Goal: Task Accomplishment & Management: Manage account settings

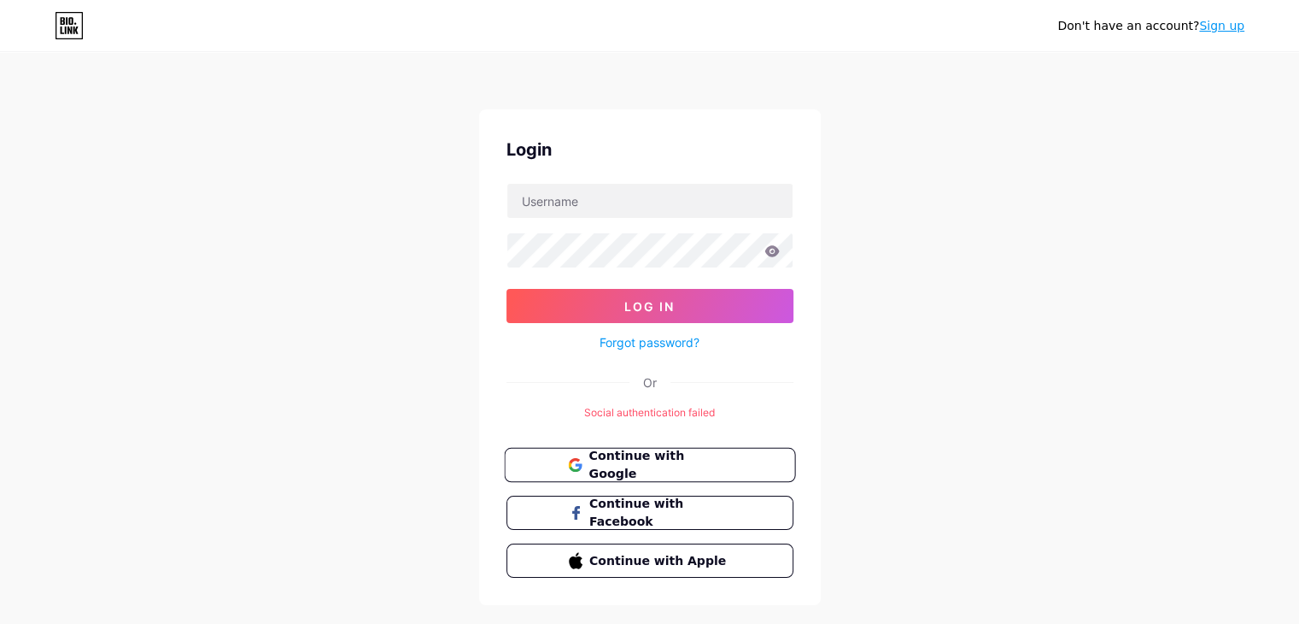
click at [628, 462] on span "Continue with Google" at bounding box center [660, 465] width 143 height 37
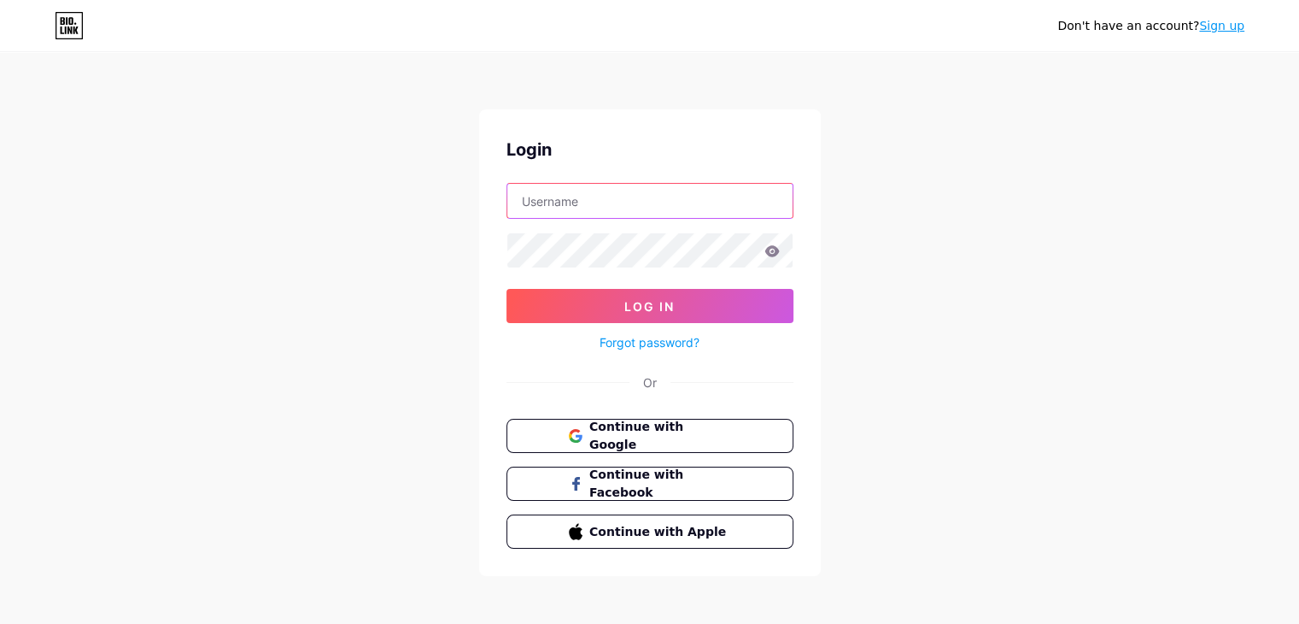
click at [591, 202] on input "text" at bounding box center [649, 201] width 285 height 34
click at [977, 235] on div "Don't have an account? Sign up Login Log In Forgot password? Or Continue with G…" at bounding box center [649, 315] width 1299 height 630
click at [1231, 28] on link "Sign up" at bounding box center [1221, 26] width 45 height 14
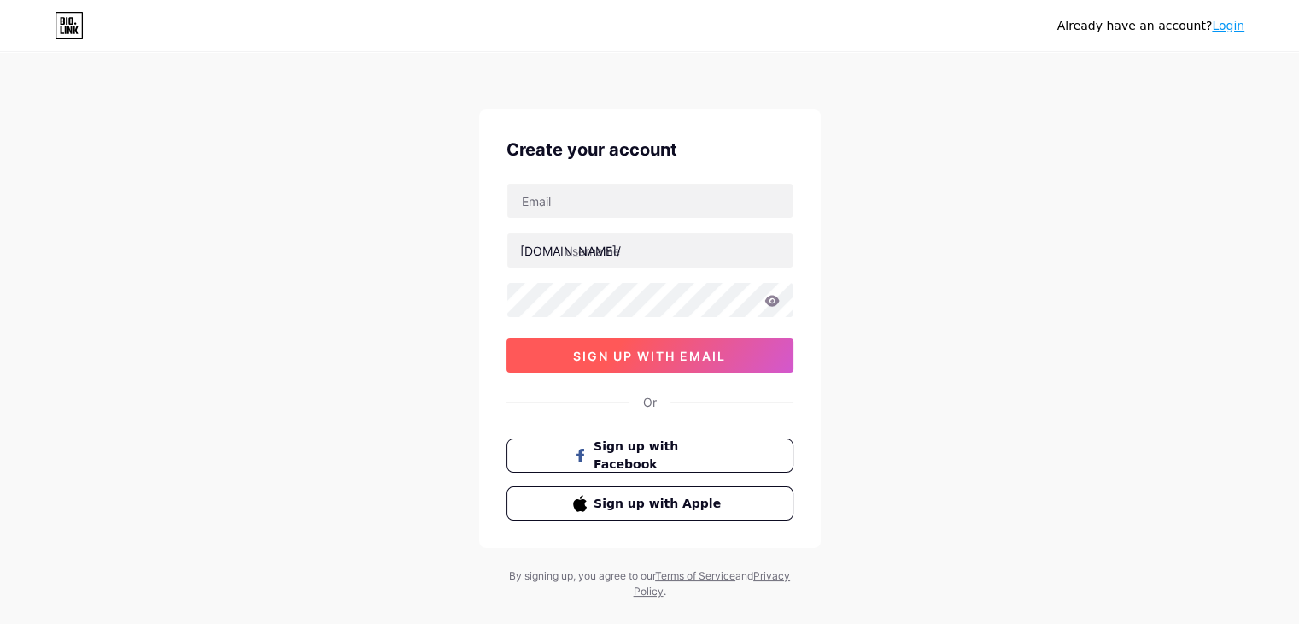
click at [645, 343] on button "sign up with email" at bounding box center [650, 355] width 287 height 34
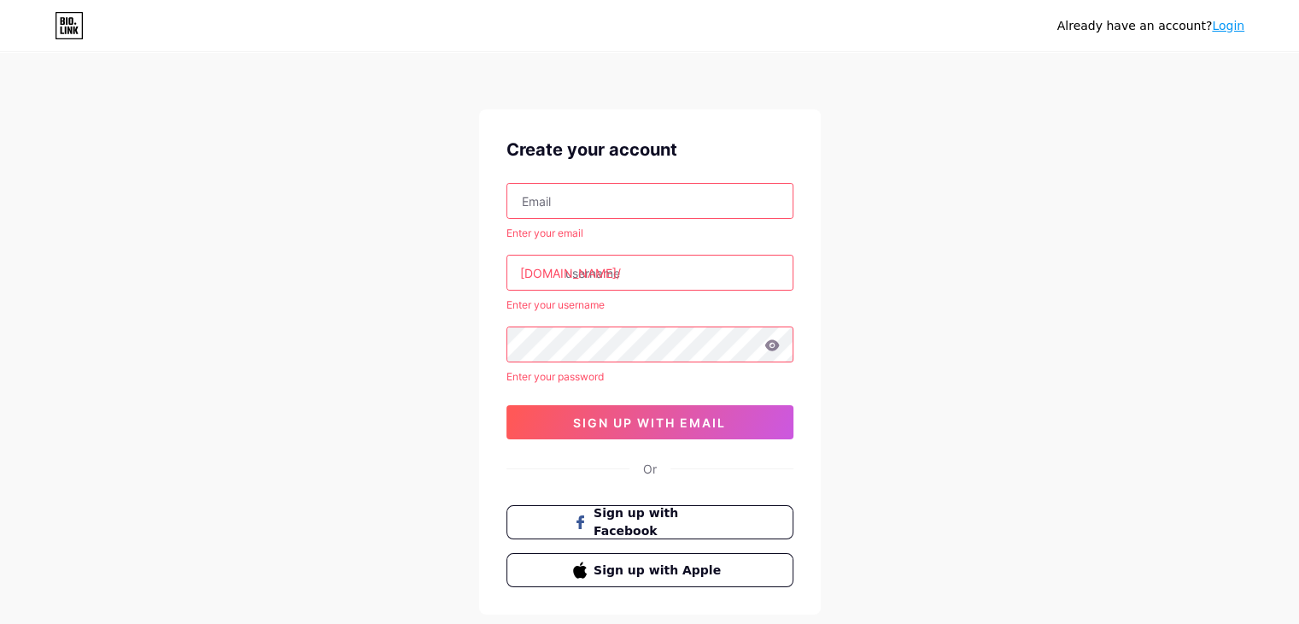
click at [623, 196] on input "text" at bounding box center [649, 201] width 285 height 34
type input "royalsachingupta@gmail.com"
click at [642, 265] on input "text" at bounding box center [649, 272] width 285 height 34
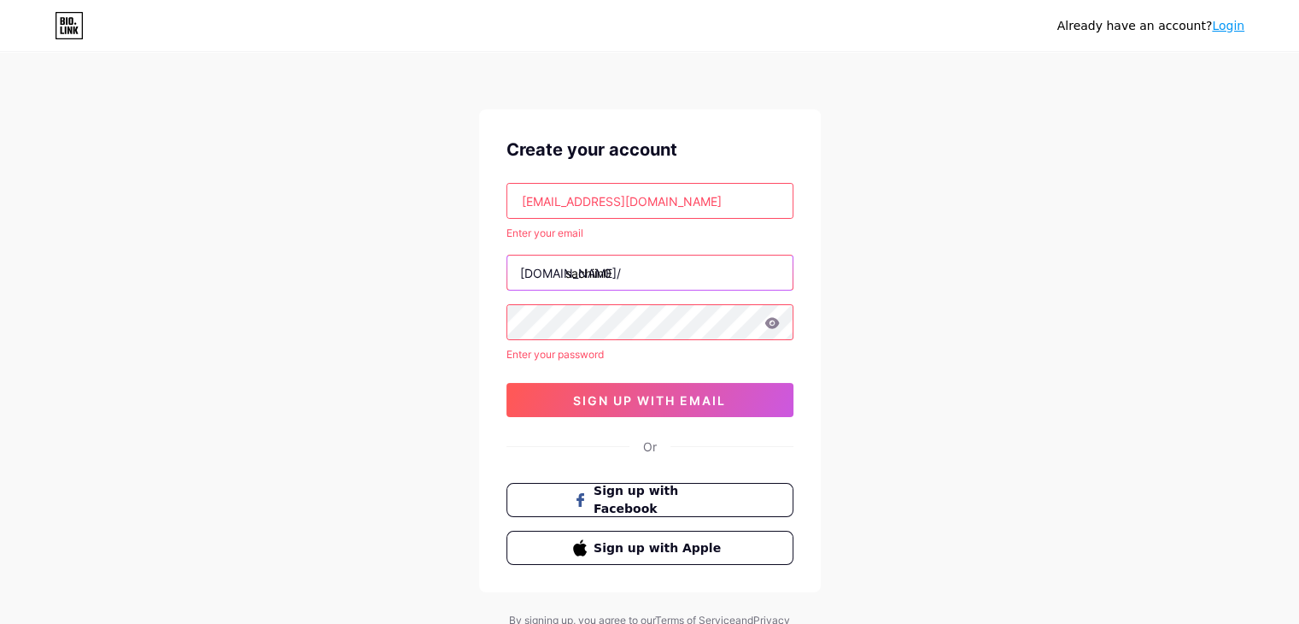
type input "sachiin0"
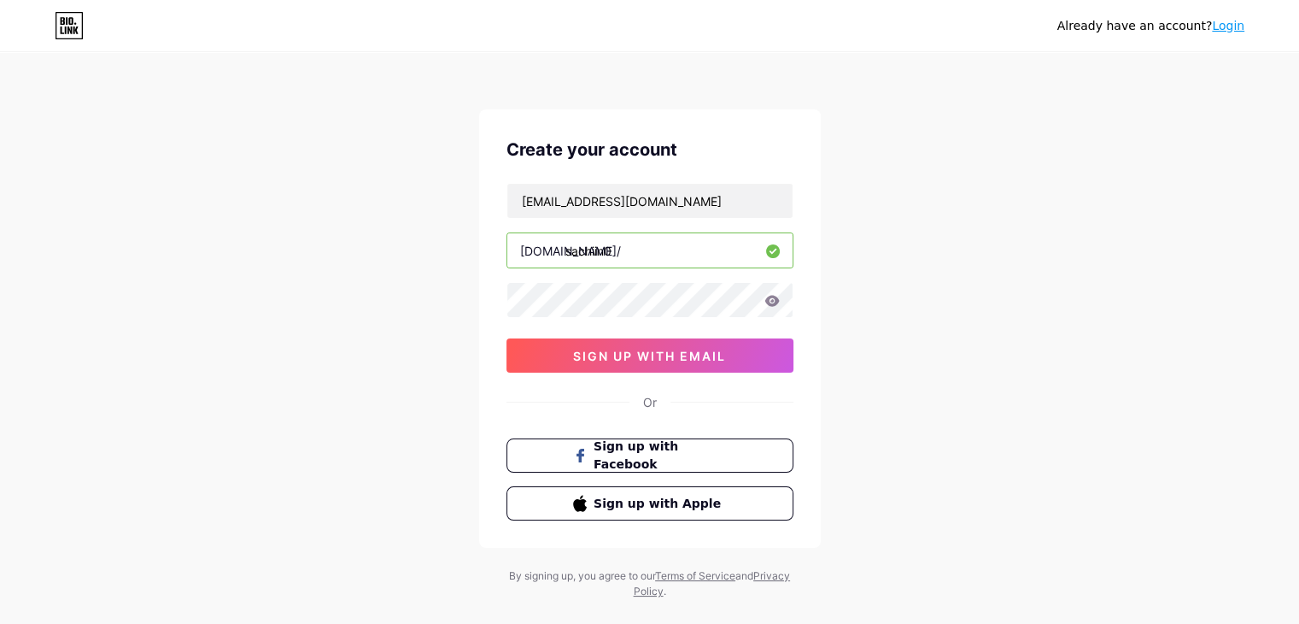
click at [631, 249] on input "sachiin0" at bounding box center [649, 250] width 285 height 34
type input "sachiin04"
click at [776, 301] on icon at bounding box center [772, 300] width 15 height 11
click at [666, 341] on button "sign up with email" at bounding box center [650, 355] width 287 height 34
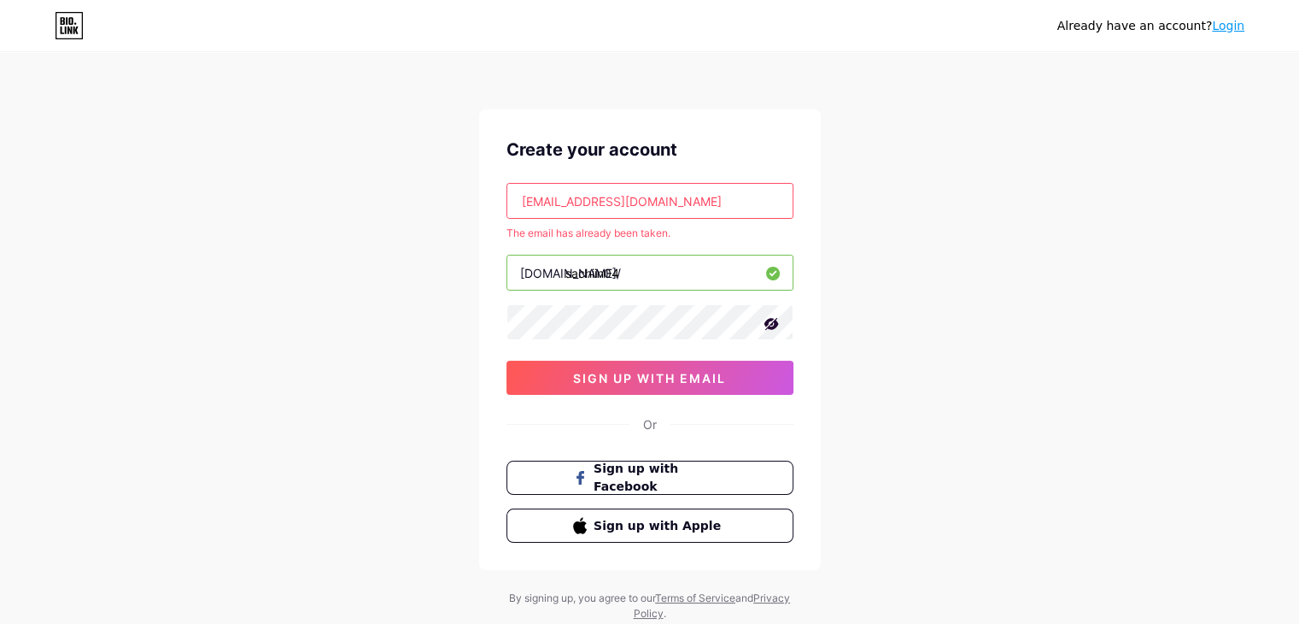
click at [1241, 28] on link "Login" at bounding box center [1228, 26] width 32 height 14
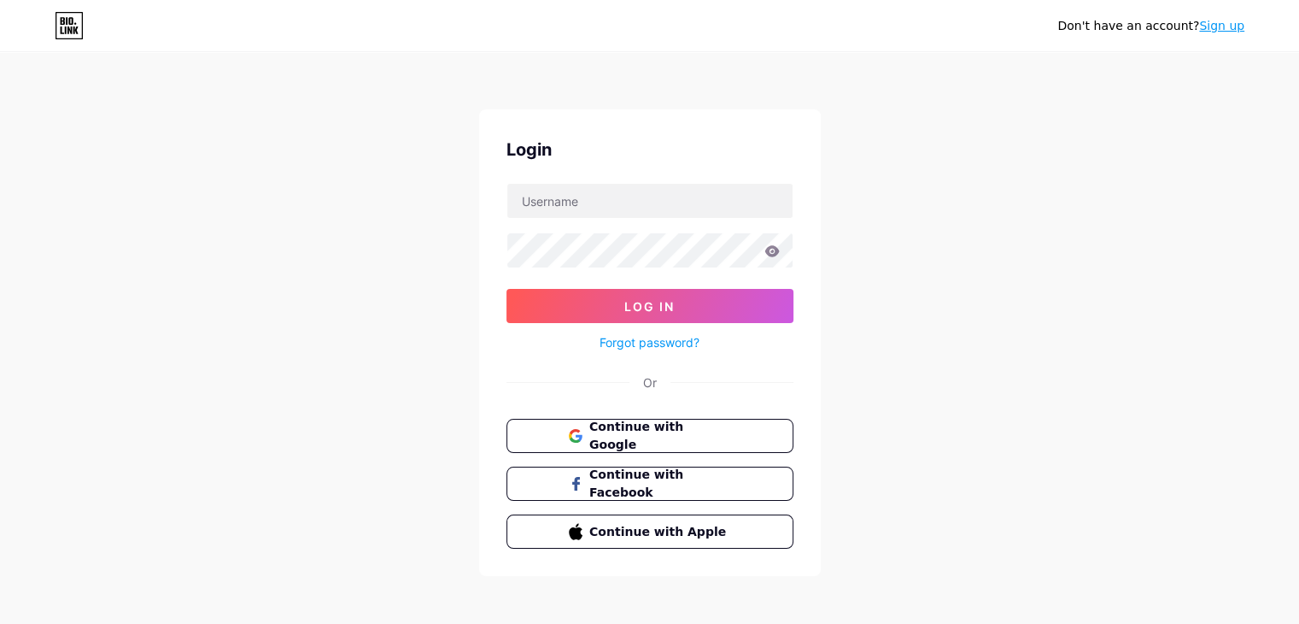
click at [637, 343] on link "Forgot password?" at bounding box center [650, 342] width 100 height 18
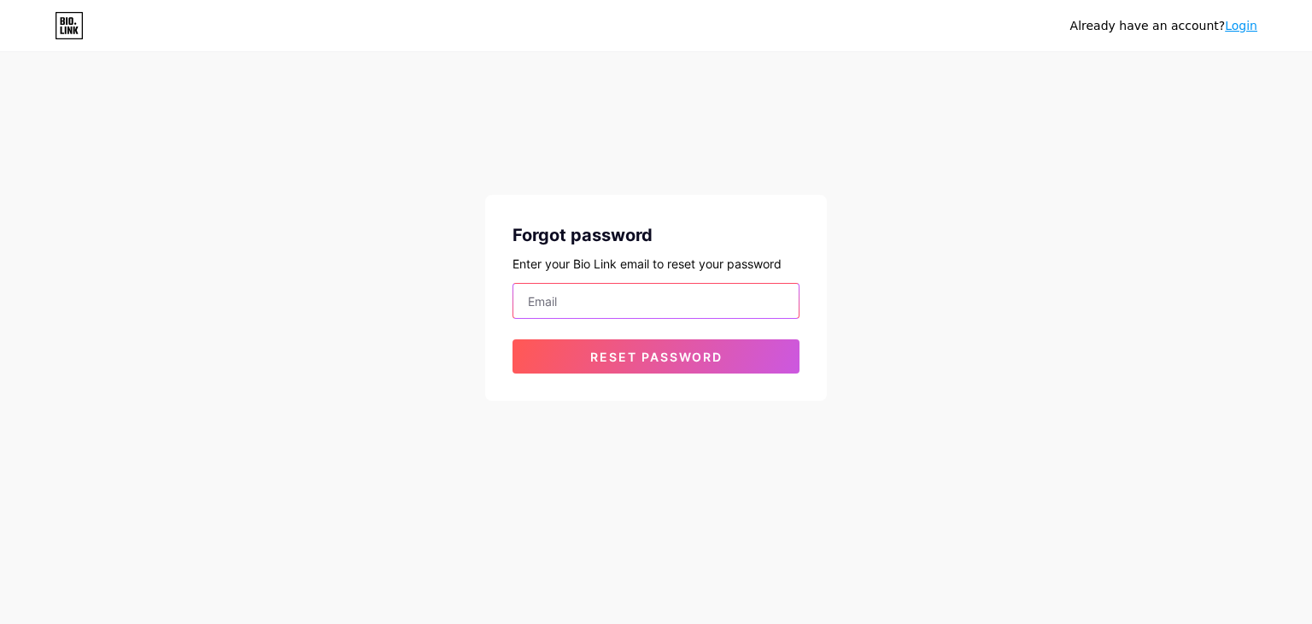
click at [590, 312] on input "email" at bounding box center [655, 301] width 285 height 34
type input "royalsachingupta@gmail.com"
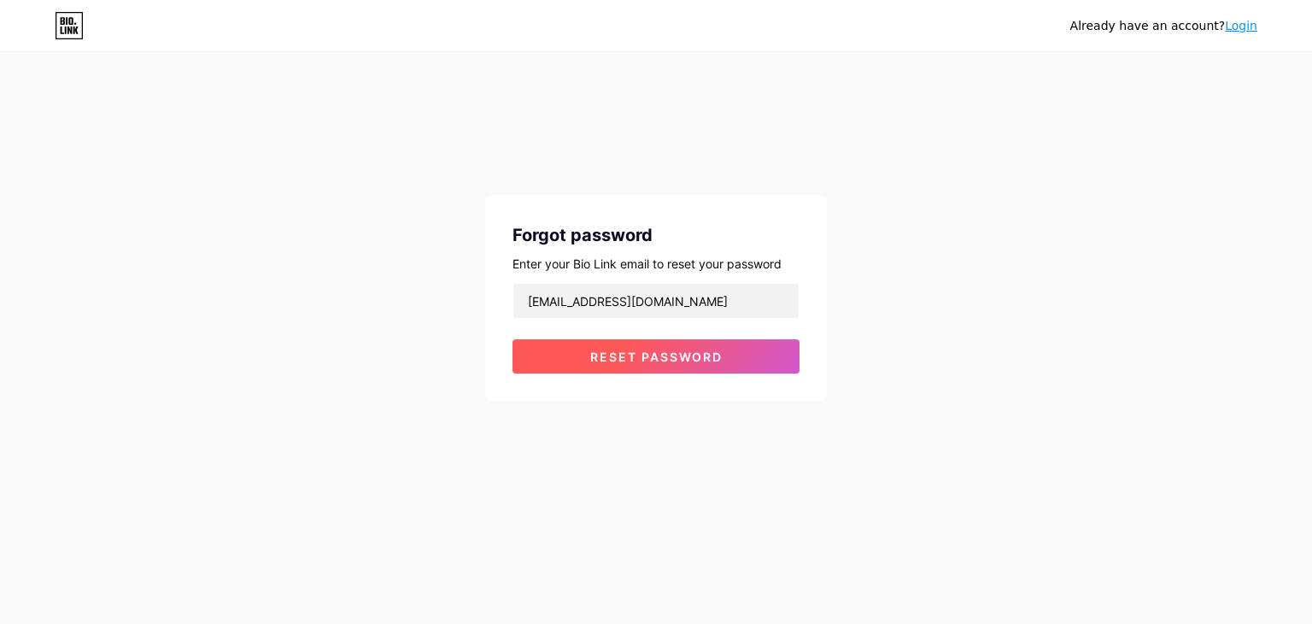
click at [609, 351] on span "Reset password" at bounding box center [656, 356] width 132 height 15
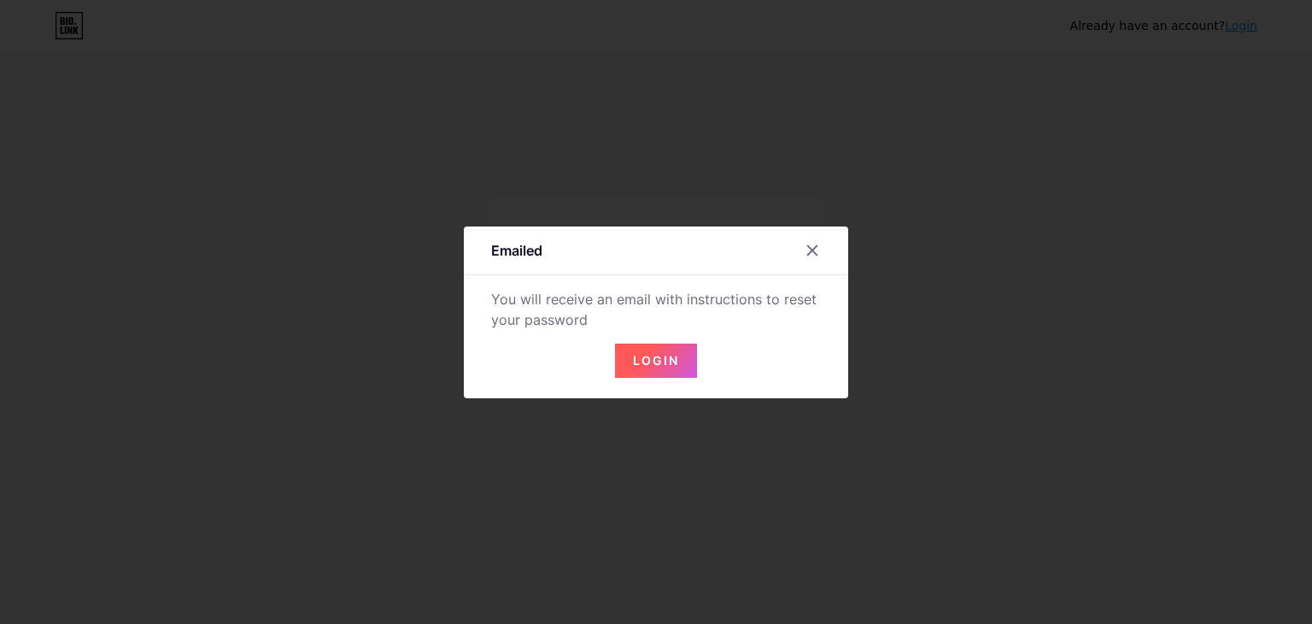
click at [632, 351] on button "Login" at bounding box center [656, 360] width 82 height 34
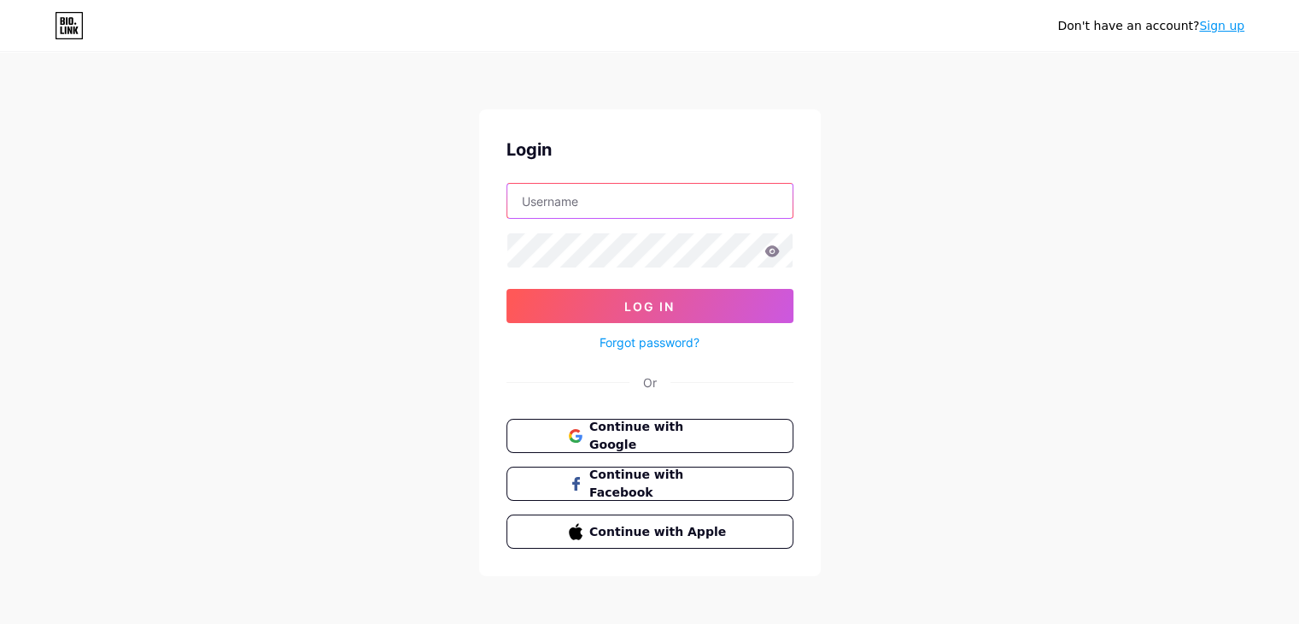
click at [675, 214] on input "text" at bounding box center [649, 201] width 285 height 34
click at [601, 217] on input "text" at bounding box center [649, 201] width 285 height 34
click at [576, 216] on input "text" at bounding box center [649, 201] width 285 height 34
type input "sachiin04"
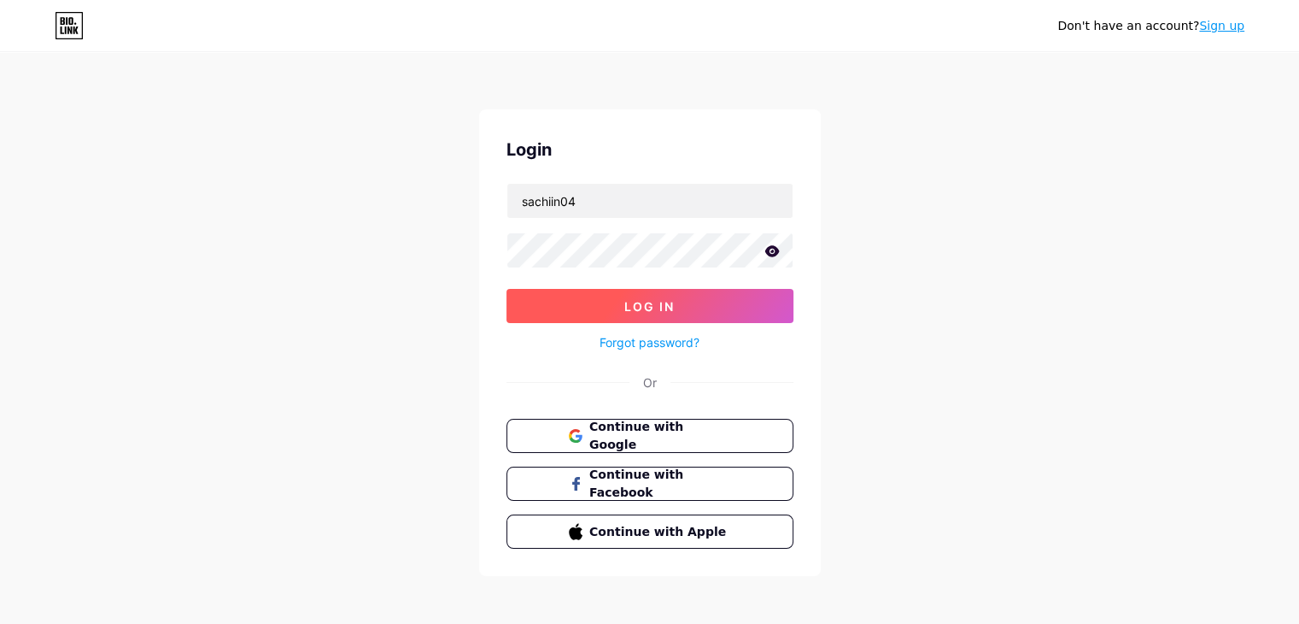
click at [630, 299] on span "Log In" at bounding box center [650, 306] width 50 height 15
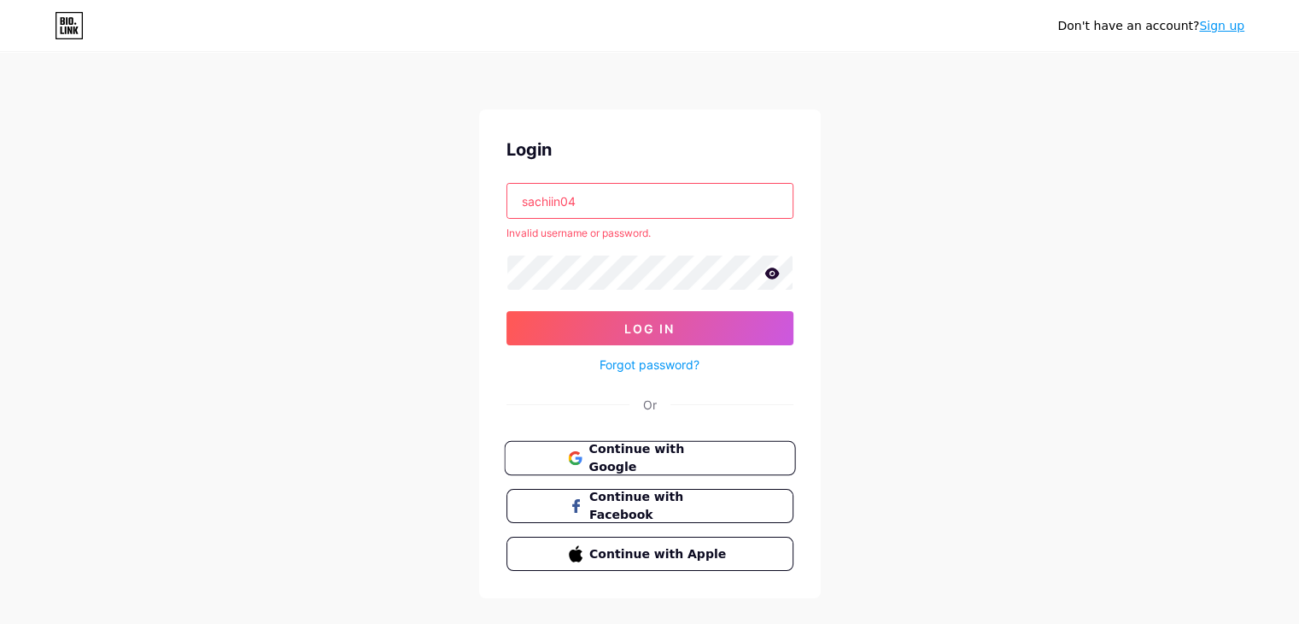
drag, startPoint x: 600, startPoint y: 203, endPoint x: 643, endPoint y: 455, distance: 255.8
click at [643, 455] on div "Login sachiin04 Invalid username or password. Log In Forgot password? Or Contin…" at bounding box center [650, 353] width 342 height 489
click at [643, 455] on span "Continue with Google" at bounding box center [660, 458] width 143 height 37
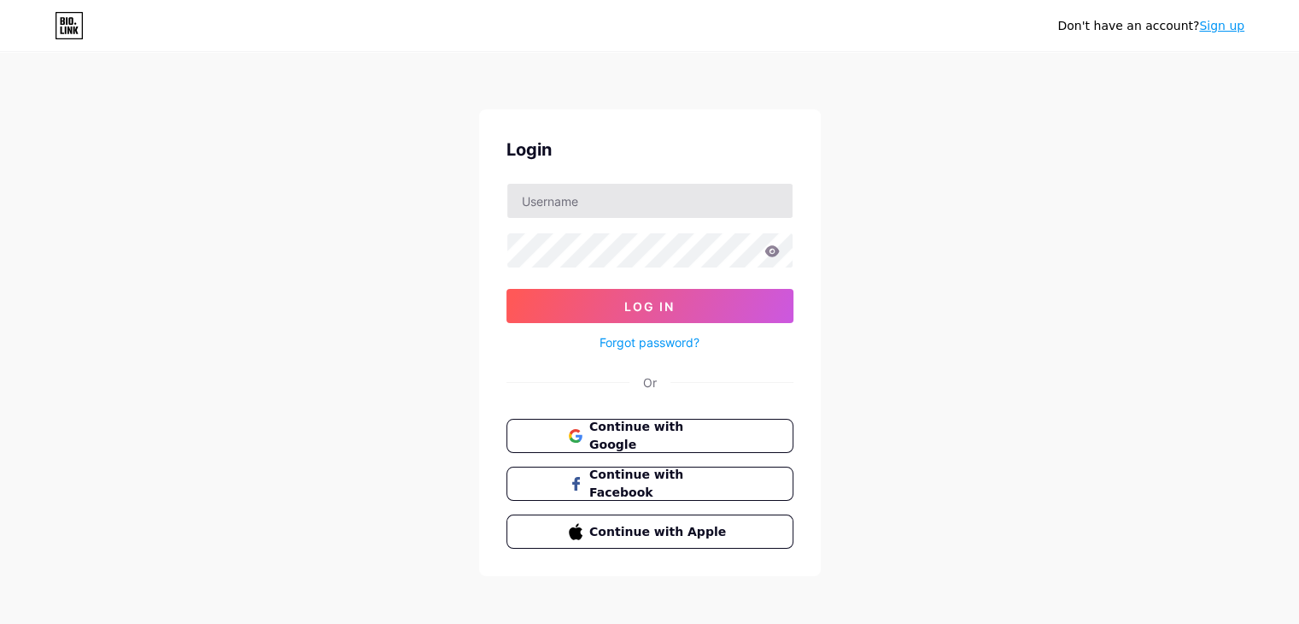
scroll to position [4, 0]
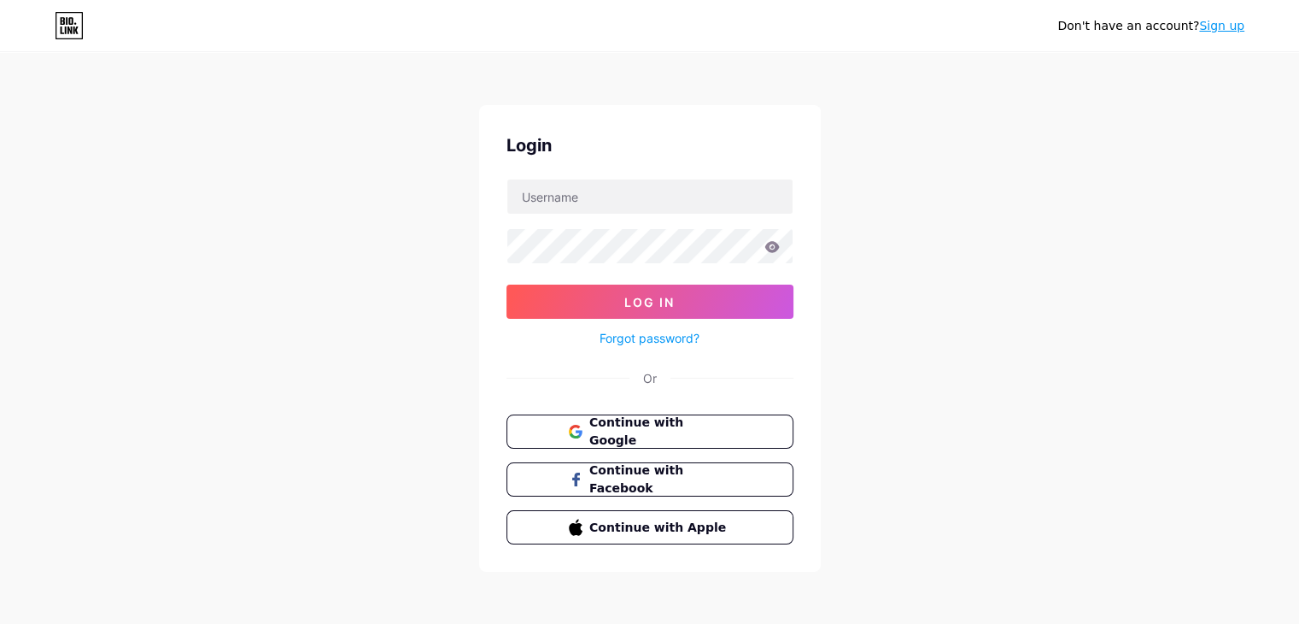
click at [79, 23] on icon at bounding box center [69, 25] width 29 height 27
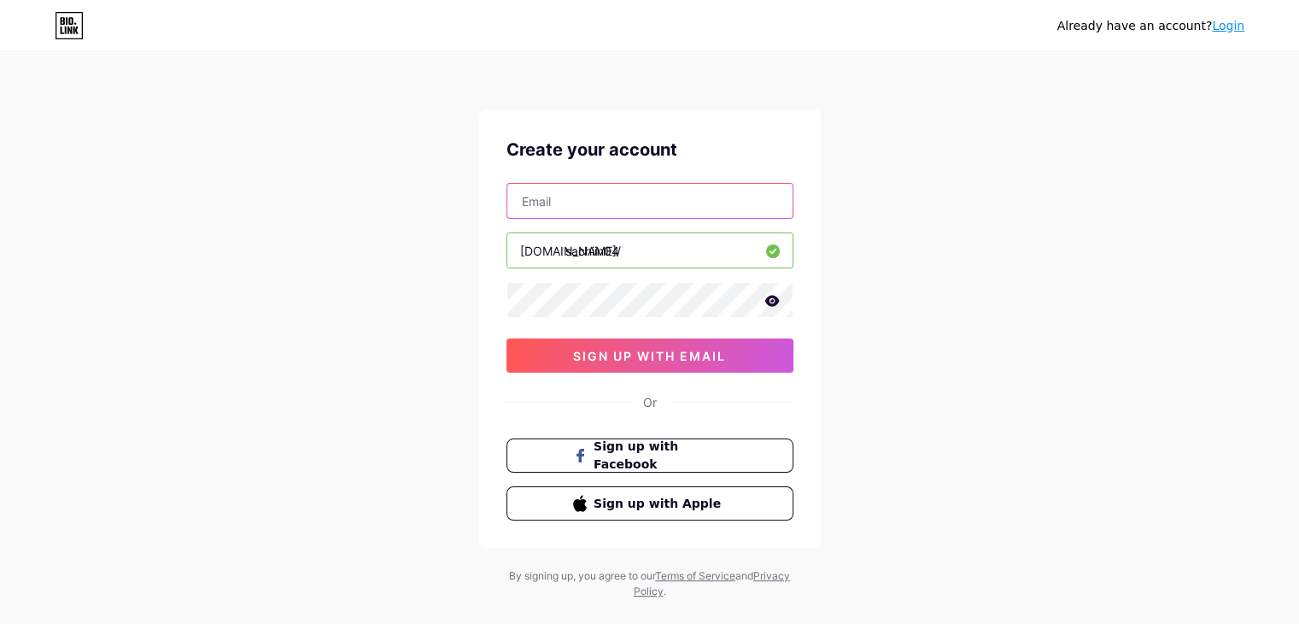
click at [608, 200] on input "text" at bounding box center [649, 201] width 285 height 34
type input "sachingupta878725@gmail.com"
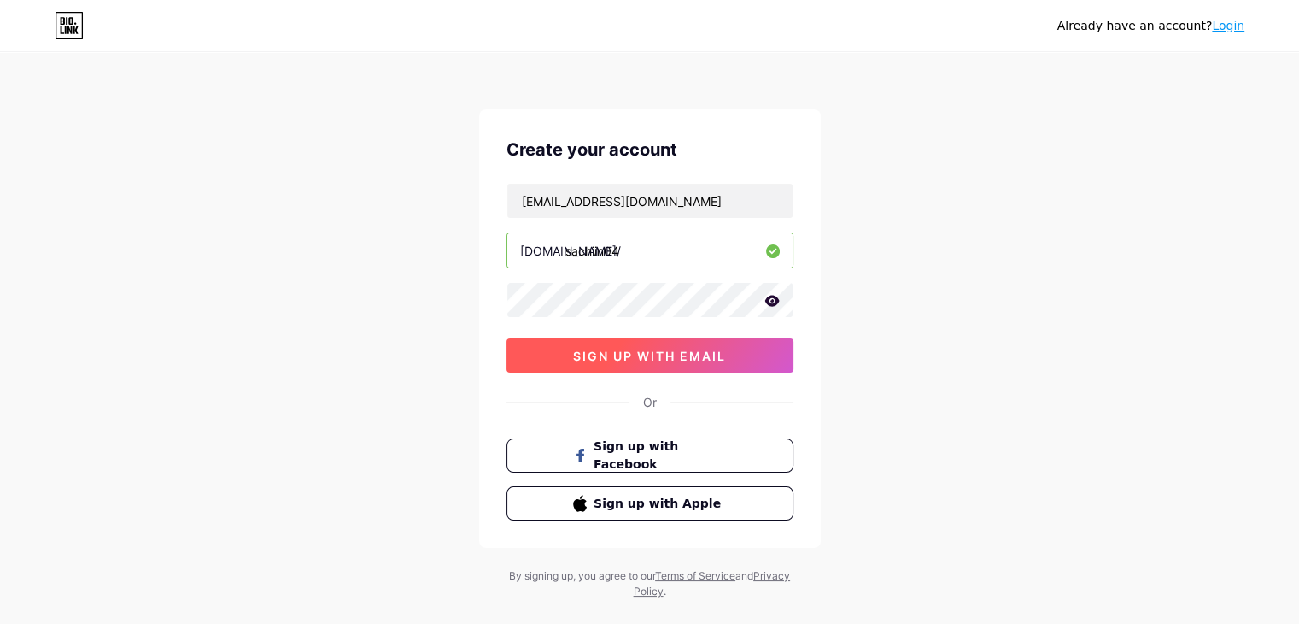
click at [648, 362] on button "sign up with email" at bounding box center [650, 355] width 287 height 34
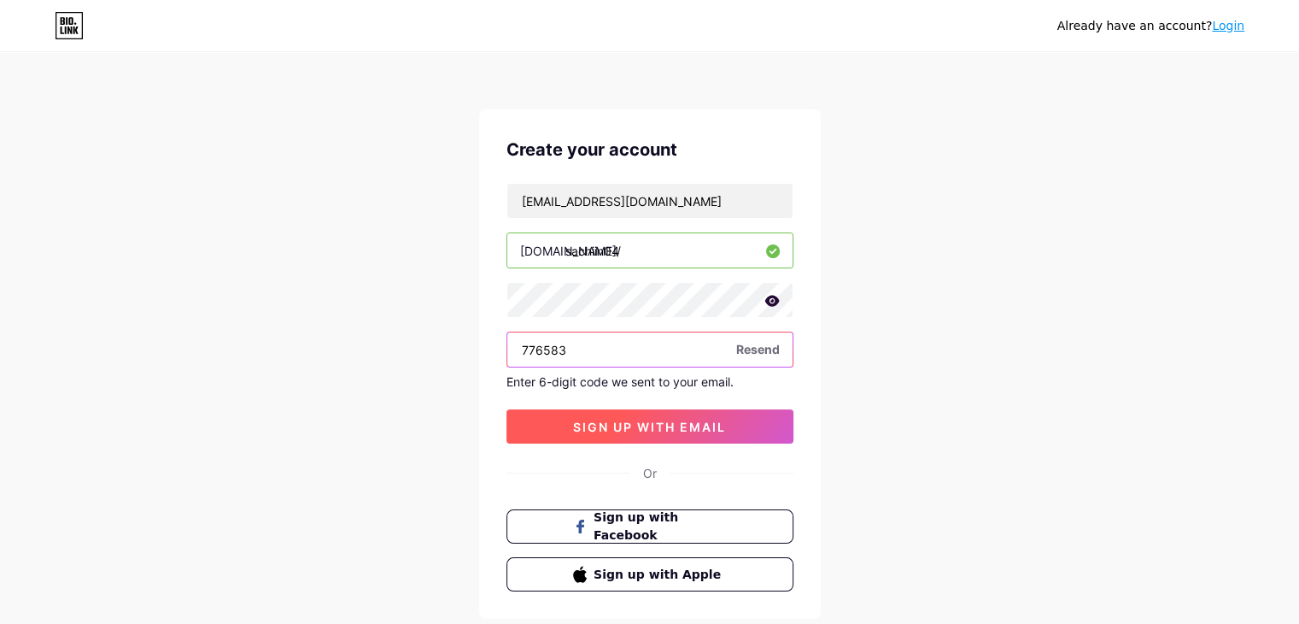
type input "776583"
click at [744, 435] on button "sign up with email" at bounding box center [650, 426] width 287 height 34
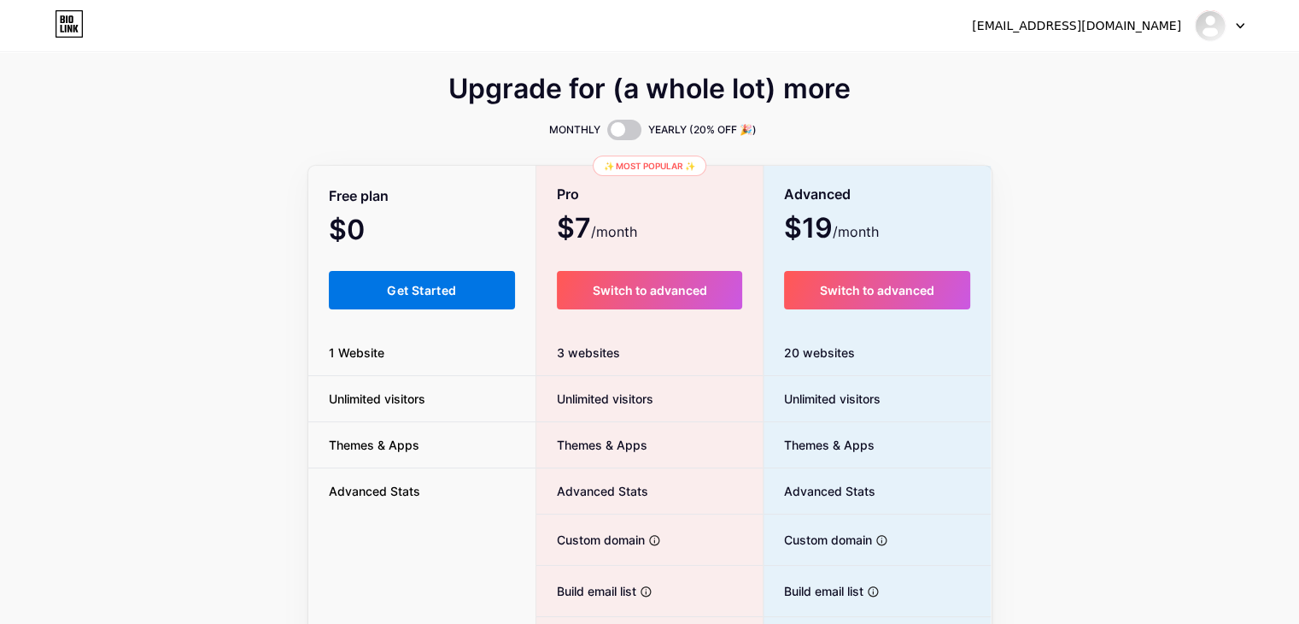
click at [462, 286] on button "Get Started" at bounding box center [422, 290] width 187 height 38
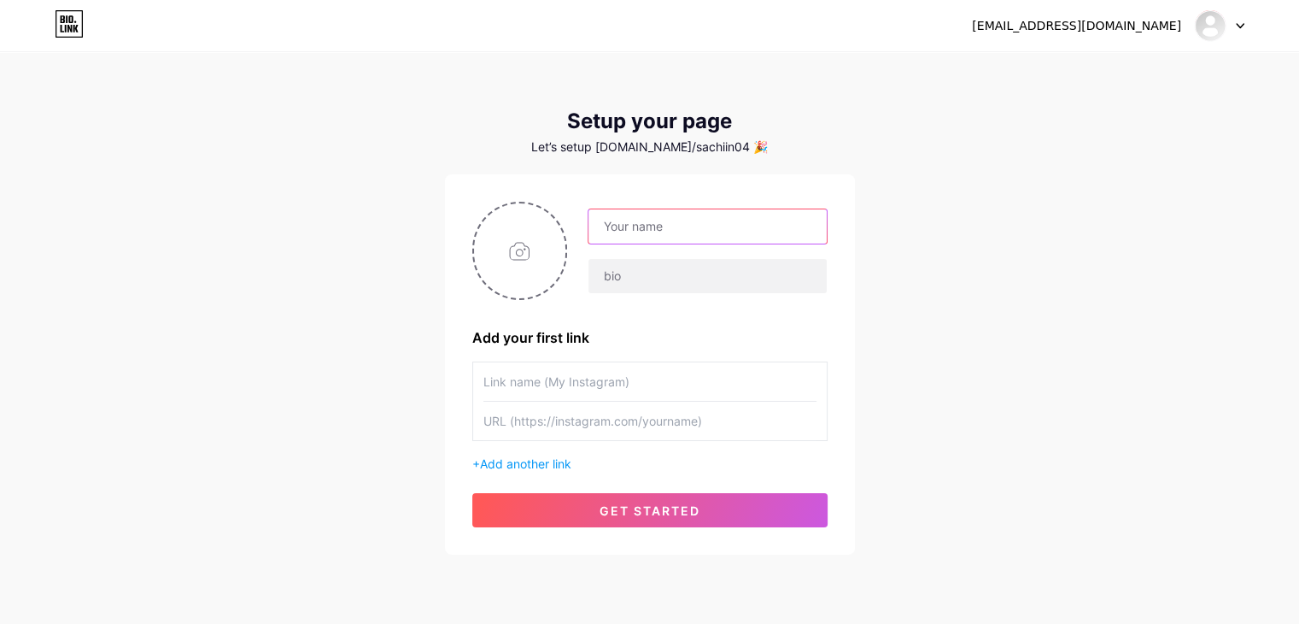
click at [679, 213] on input "text" at bounding box center [708, 226] width 238 height 34
type input "Sachin Gupta"
click at [542, 244] on input "file" at bounding box center [520, 250] width 92 height 95
type input "C:\fakepath\Profile_Pic.jpg"
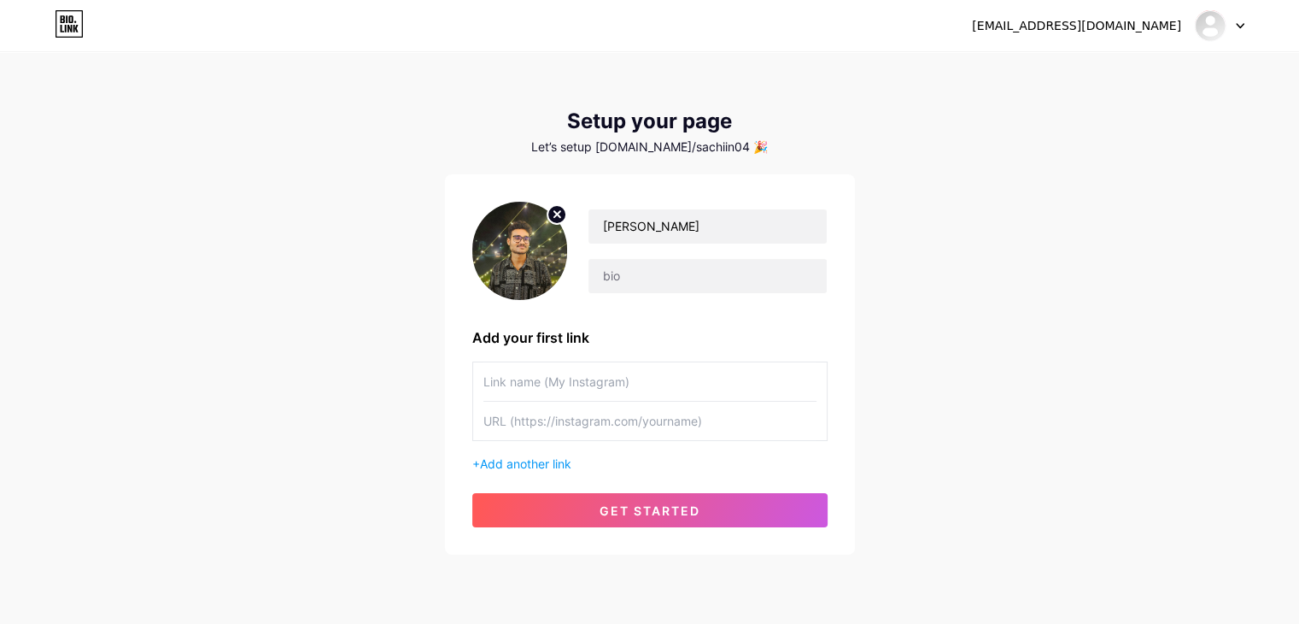
click at [581, 380] on input "text" at bounding box center [650, 381] width 333 height 38
click at [560, 388] on input "text" at bounding box center [650, 381] width 333 height 38
type input "My Instagram"
click at [566, 419] on input "text" at bounding box center [650, 421] width 333 height 38
click at [535, 421] on input "text" at bounding box center [650, 421] width 333 height 38
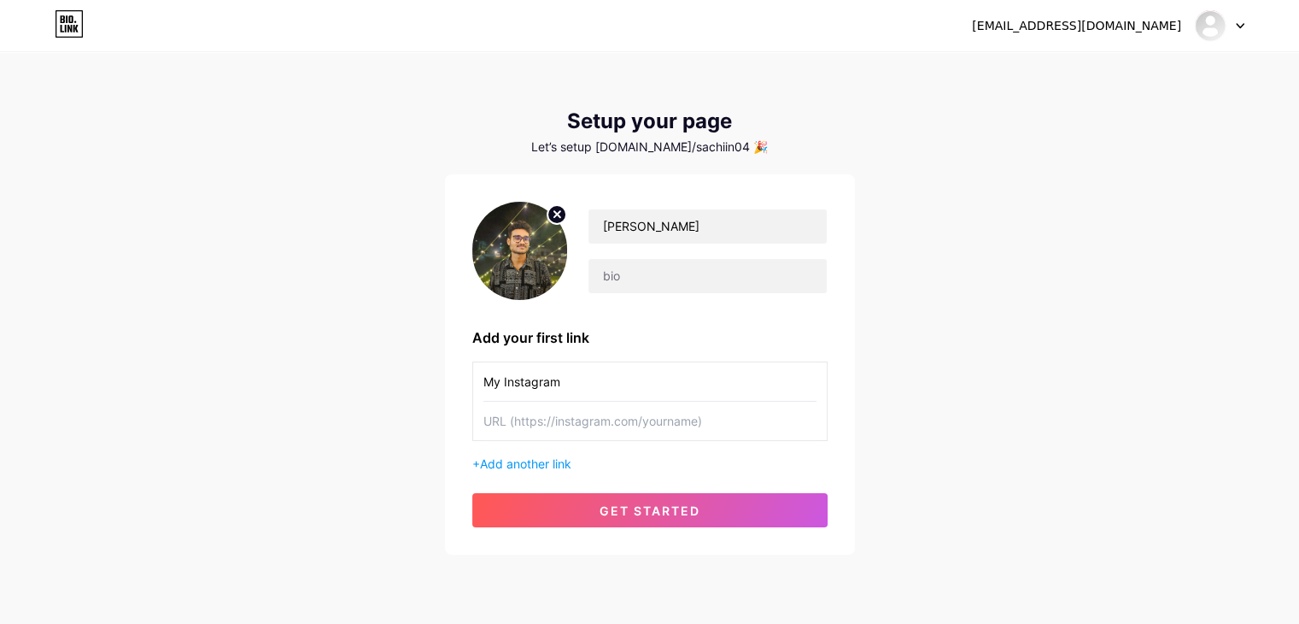
paste input "https://www.instagram.com/sachiin04"
type input "https://www.instagram.com/sachiin04"
click at [539, 466] on span "Add another link" at bounding box center [525, 463] width 91 height 15
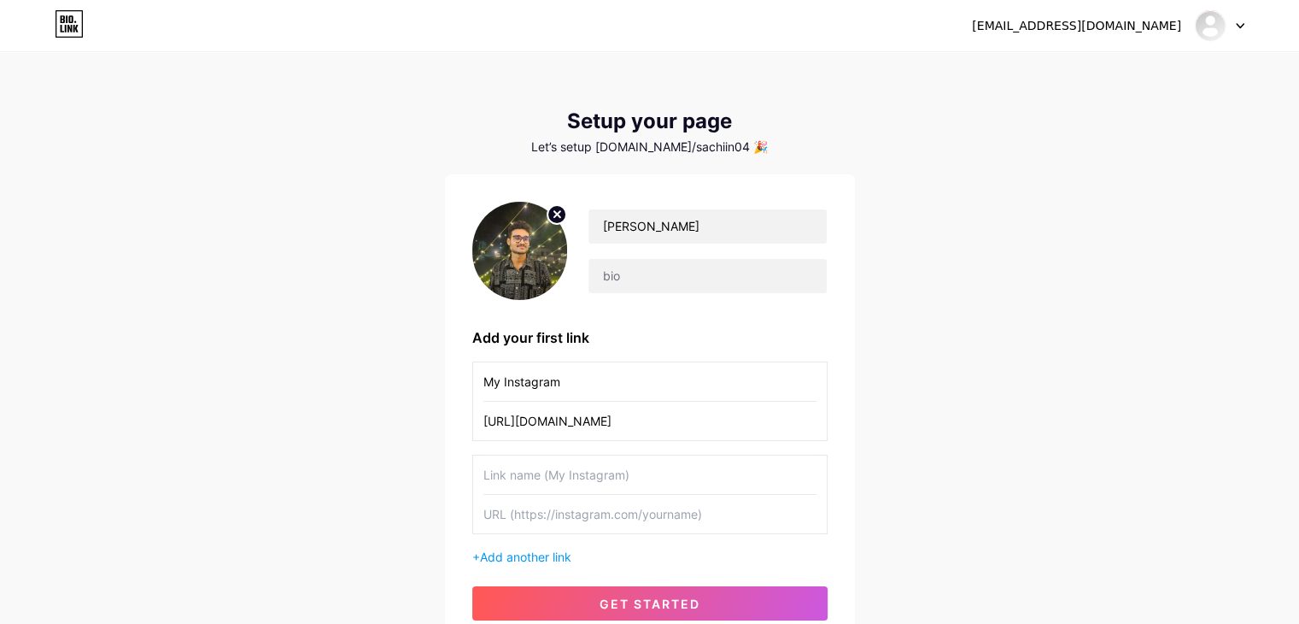
click at [544, 479] on input "text" at bounding box center [650, 474] width 333 height 38
click at [658, 288] on input "text" at bounding box center [708, 276] width 238 height 34
click at [548, 469] on input "text" at bounding box center [650, 474] width 333 height 38
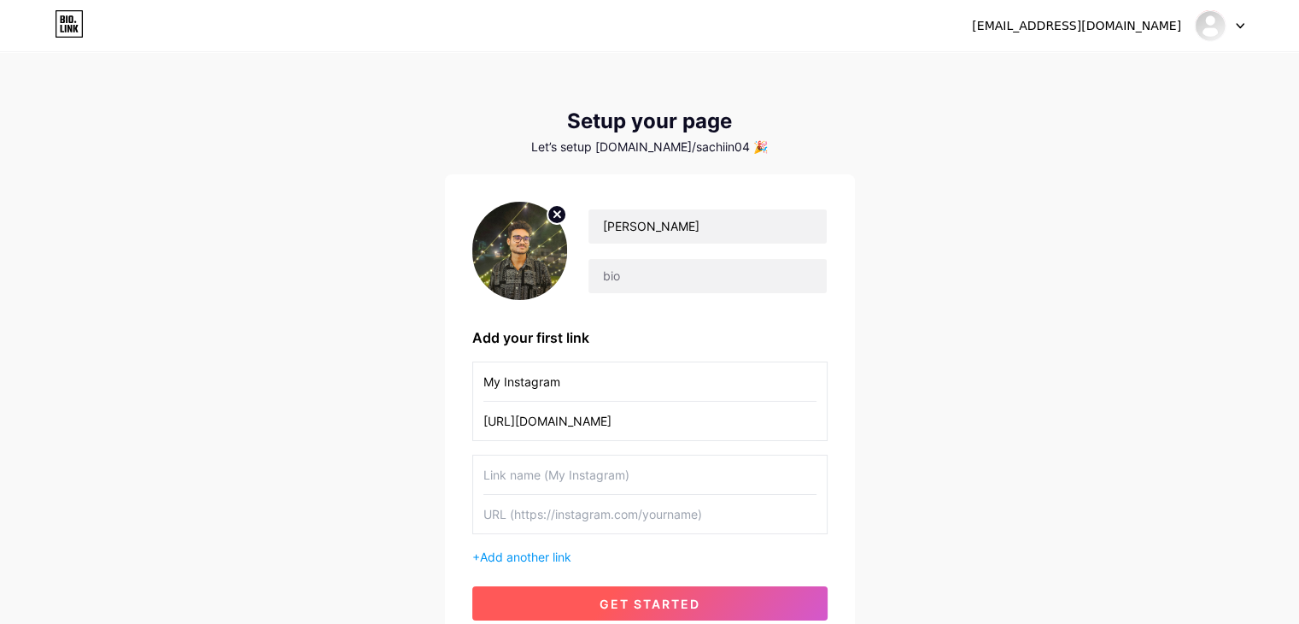
click at [605, 591] on button "get started" at bounding box center [649, 603] width 355 height 34
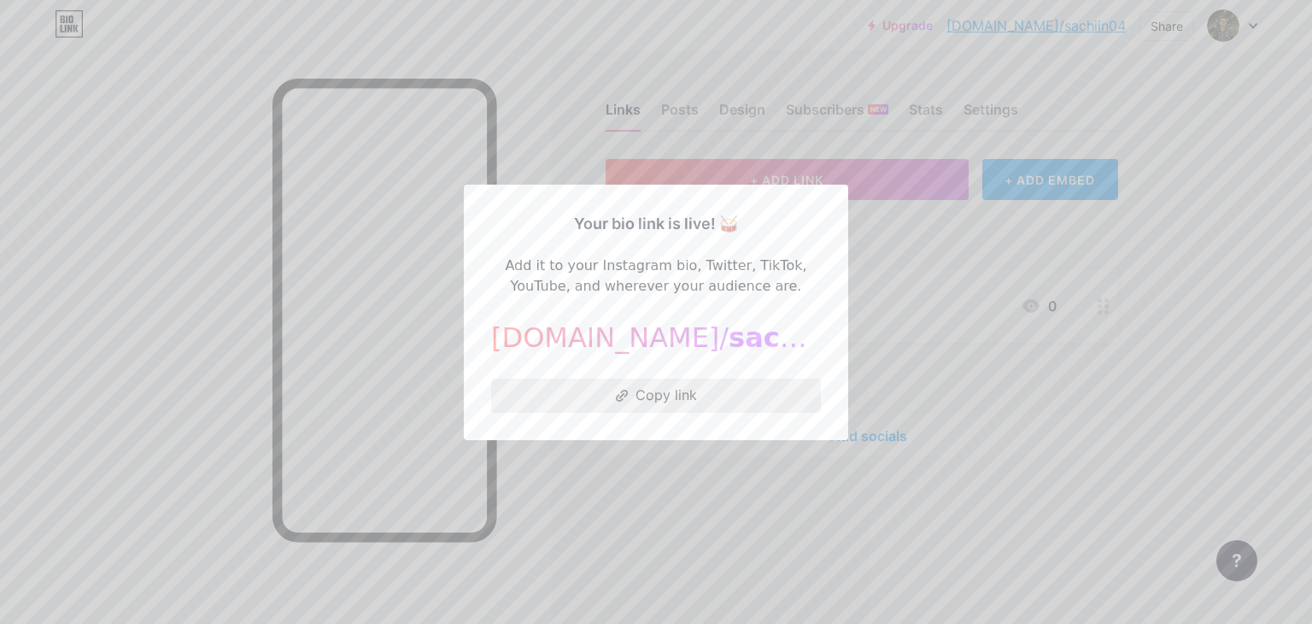
click at [656, 404] on button "Copy link" at bounding box center [656, 395] width 330 height 34
drag, startPoint x: 718, startPoint y: 397, endPoint x: 728, endPoint y: 459, distance: 62.4
click at [728, 459] on div "Your bio link is live! 🥁 Add it to your Instagram bio, Twitter, TikTok, YouTube…" at bounding box center [656, 312] width 1312 height 624
click at [728, 459] on div at bounding box center [656, 312] width 1312 height 624
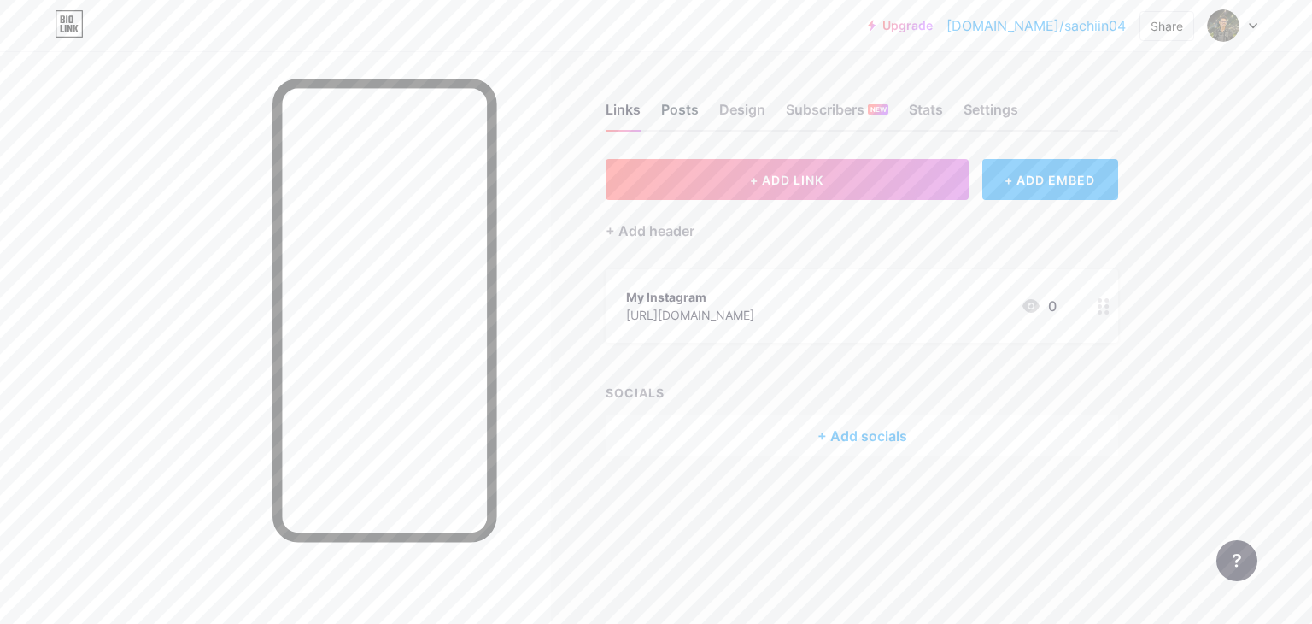
click at [683, 109] on div "Posts" at bounding box center [680, 114] width 38 height 31
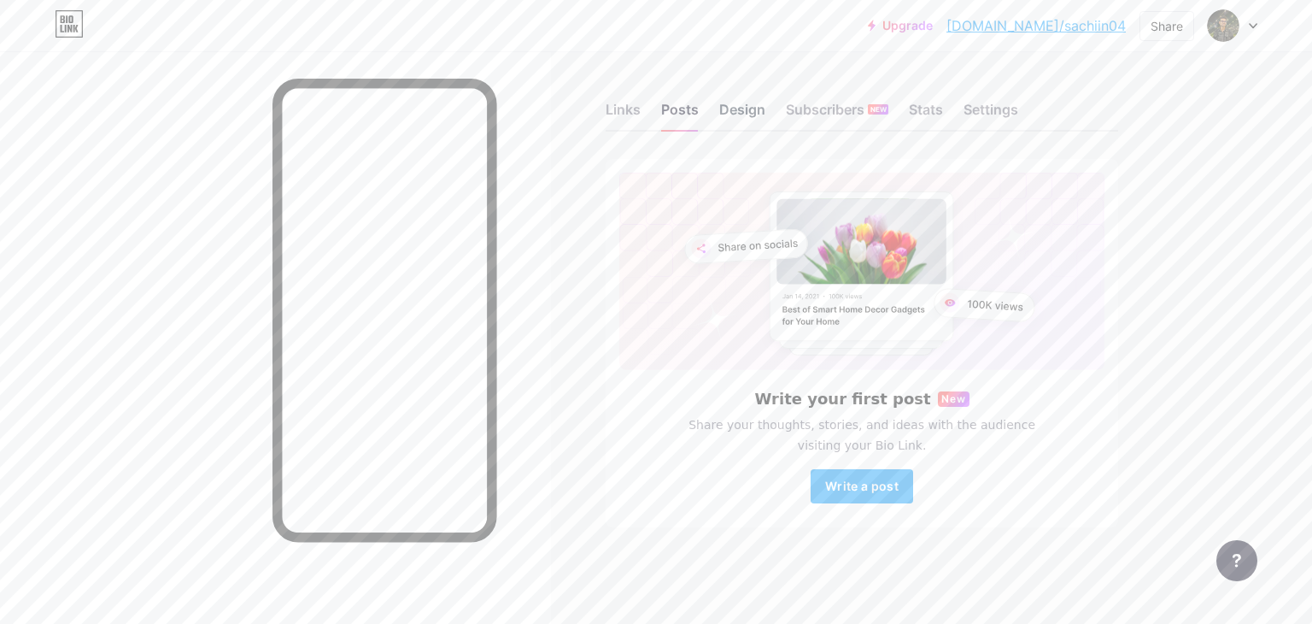
click at [750, 106] on div "Design" at bounding box center [742, 114] width 46 height 31
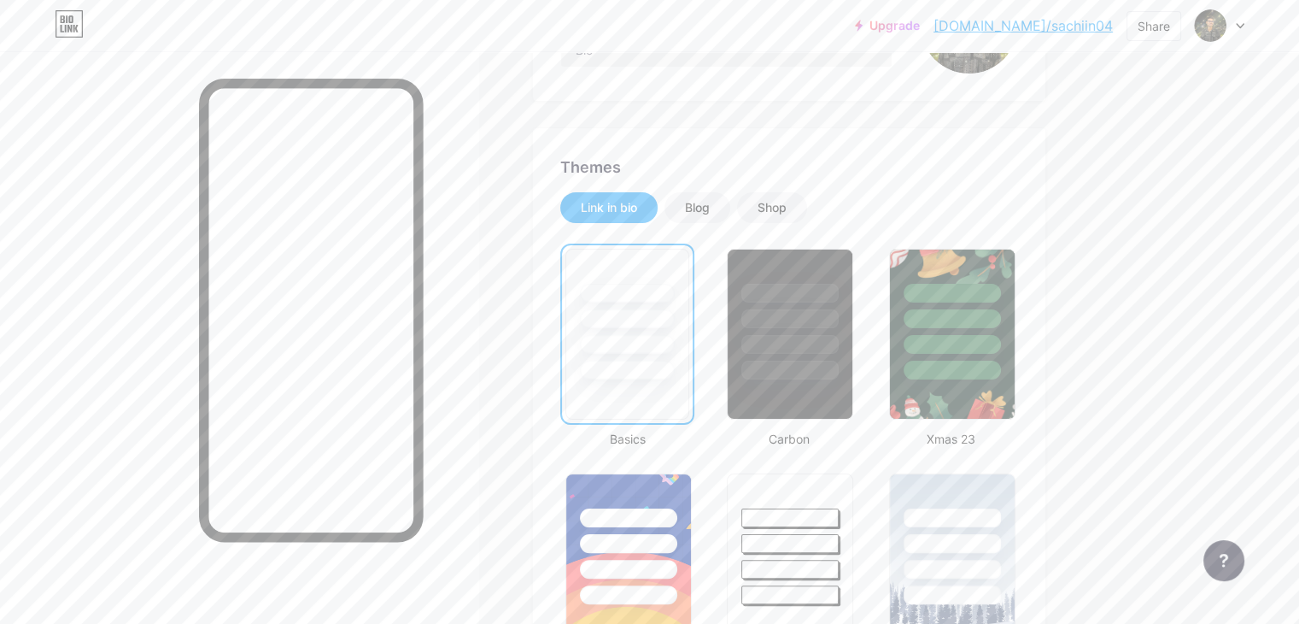
scroll to position [268, 0]
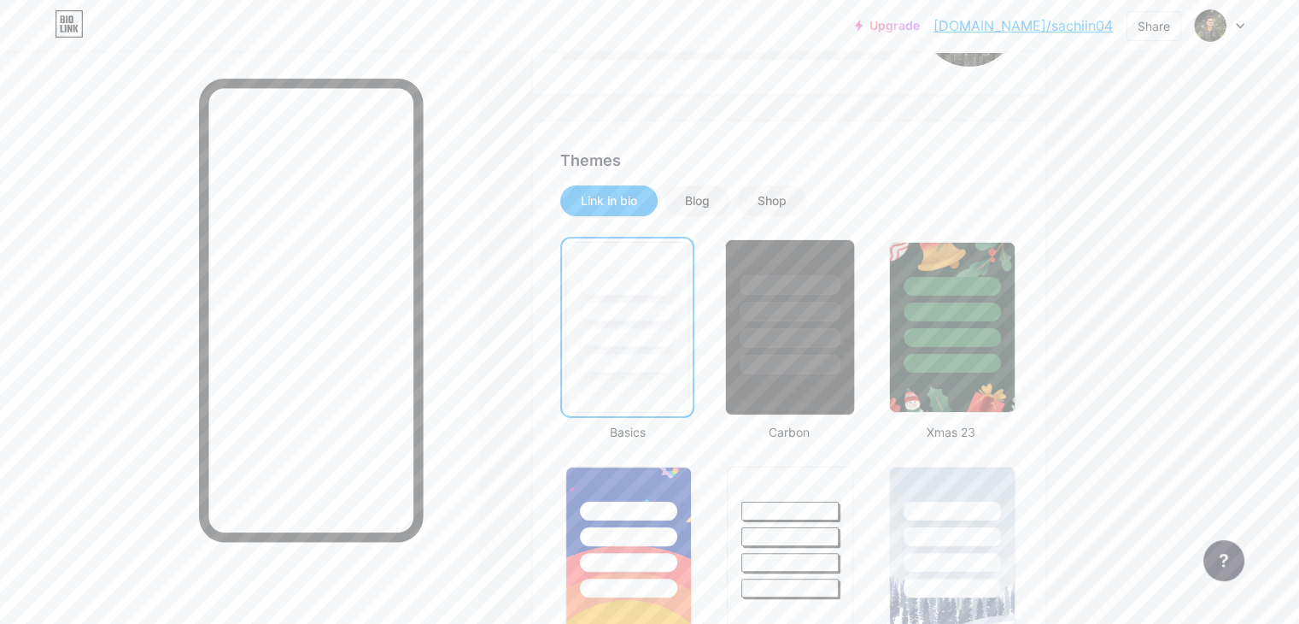
click at [855, 390] on div at bounding box center [790, 327] width 130 height 176
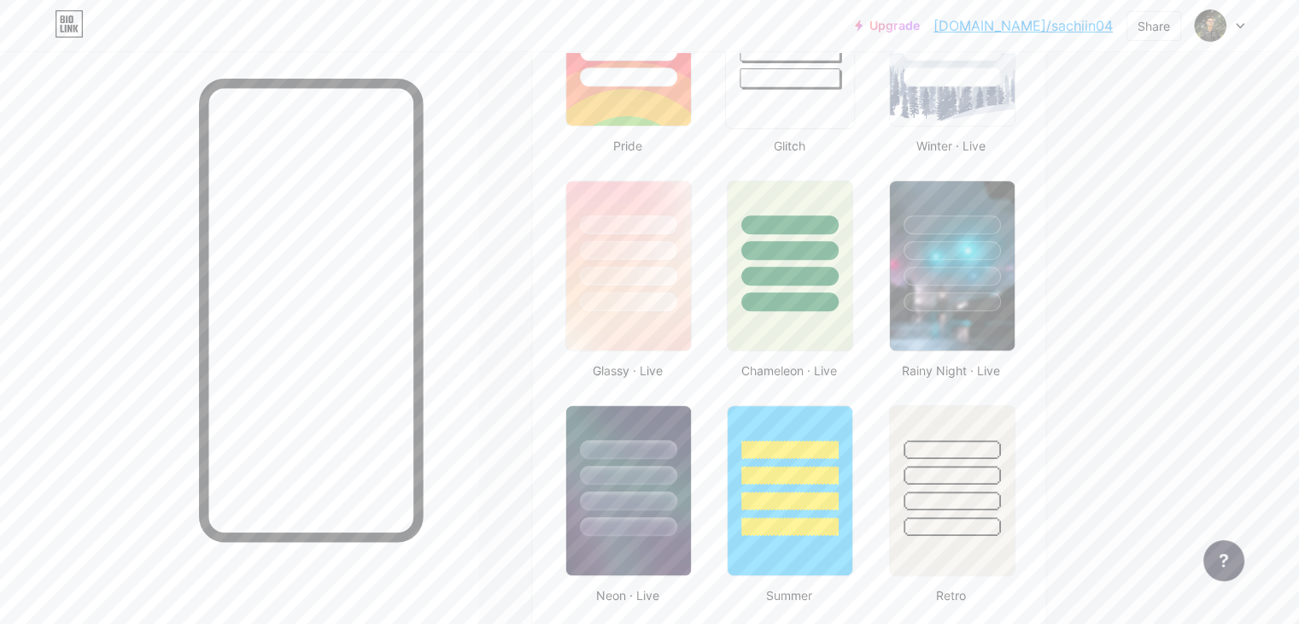
scroll to position [785, 0]
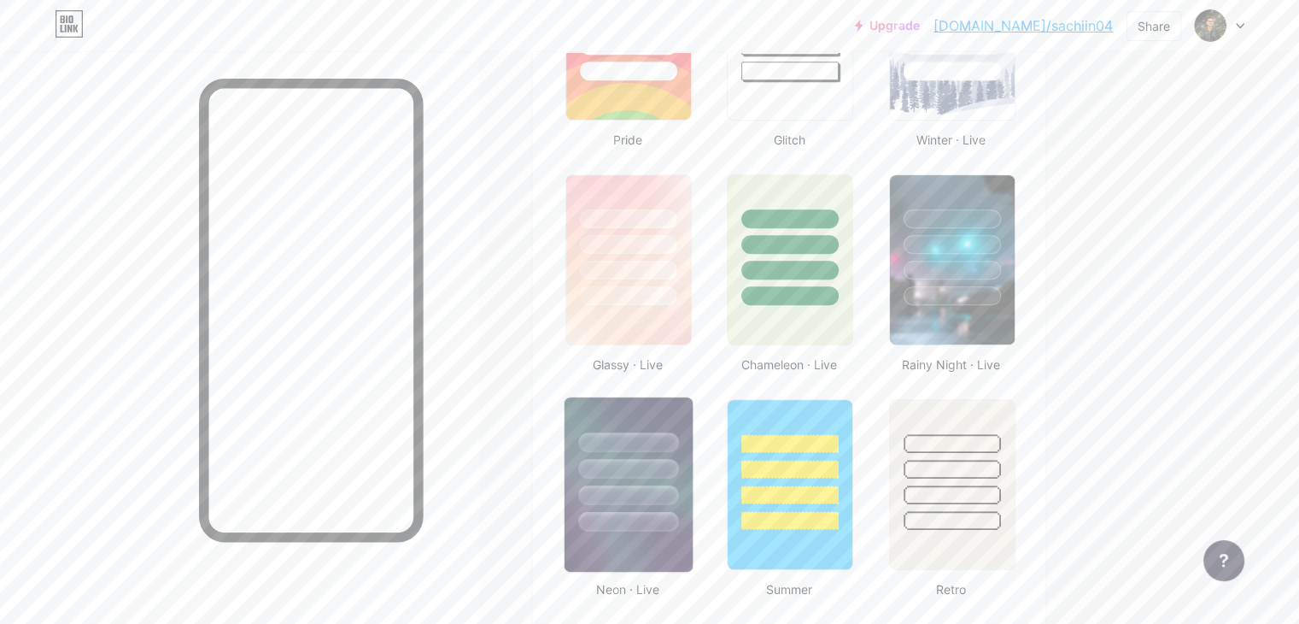
click at [693, 529] on img at bounding box center [629, 484] width 128 height 174
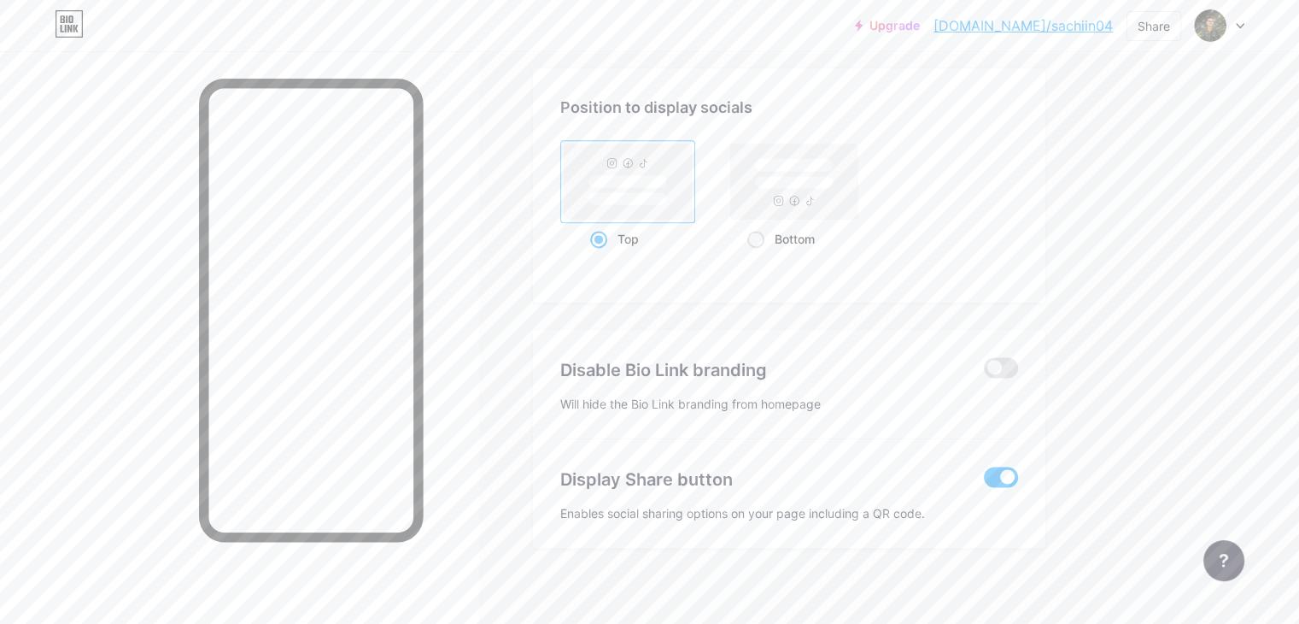
scroll to position [2269, 0]
click at [1018, 359] on span at bounding box center [1001, 366] width 34 height 21
click at [984, 371] on input "checkbox" at bounding box center [984, 371] width 0 height 0
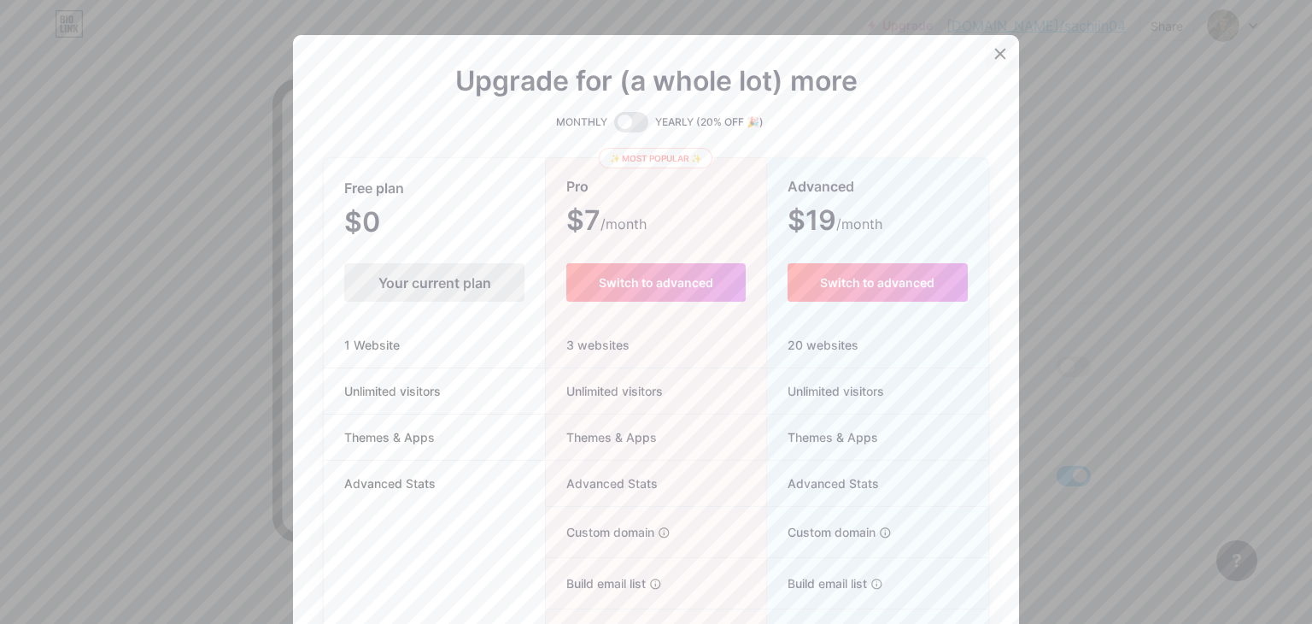
click at [987, 63] on div at bounding box center [1000, 53] width 31 height 31
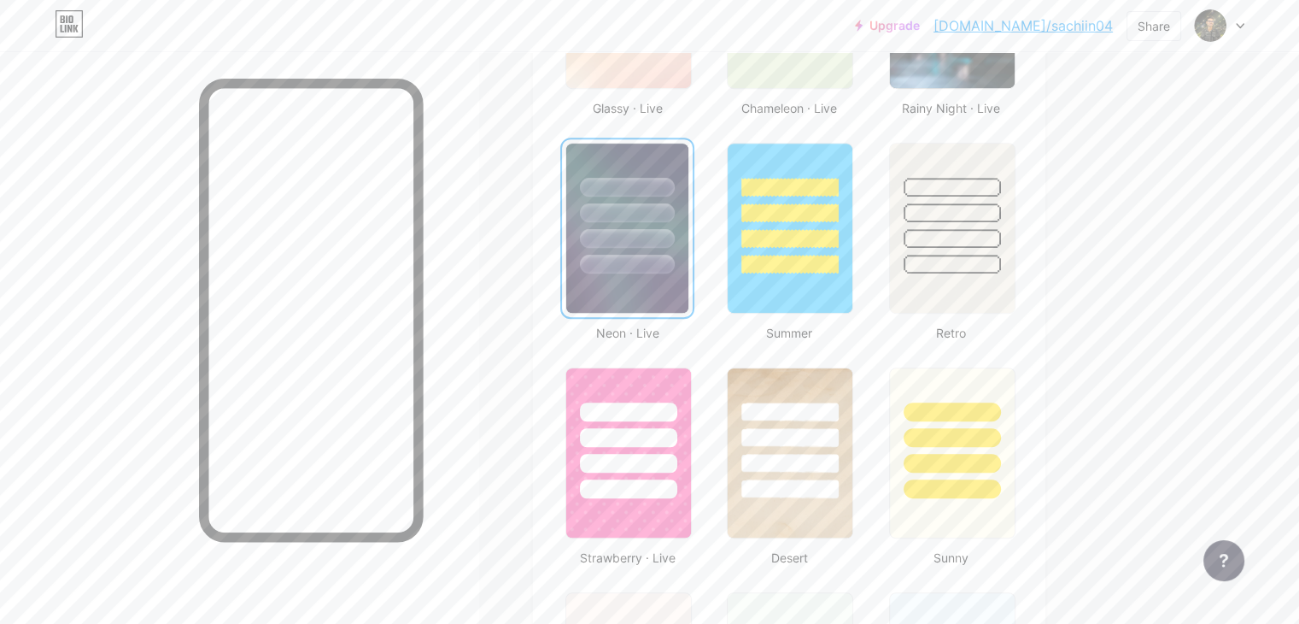
scroll to position [1042, 0]
click at [841, 490] on div at bounding box center [791, 489] width 100 height 20
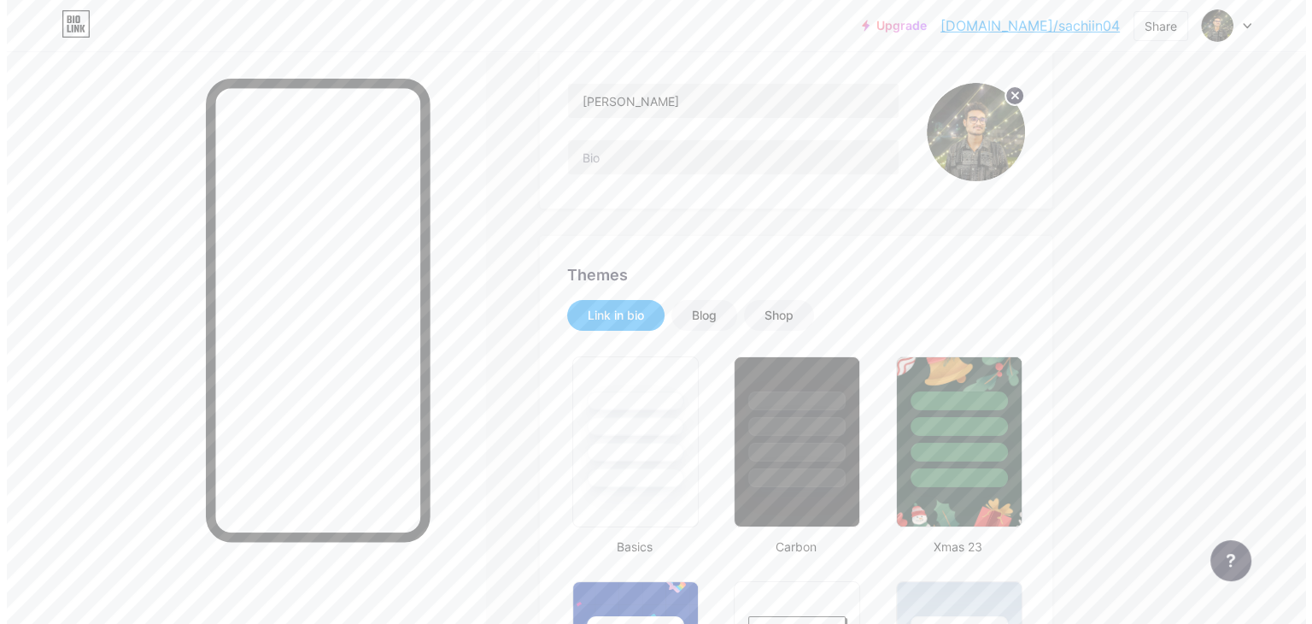
scroll to position [0, 0]
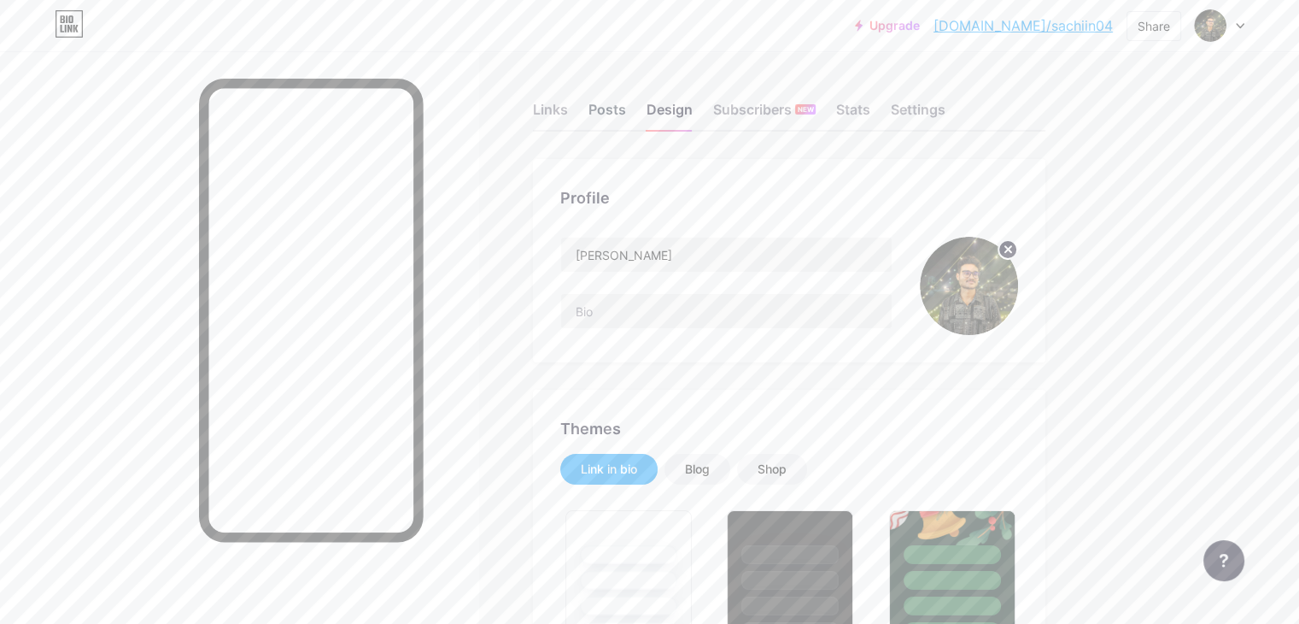
click at [626, 112] on div "Posts" at bounding box center [608, 114] width 38 height 31
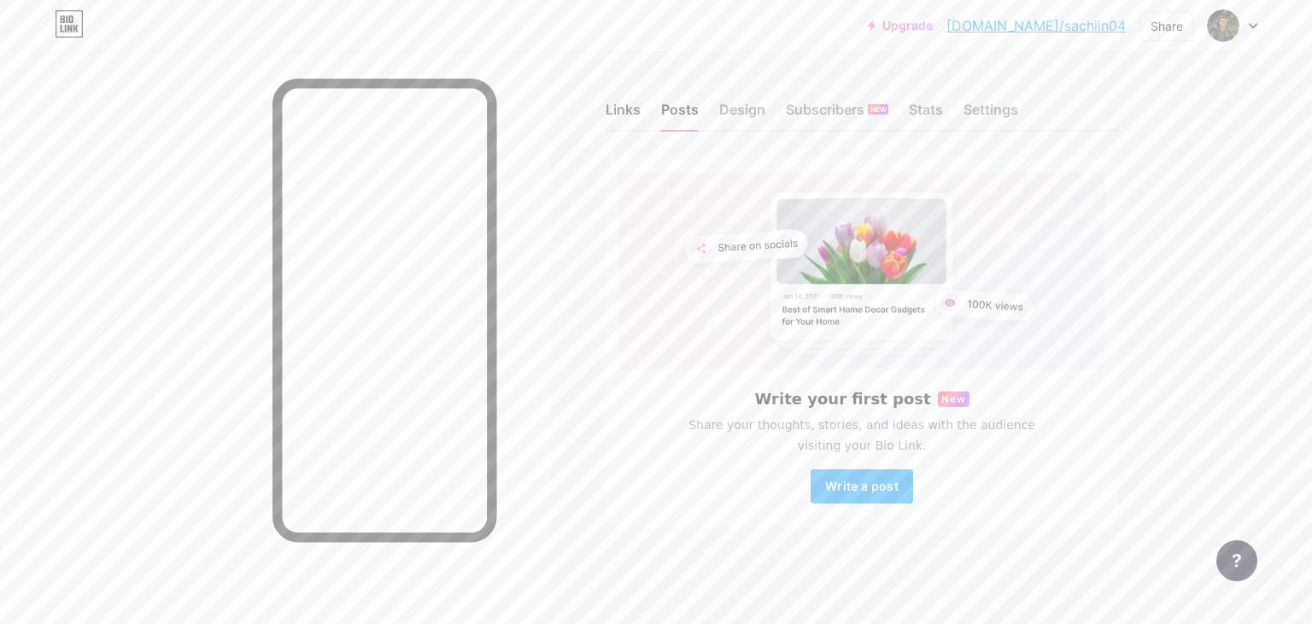
click at [629, 113] on div "Links" at bounding box center [623, 114] width 35 height 31
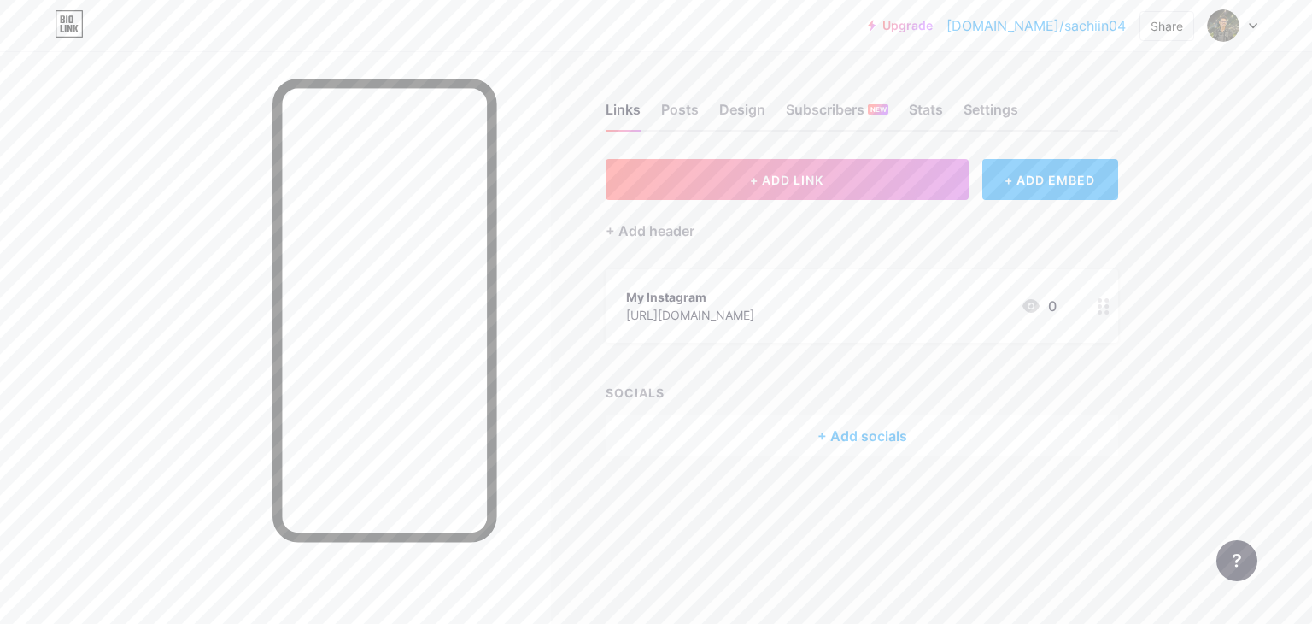
click at [697, 295] on div "My Instagram" at bounding box center [690, 297] width 128 height 18
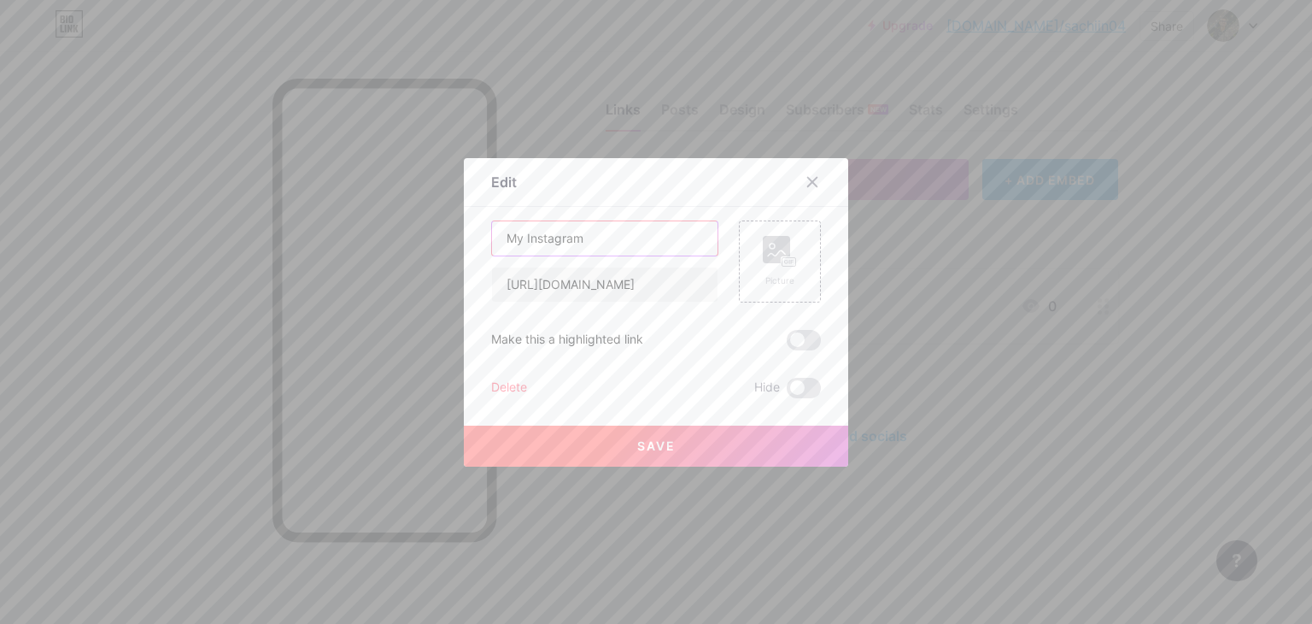
drag, startPoint x: 519, startPoint y: 238, endPoint x: 401, endPoint y: 258, distance: 120.5
click at [401, 258] on div "Edit Content YouTube Play YouTube video without leaving your page. ADD Vimeo Pl…" at bounding box center [656, 312] width 1312 height 624
type input "Instagram"
click at [798, 244] on div "Picture" at bounding box center [780, 261] width 82 height 82
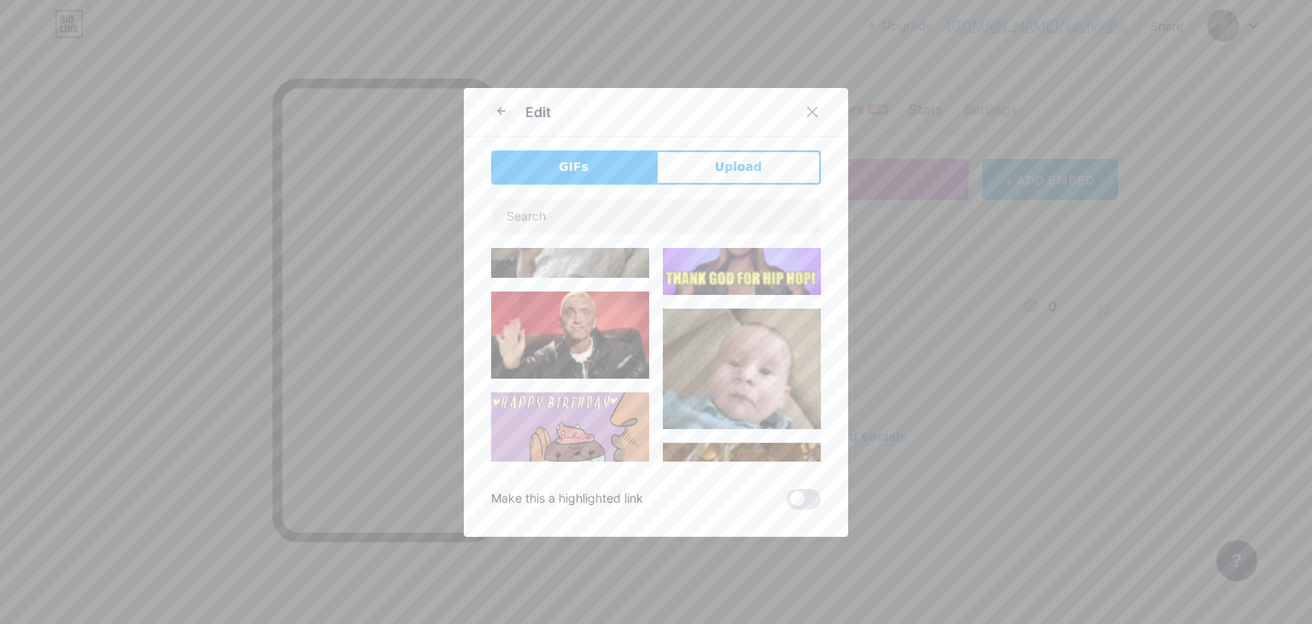
scroll to position [1085, 0]
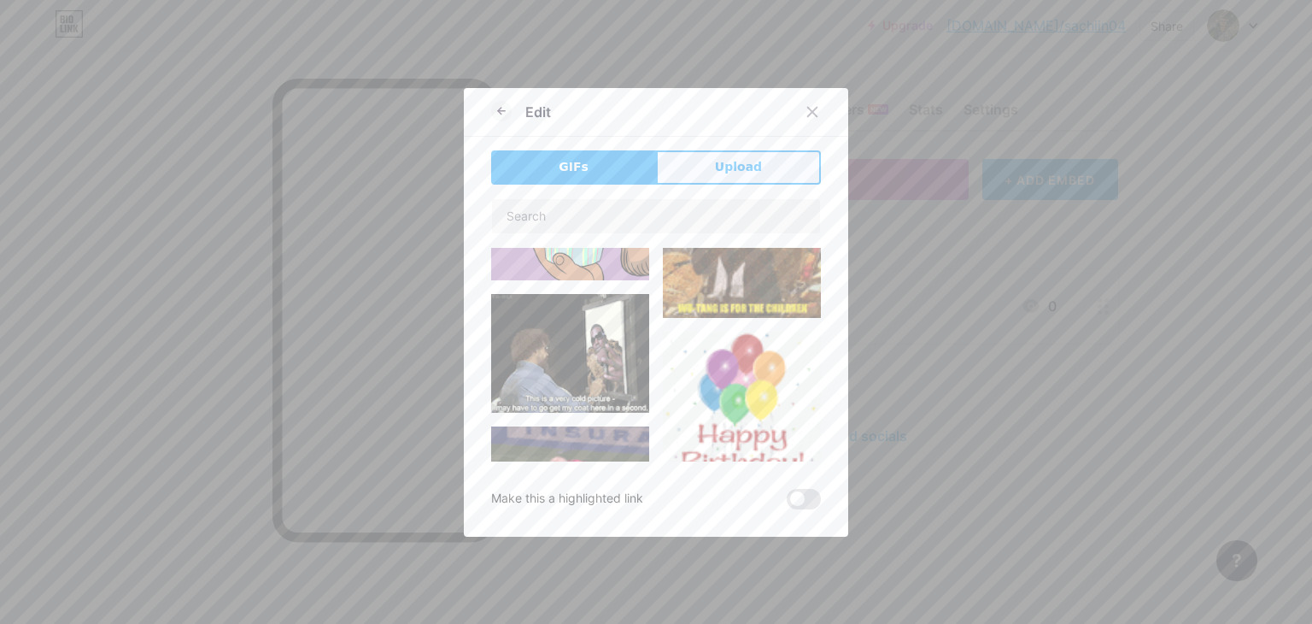
click at [719, 156] on button "Upload" at bounding box center [738, 167] width 165 height 34
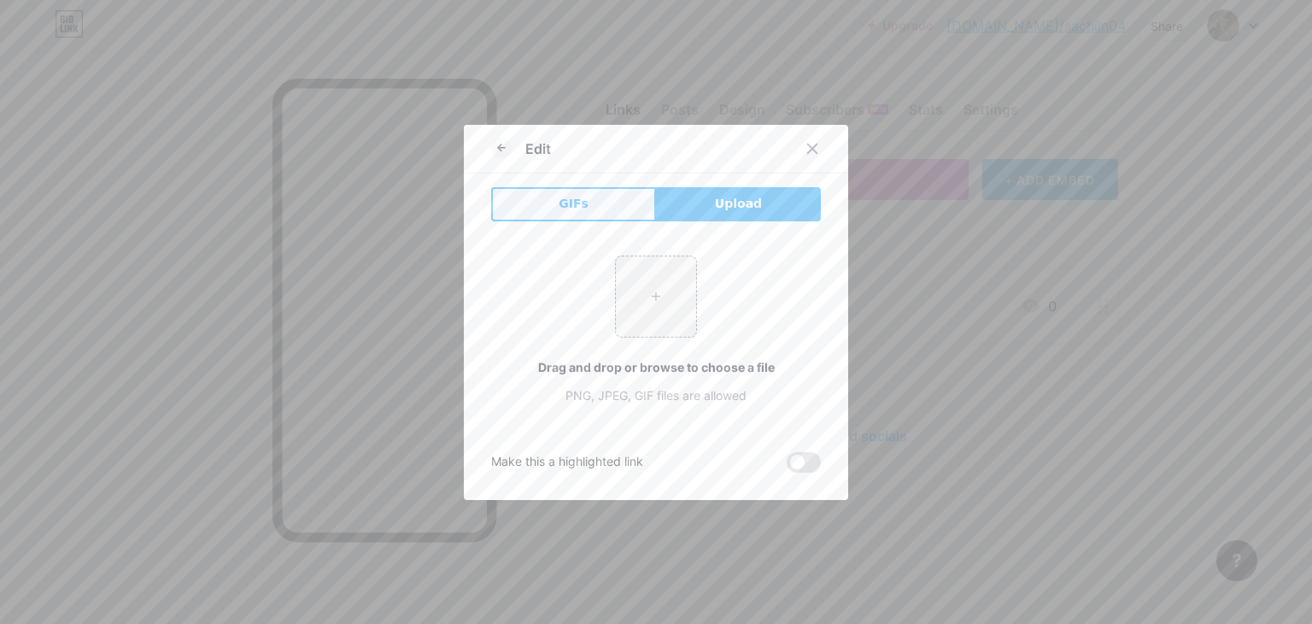
click at [622, 189] on button "GIFs" at bounding box center [573, 204] width 165 height 34
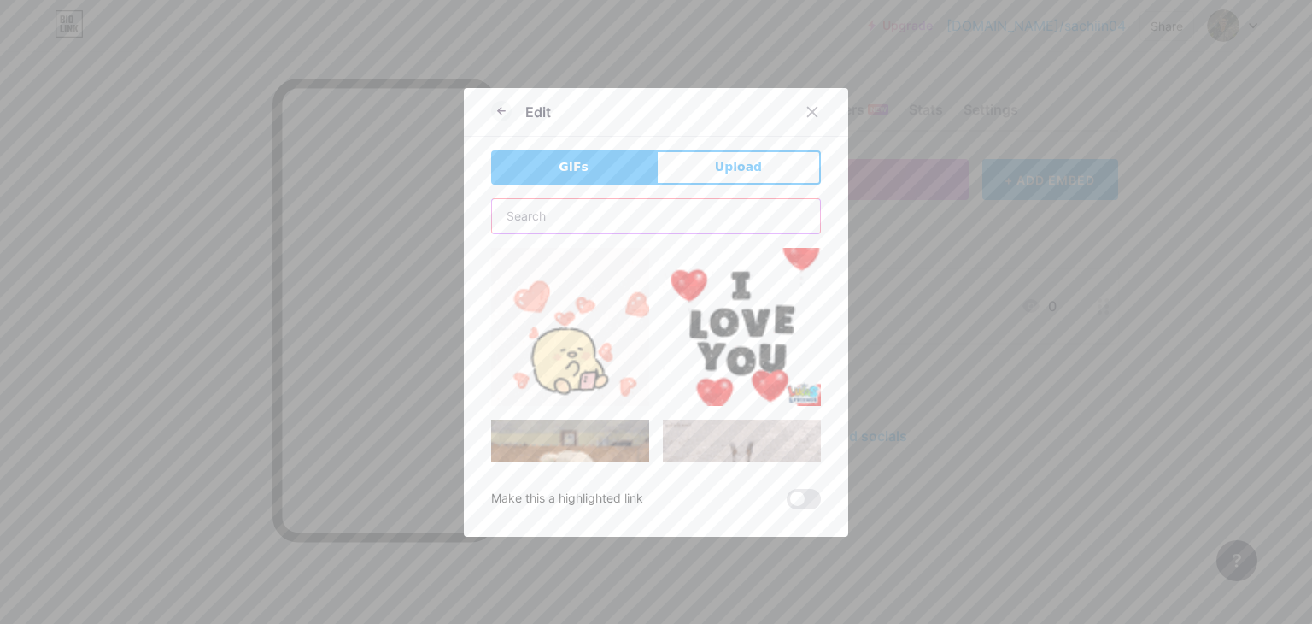
click at [619, 220] on input "text" at bounding box center [656, 216] width 328 height 34
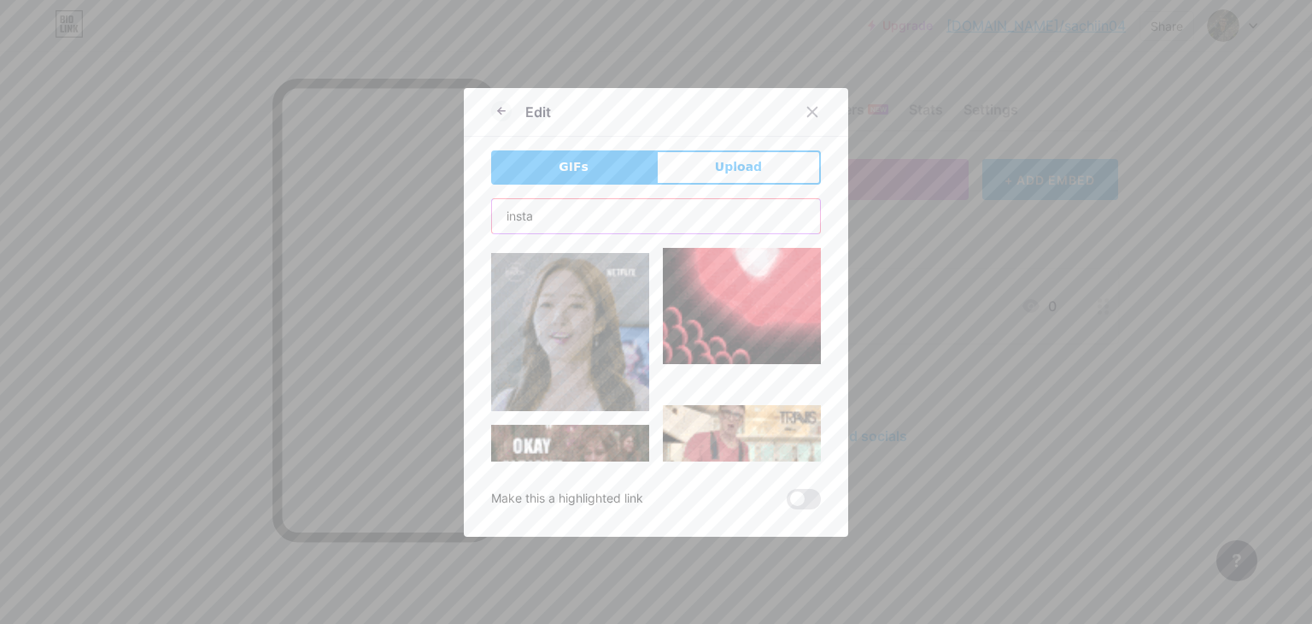
scroll to position [648, 0]
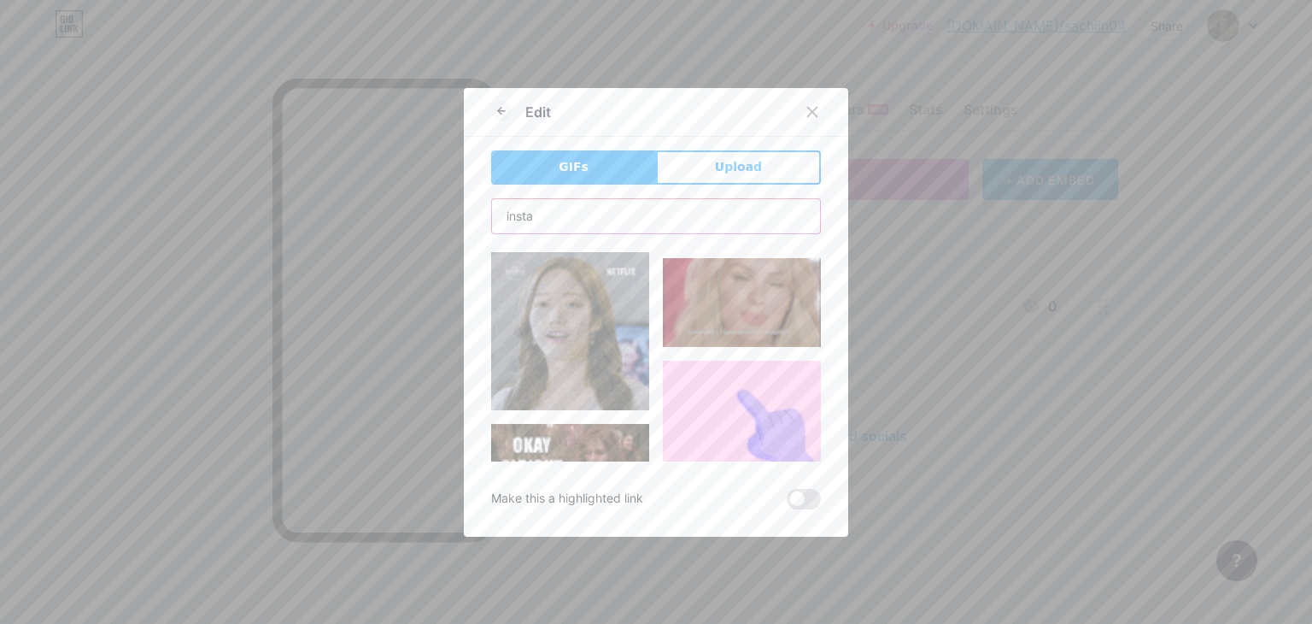
click at [595, 226] on input "insta" at bounding box center [656, 216] width 328 height 34
type input "i"
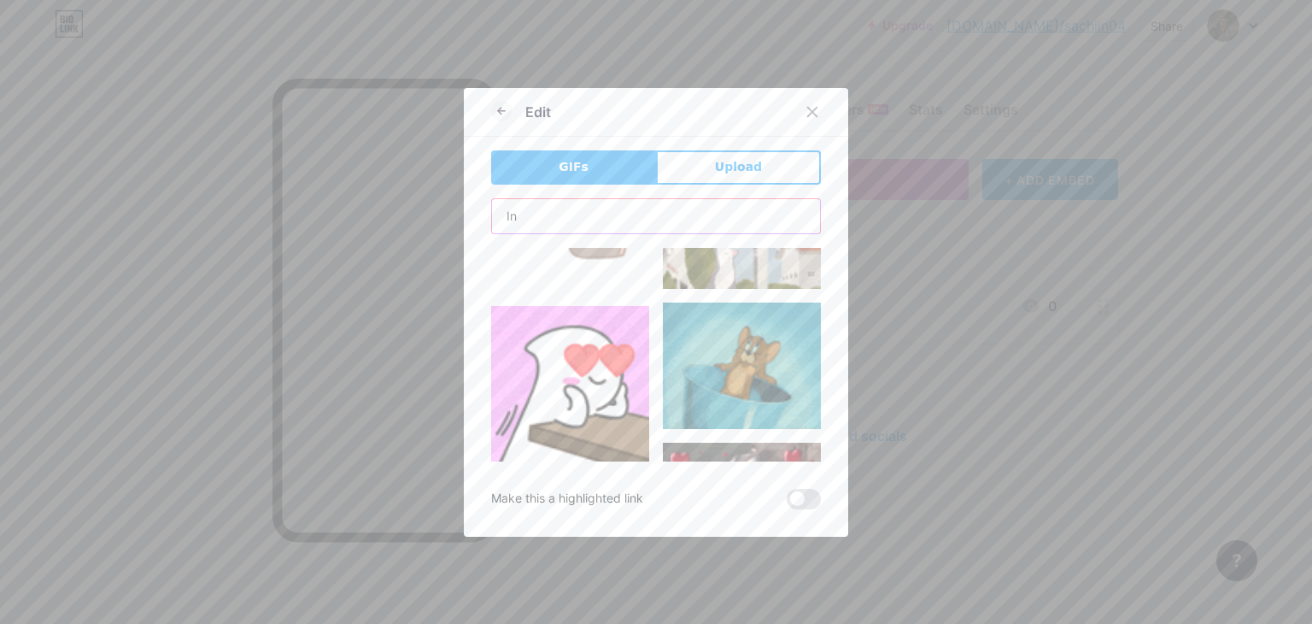
scroll to position [0, 0]
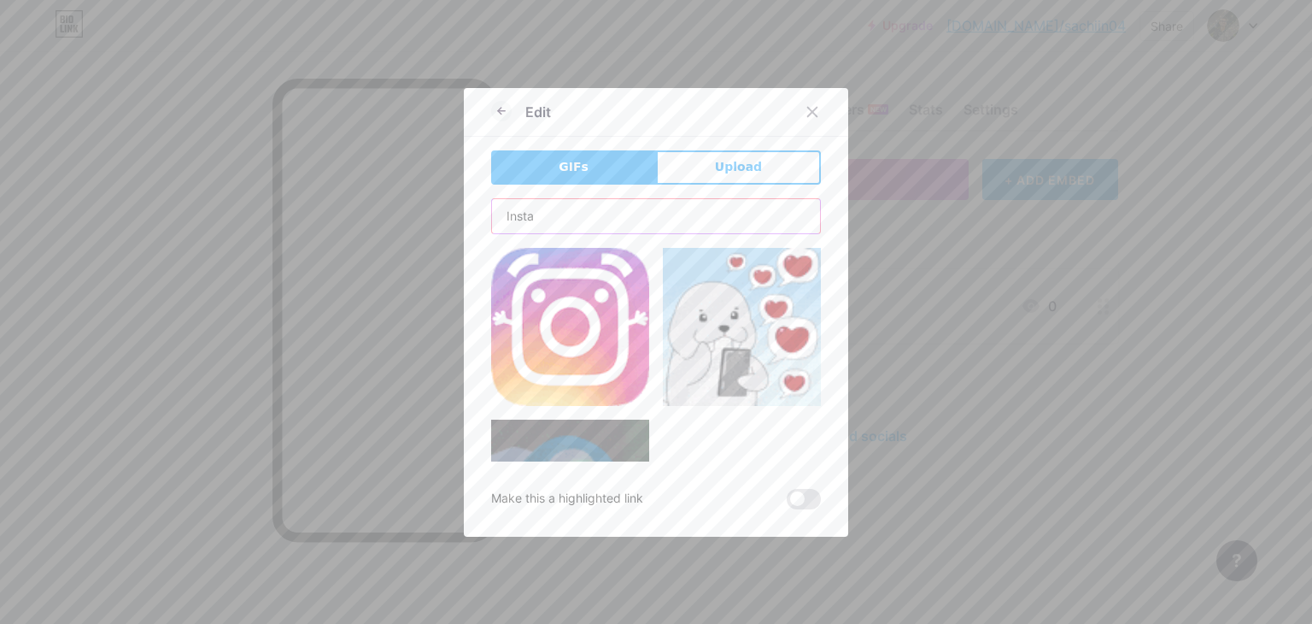
type input "Insta"
click at [595, 332] on img at bounding box center [570, 327] width 158 height 158
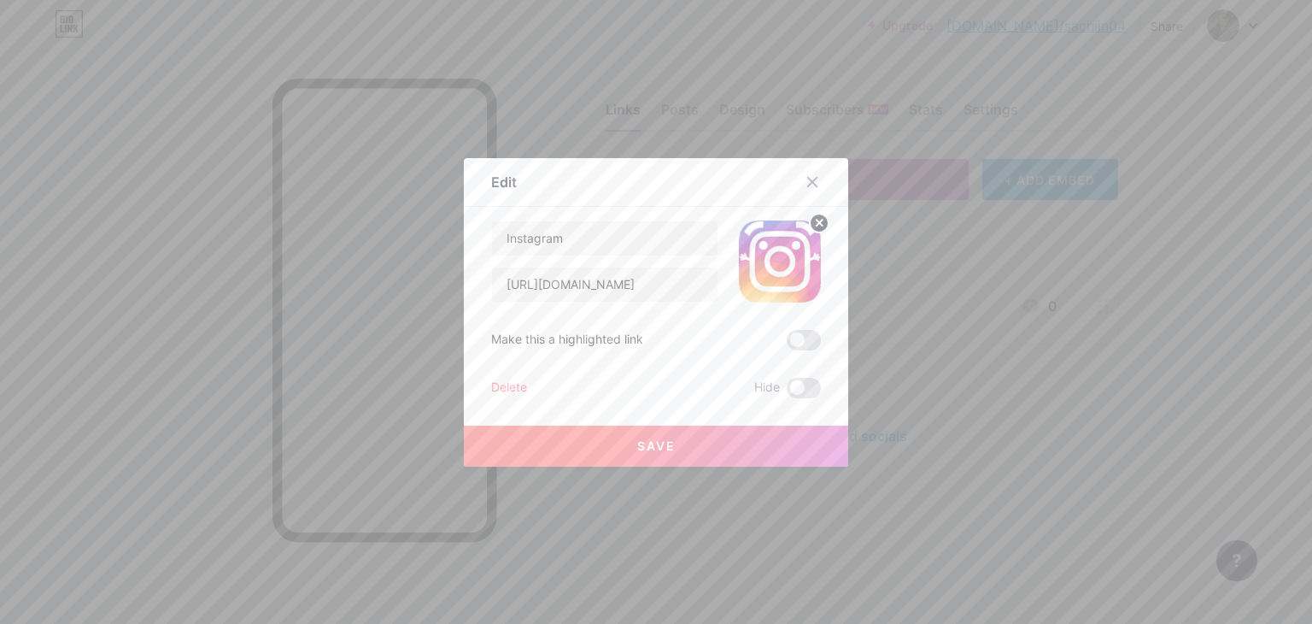
click at [667, 443] on span "Save" at bounding box center [656, 445] width 38 height 15
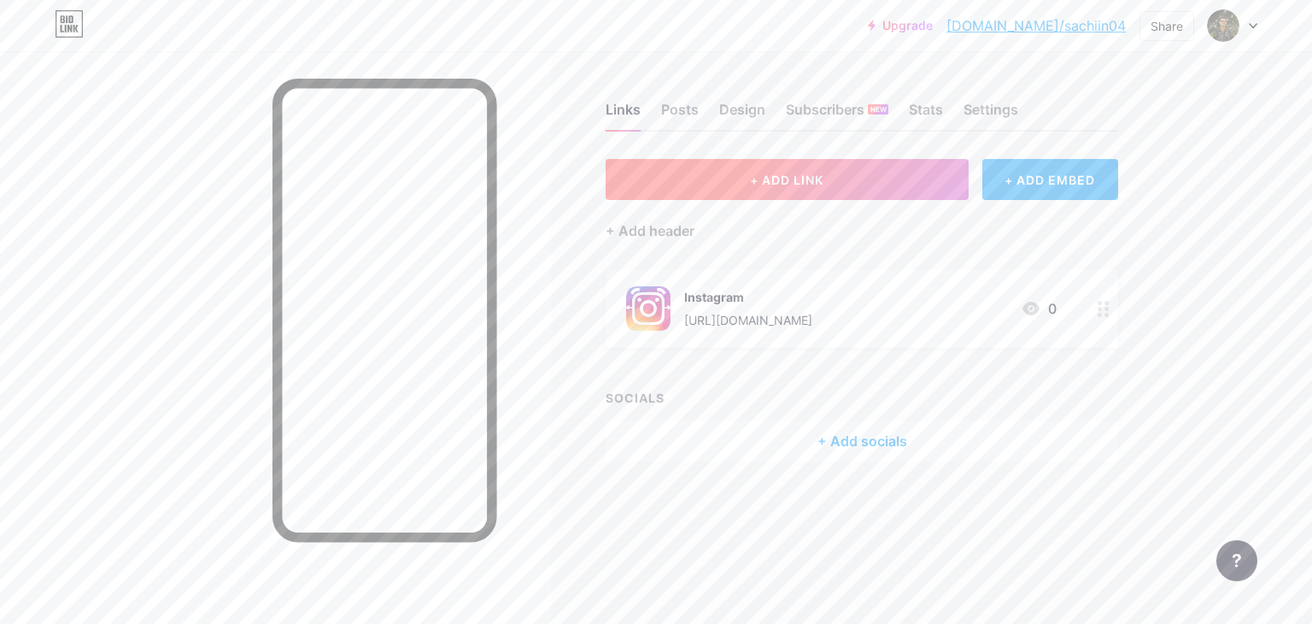
click at [878, 175] on button "+ ADD LINK" at bounding box center [787, 179] width 363 height 41
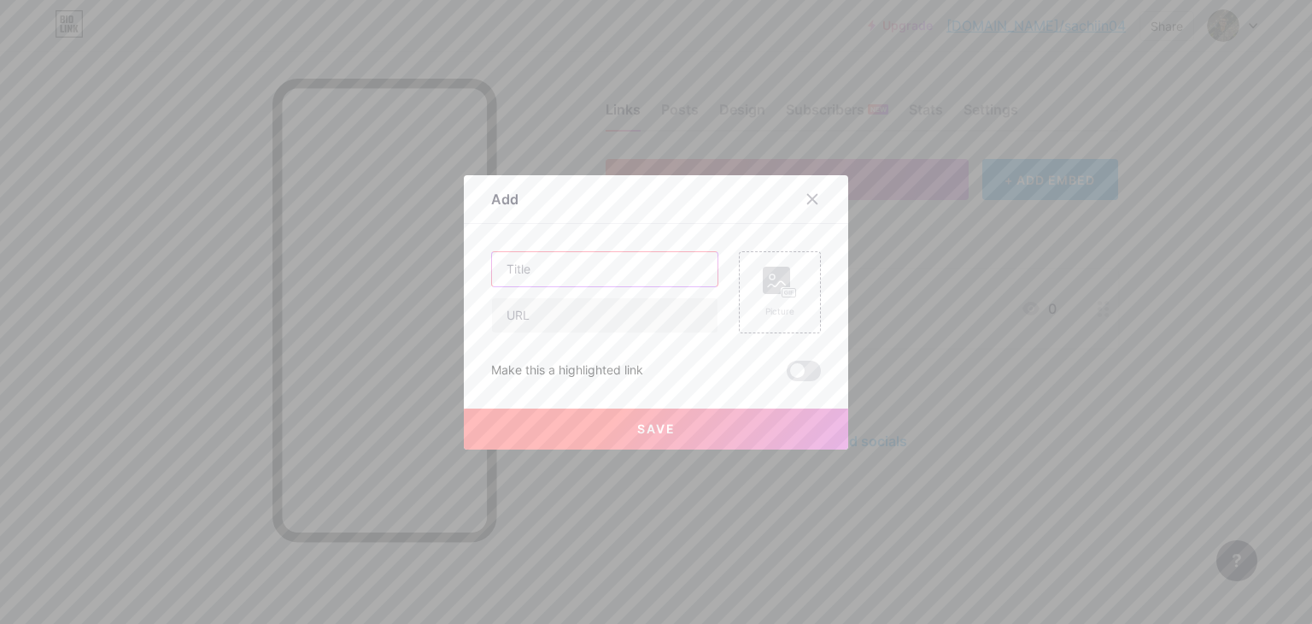
click at [584, 282] on input "text" at bounding box center [605, 269] width 226 height 34
type input "LinkedIn"
click at [740, 284] on div "Picture" at bounding box center [780, 292] width 82 height 82
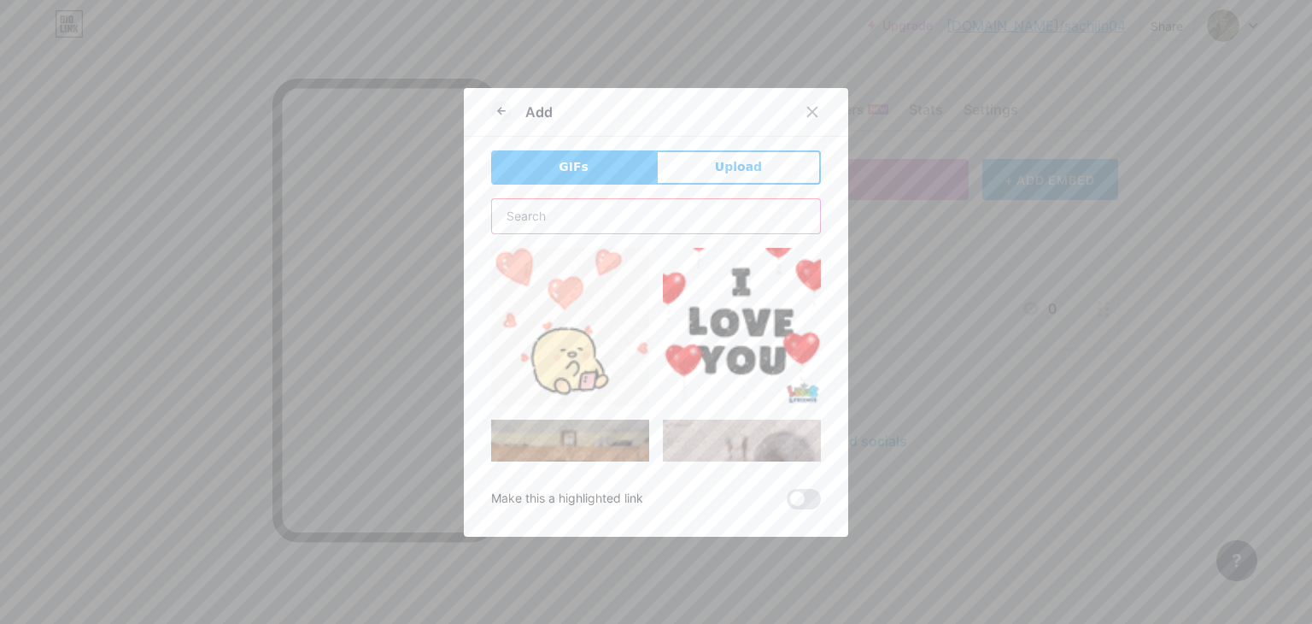
click at [607, 206] on input "text" at bounding box center [656, 216] width 328 height 34
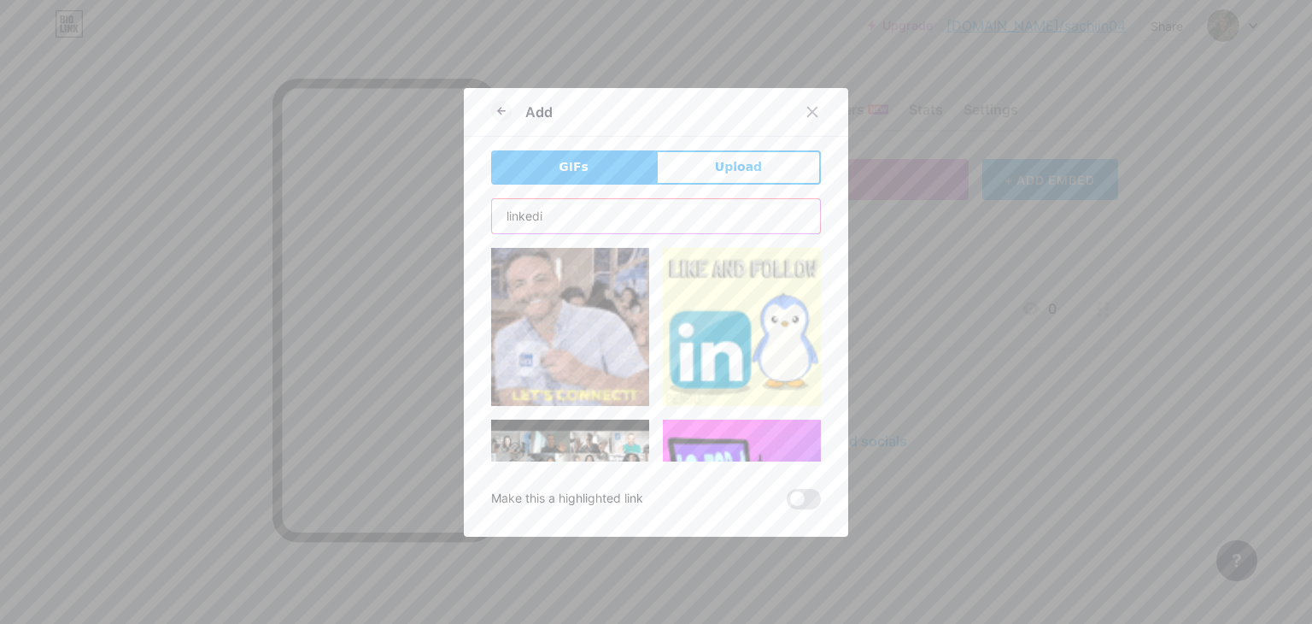
type input "linkedin"
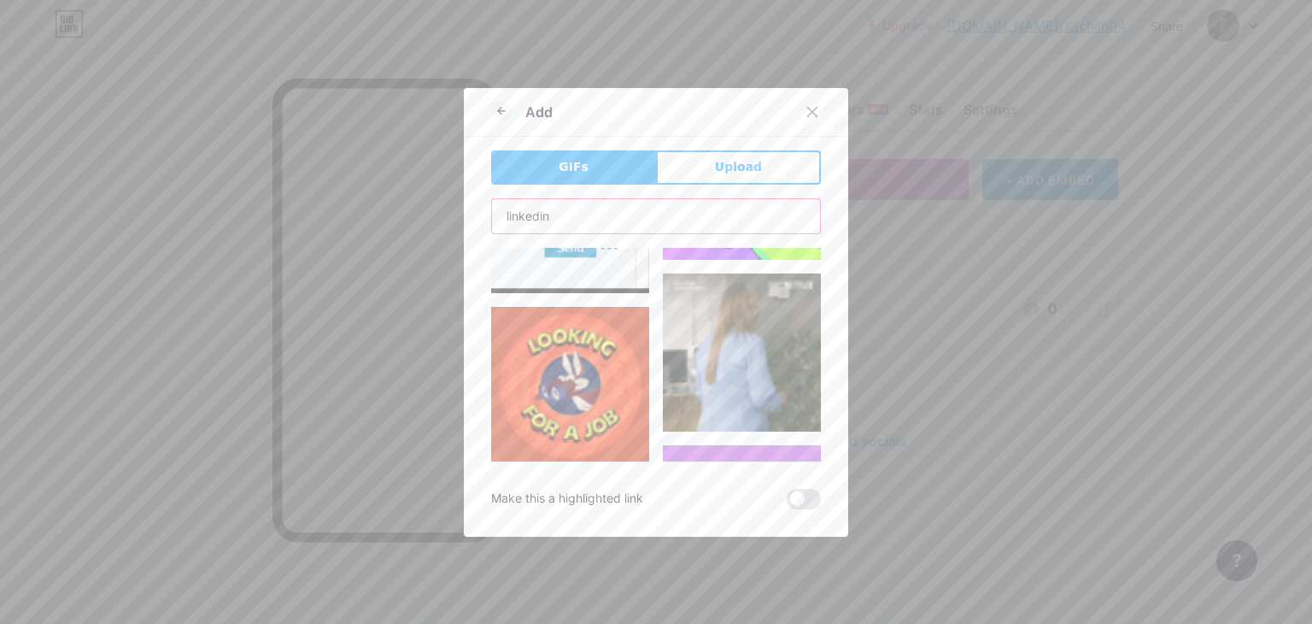
scroll to position [167, 0]
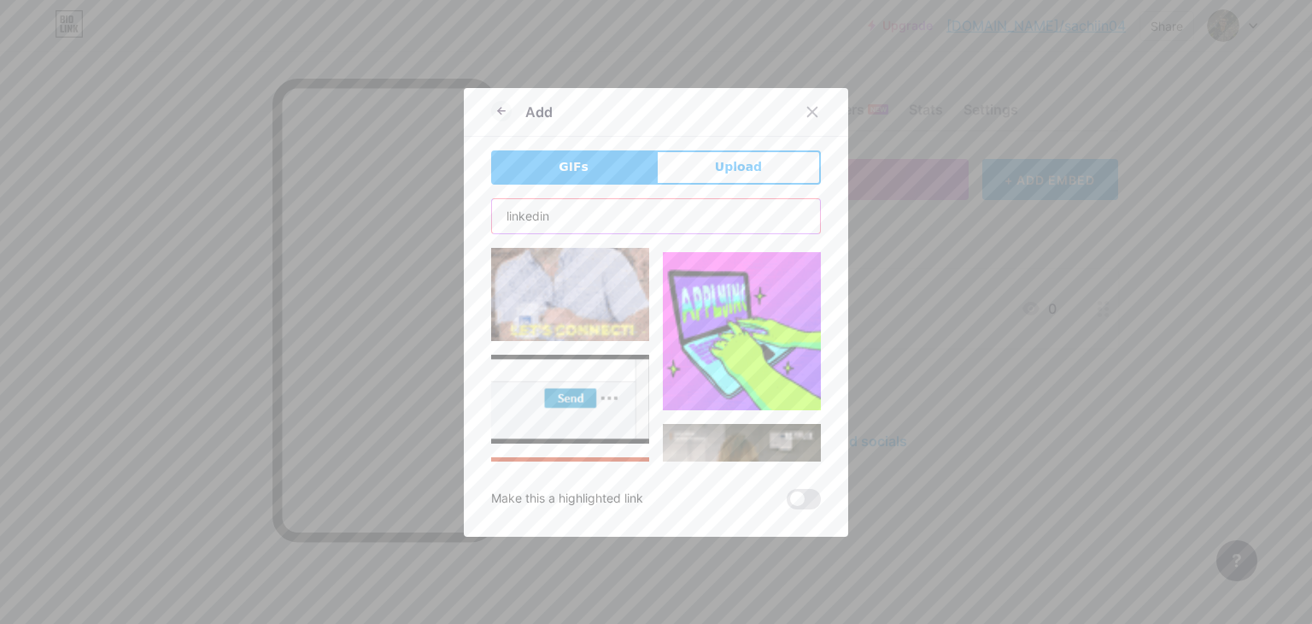
drag, startPoint x: 578, startPoint y: 215, endPoint x: 283, endPoint y: 251, distance: 296.9
click at [283, 251] on div "Add GIFs Upload Content YouTube Play YouTube video without leaving your page. A…" at bounding box center [656, 312] width 1312 height 624
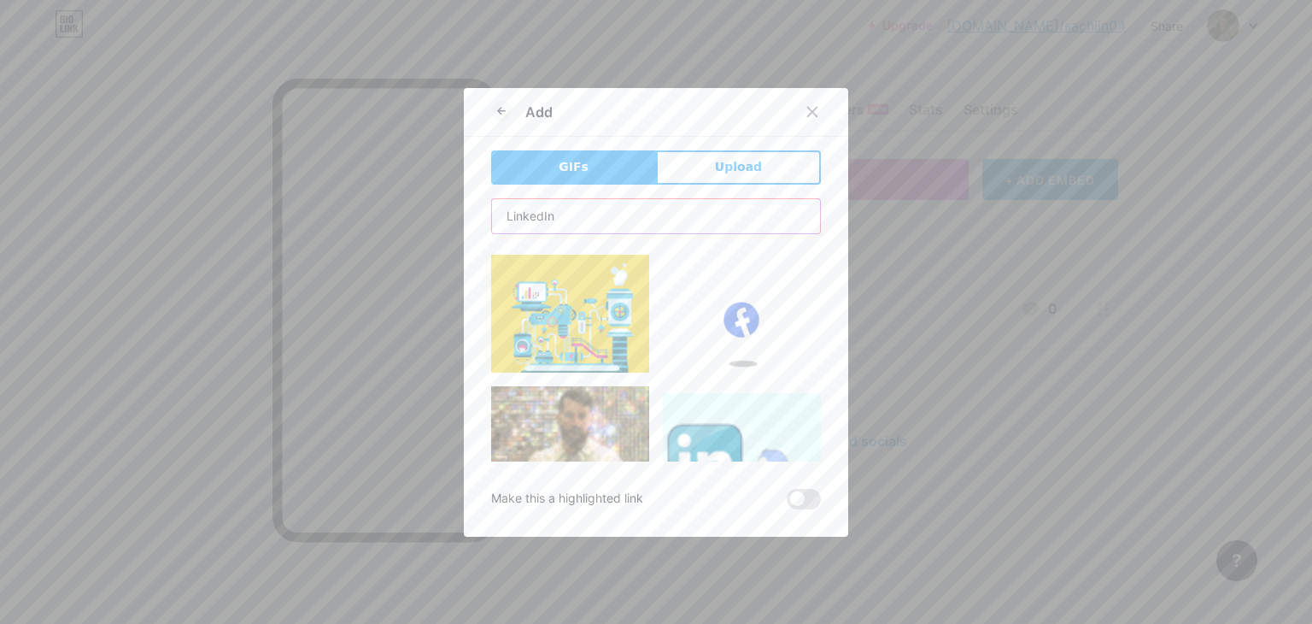
scroll to position [638, 0]
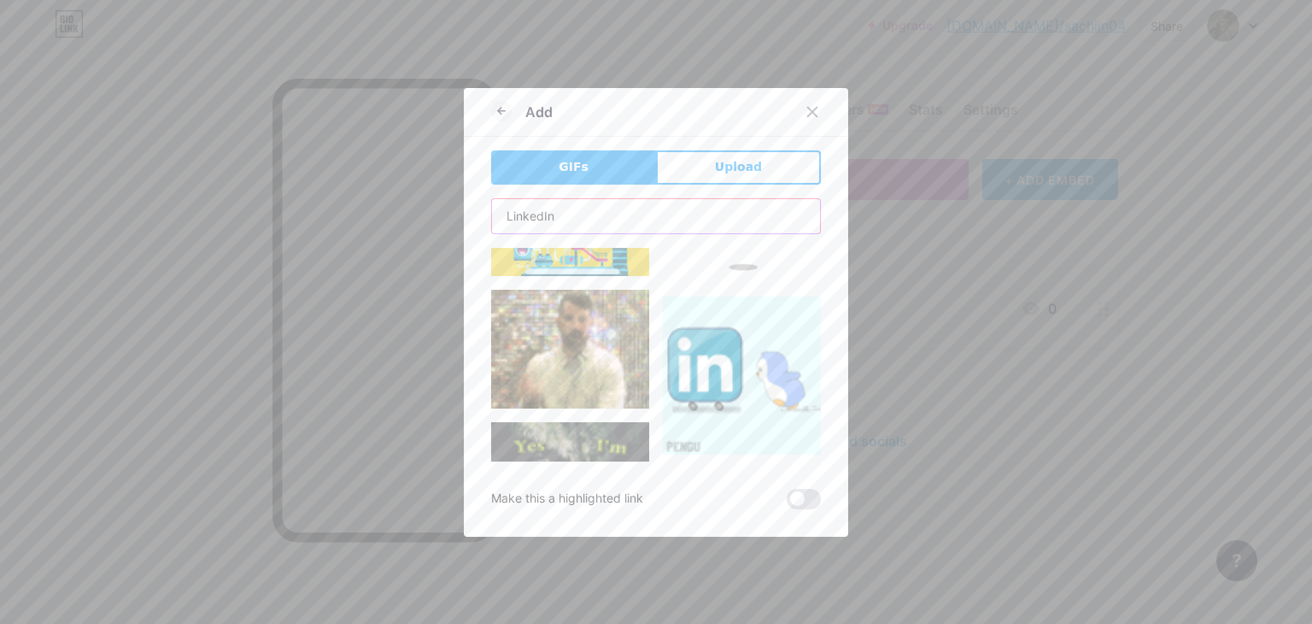
type input "LinkedIn"
click at [707, 377] on img at bounding box center [742, 375] width 158 height 158
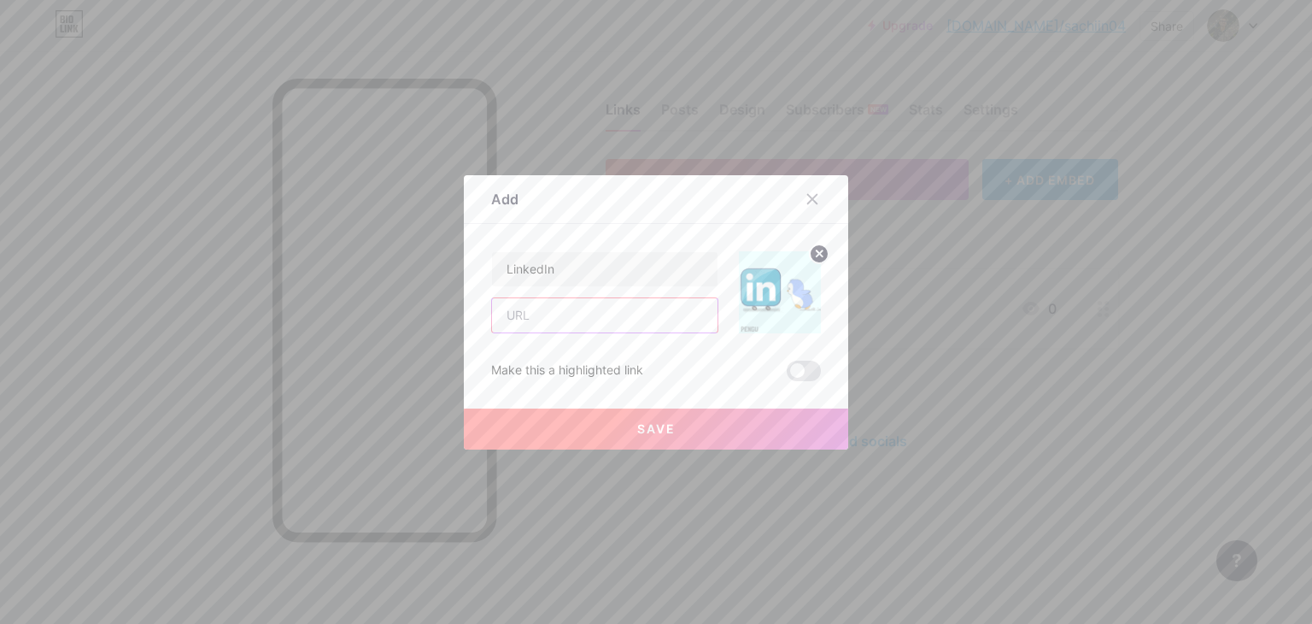
click at [562, 308] on input "text" at bounding box center [605, 315] width 226 height 34
paste input "https://www.linkedin.com/in/sachiin04"
type input "https://www.linkedin.com/in/sachiin04"
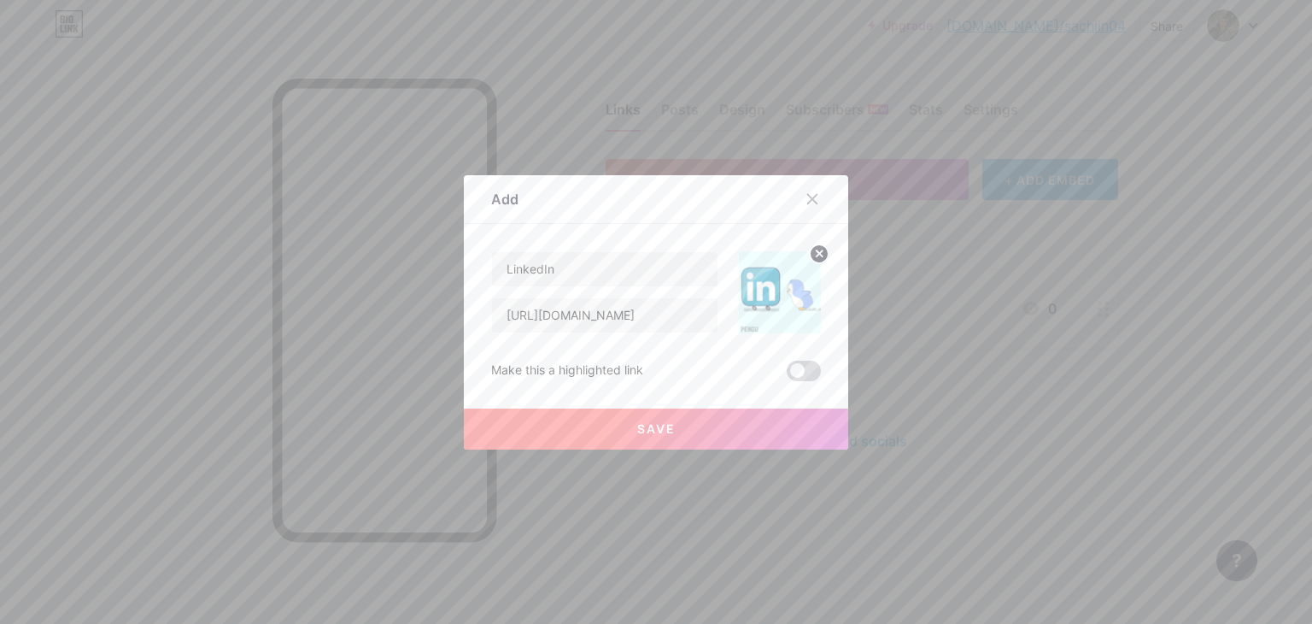
click at [794, 367] on span at bounding box center [804, 371] width 34 height 21
click at [787, 375] on input "checkbox" at bounding box center [787, 375] width 0 height 0
click at [718, 421] on button "Save" at bounding box center [656, 428] width 384 height 41
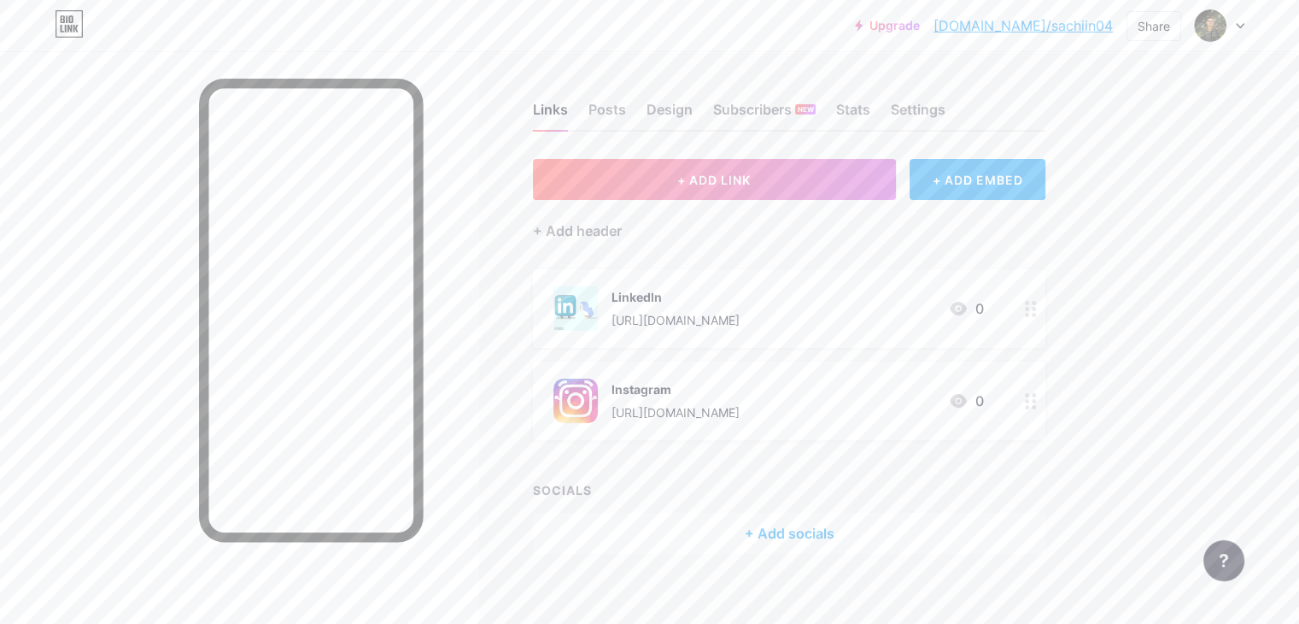
drag, startPoint x: 913, startPoint y: 390, endPoint x: 900, endPoint y: 308, distance: 82.2
click at [900, 308] on span "LinkedIn https://www.linkedin.com/in/sachiin04 0 Instagram https://www.instagra…" at bounding box center [789, 354] width 513 height 171
click at [1117, 320] on div "Links Posts Design Subscribers NEW Stats Settings + ADD LINK + ADD EMBED + Add …" at bounding box center [558, 345] width 1117 height 588
click at [740, 383] on div "Instagram" at bounding box center [676, 389] width 128 height 18
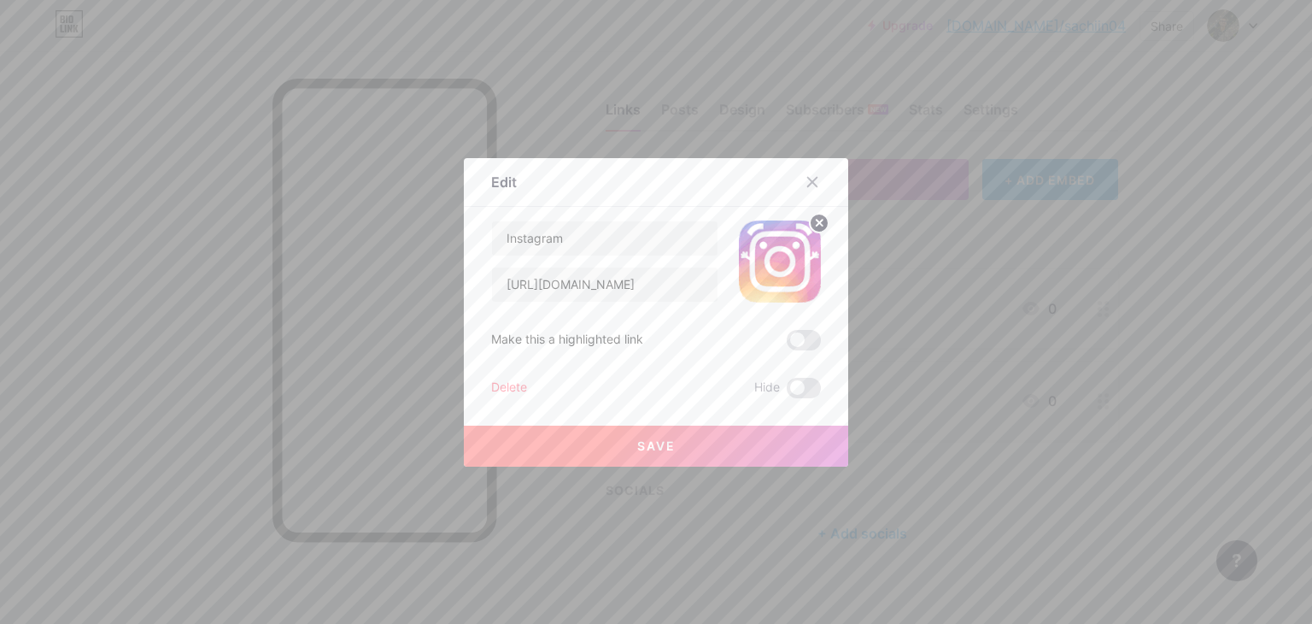
click at [796, 341] on span at bounding box center [804, 340] width 34 height 21
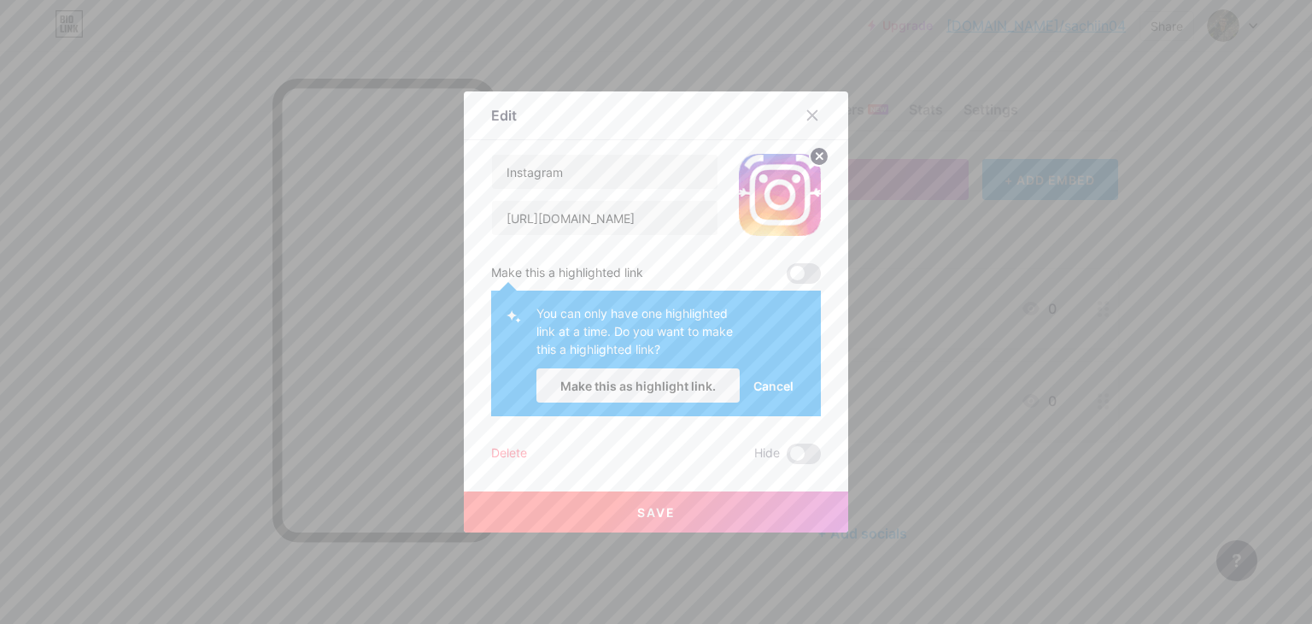
click at [790, 274] on span at bounding box center [804, 273] width 34 height 21
click at [806, 114] on icon at bounding box center [813, 116] width 14 height 14
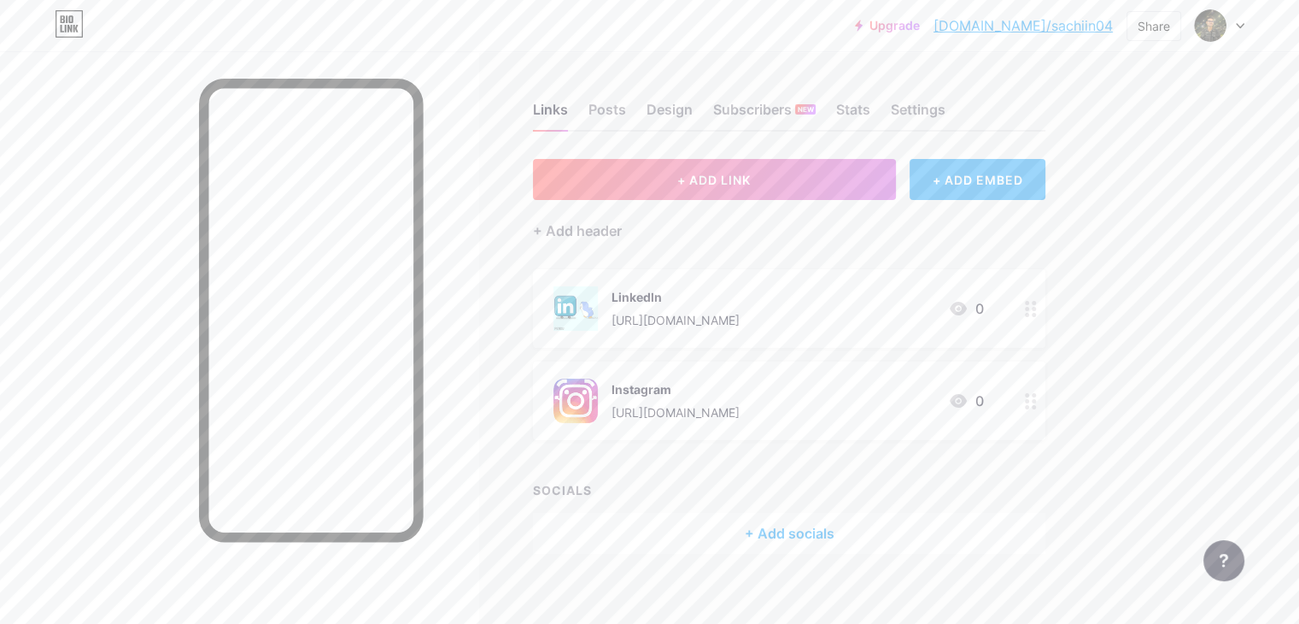
click at [1018, 182] on div "+ ADD EMBED" at bounding box center [978, 179] width 136 height 41
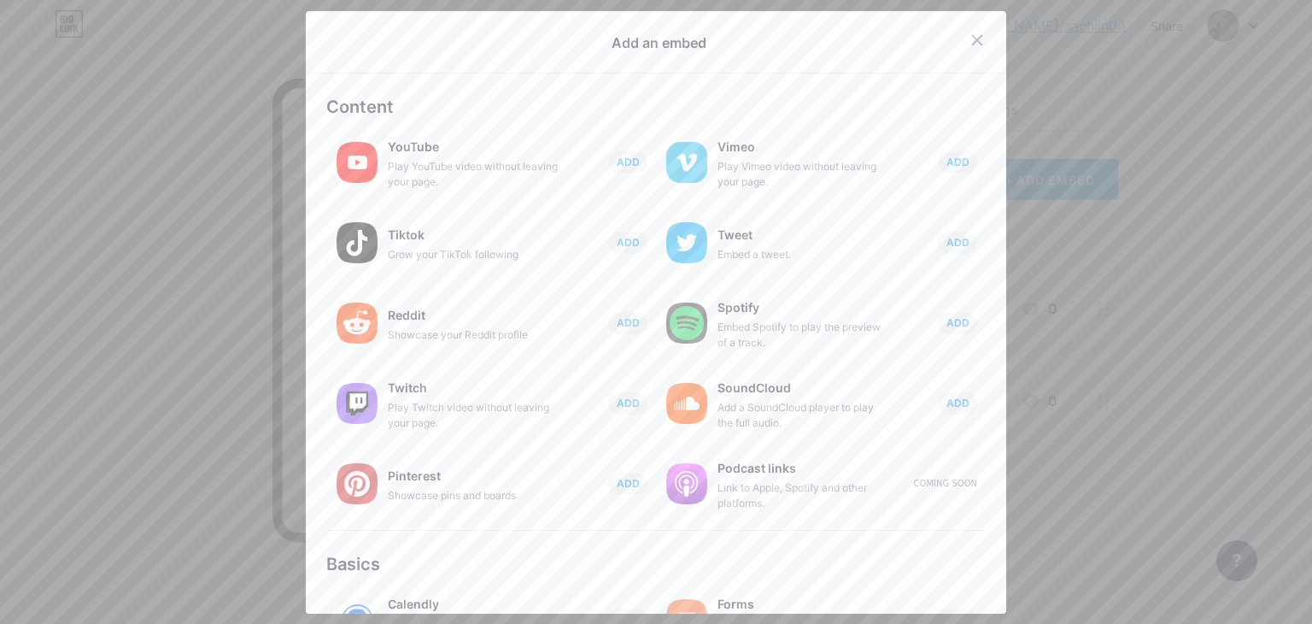
click at [178, 332] on div at bounding box center [656, 312] width 1312 height 624
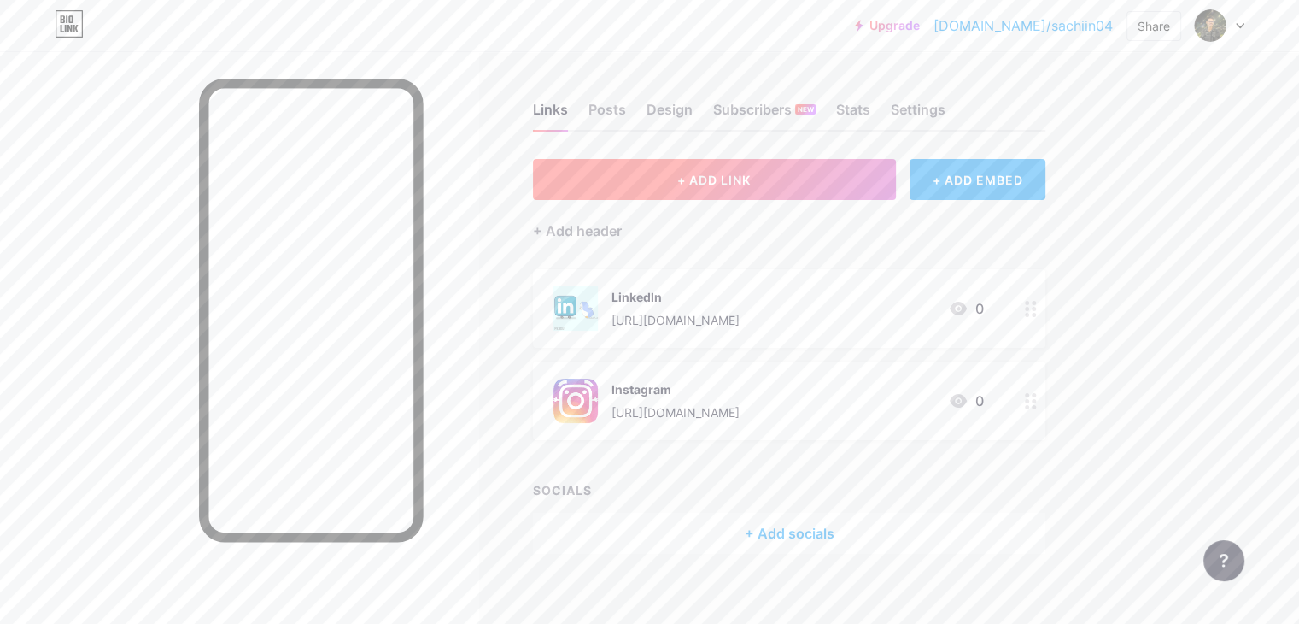
click at [707, 182] on button "+ ADD LINK" at bounding box center [714, 179] width 363 height 41
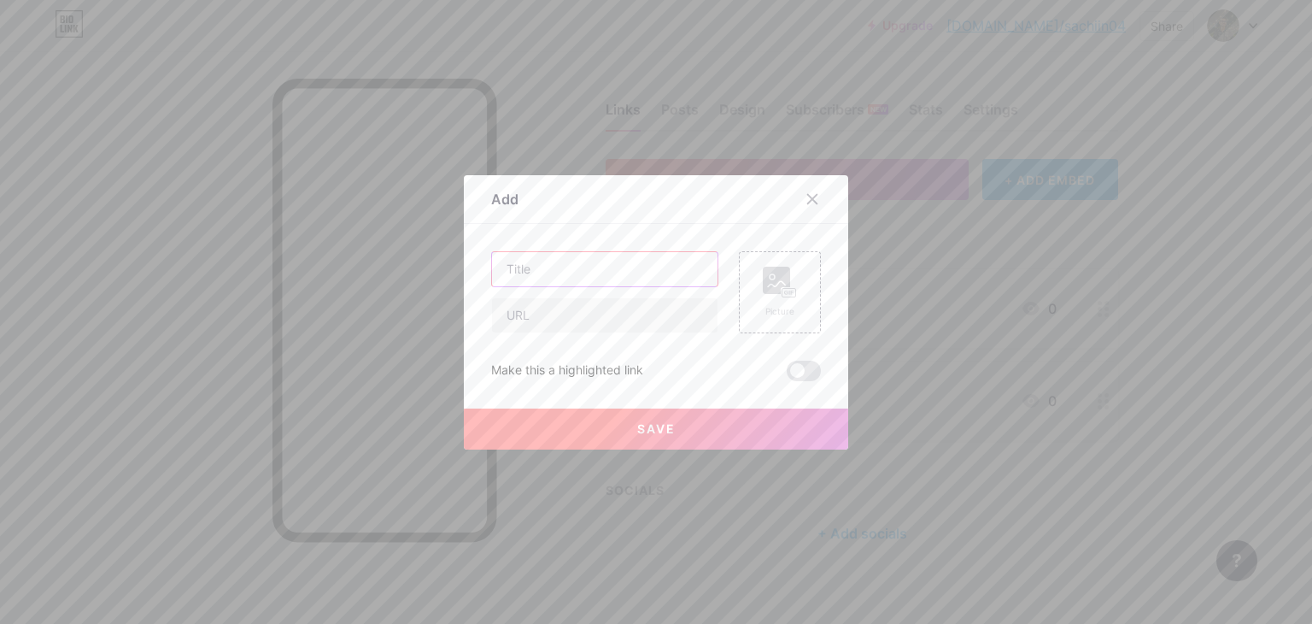
click at [610, 261] on input "text" at bounding box center [605, 269] width 226 height 34
click at [724, 289] on div "Picture" at bounding box center [769, 292] width 103 height 82
click at [739, 294] on div "Picture" at bounding box center [780, 292] width 82 height 82
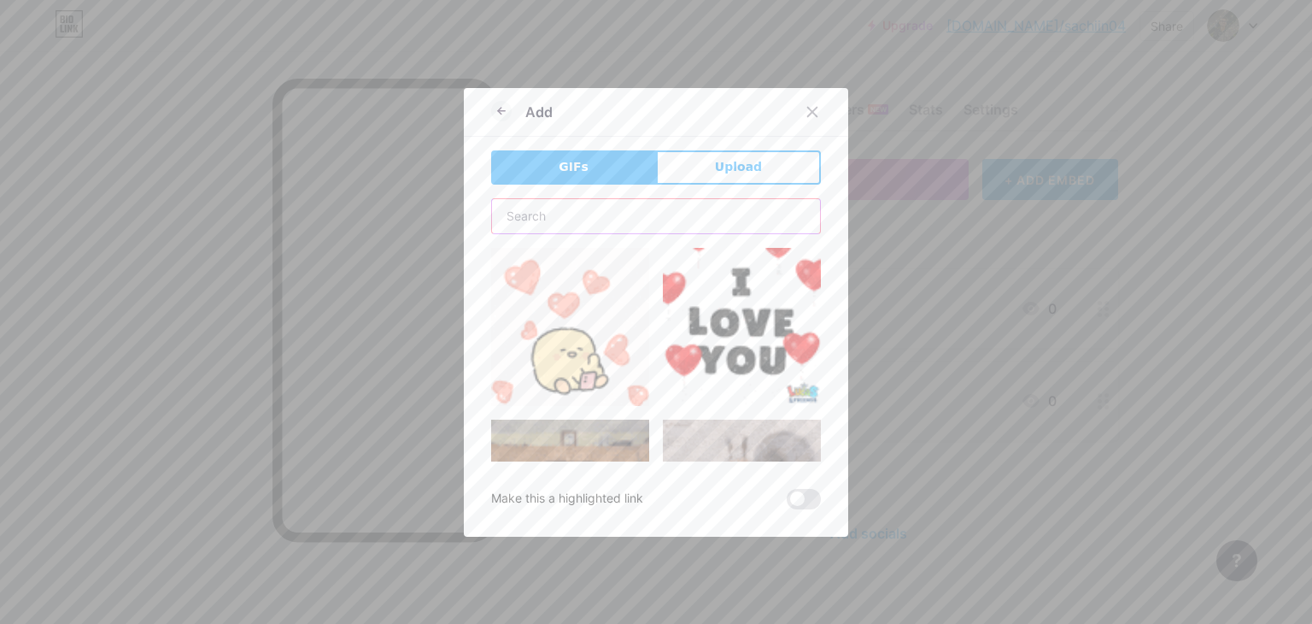
click at [672, 209] on input "text" at bounding box center [656, 216] width 328 height 34
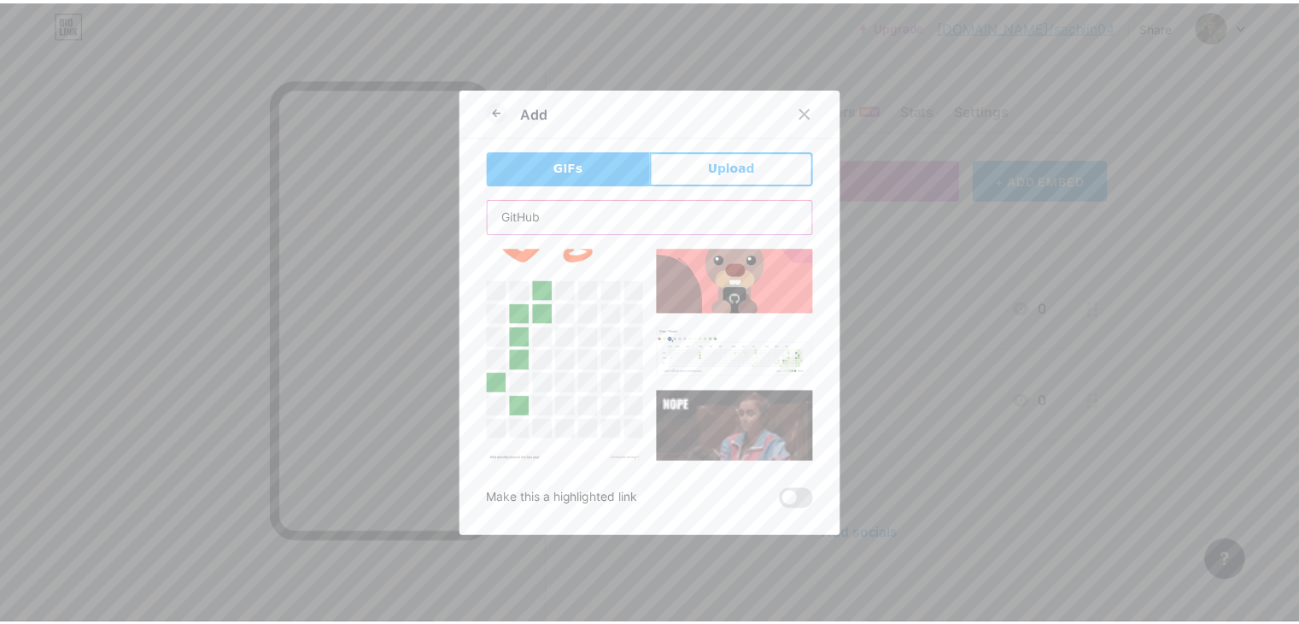
scroll to position [54, 0]
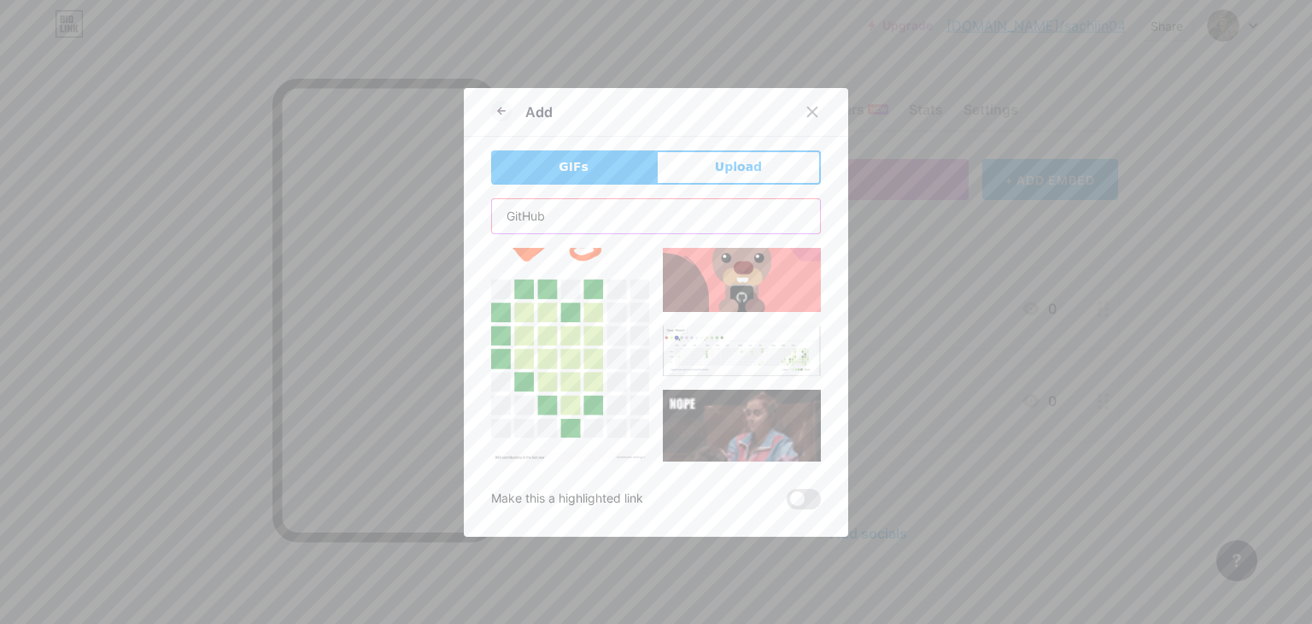
type input "GitHub"
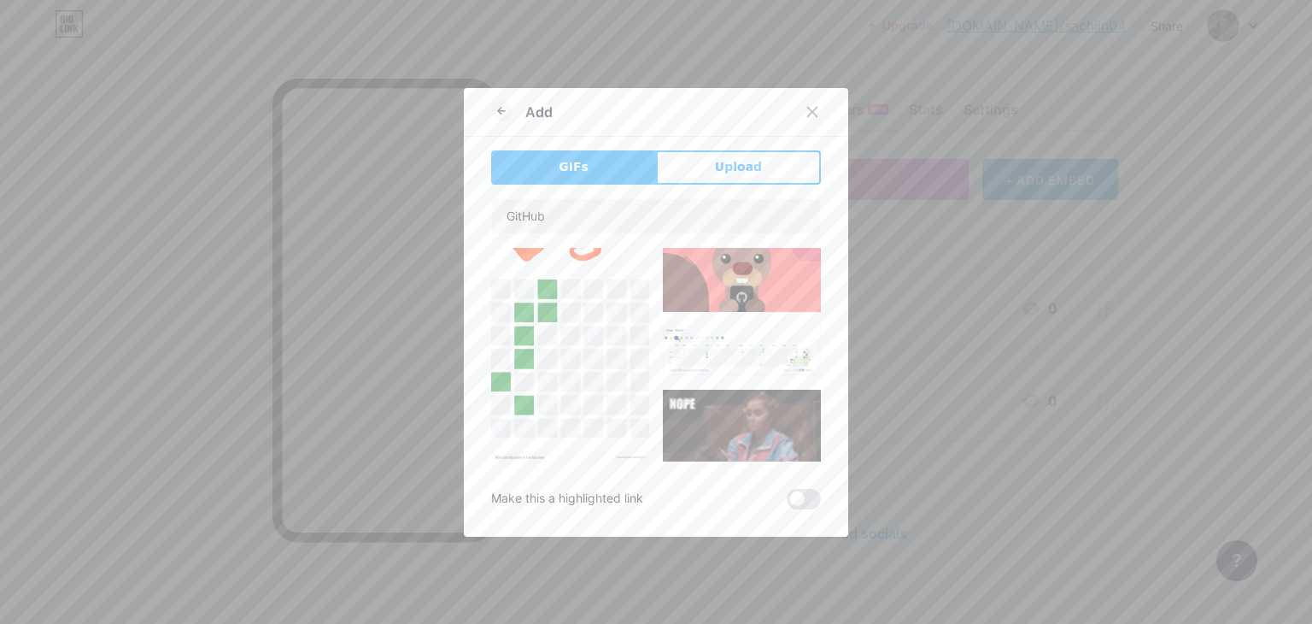
click at [571, 373] on img at bounding box center [570, 358] width 158 height 158
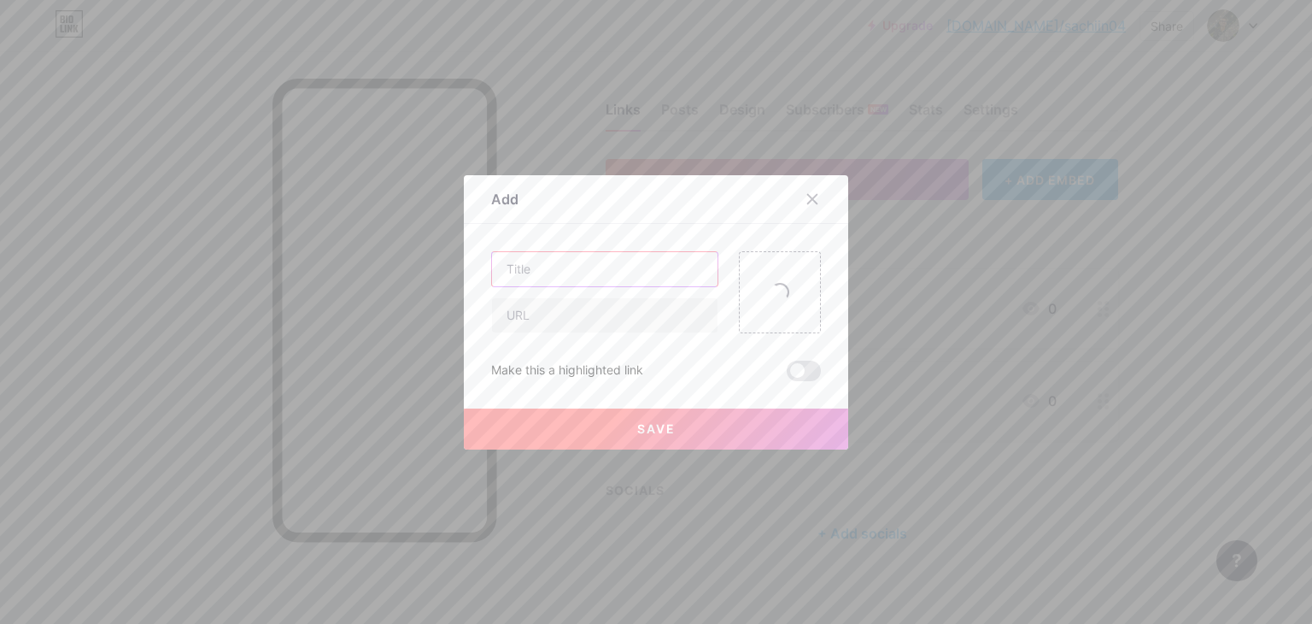
click at [598, 274] on input "text" at bounding box center [605, 269] width 226 height 34
type input "GitHub"
click at [509, 318] on input "text" at bounding box center [605, 315] width 226 height 34
click at [629, 321] on input "text" at bounding box center [605, 315] width 226 height 34
paste input "https://github.com/sachiin044"
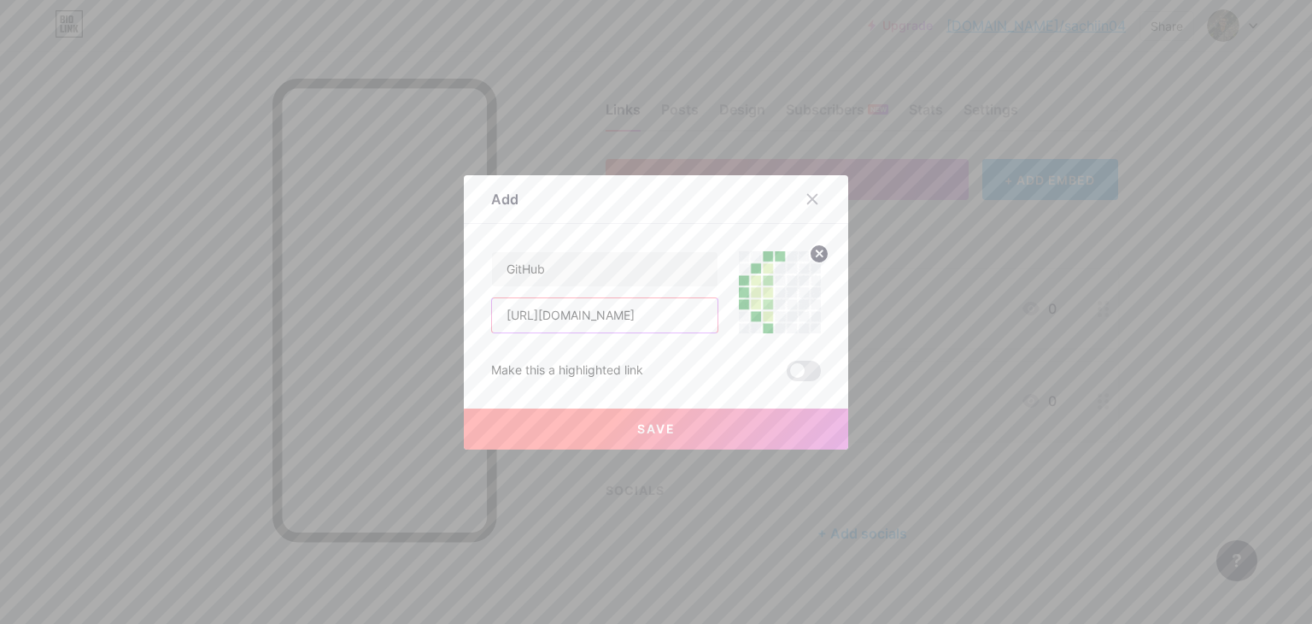
type input "https://github.com/sachiin044"
click at [793, 384] on div "Save" at bounding box center [656, 415] width 384 height 68
click at [793, 377] on span at bounding box center [804, 371] width 34 height 21
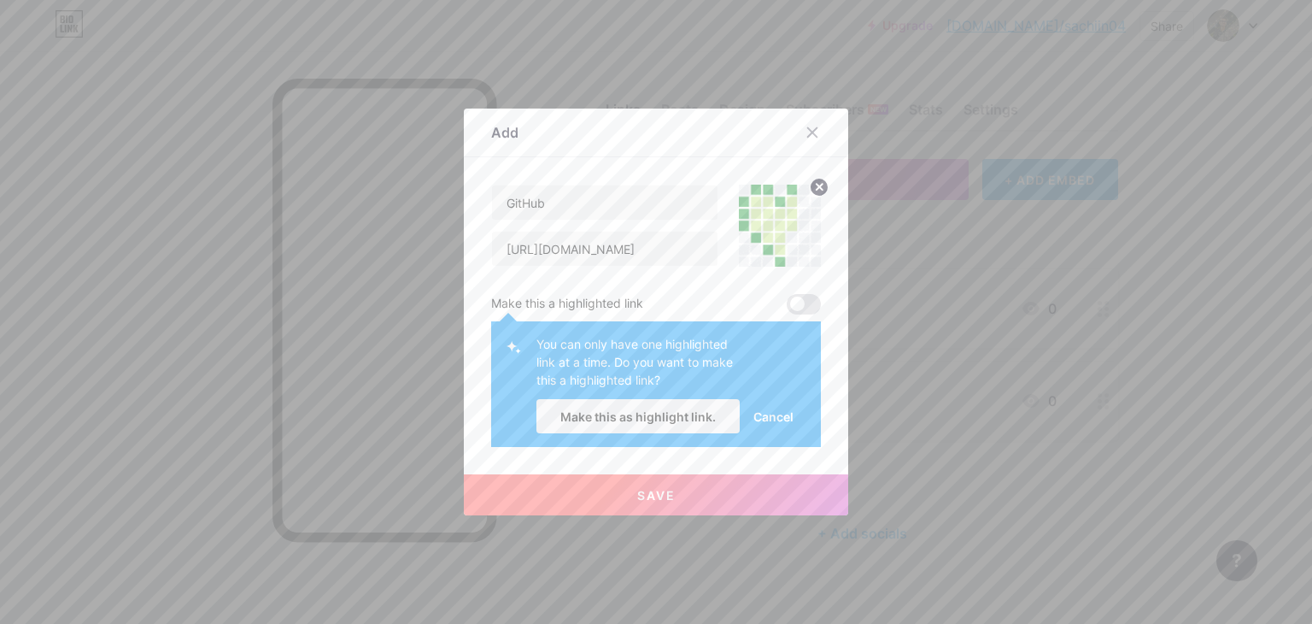
click at [728, 301] on div "Make this a highlighted link" at bounding box center [656, 304] width 330 height 21
click at [680, 484] on button "Save" at bounding box center [656, 494] width 384 height 41
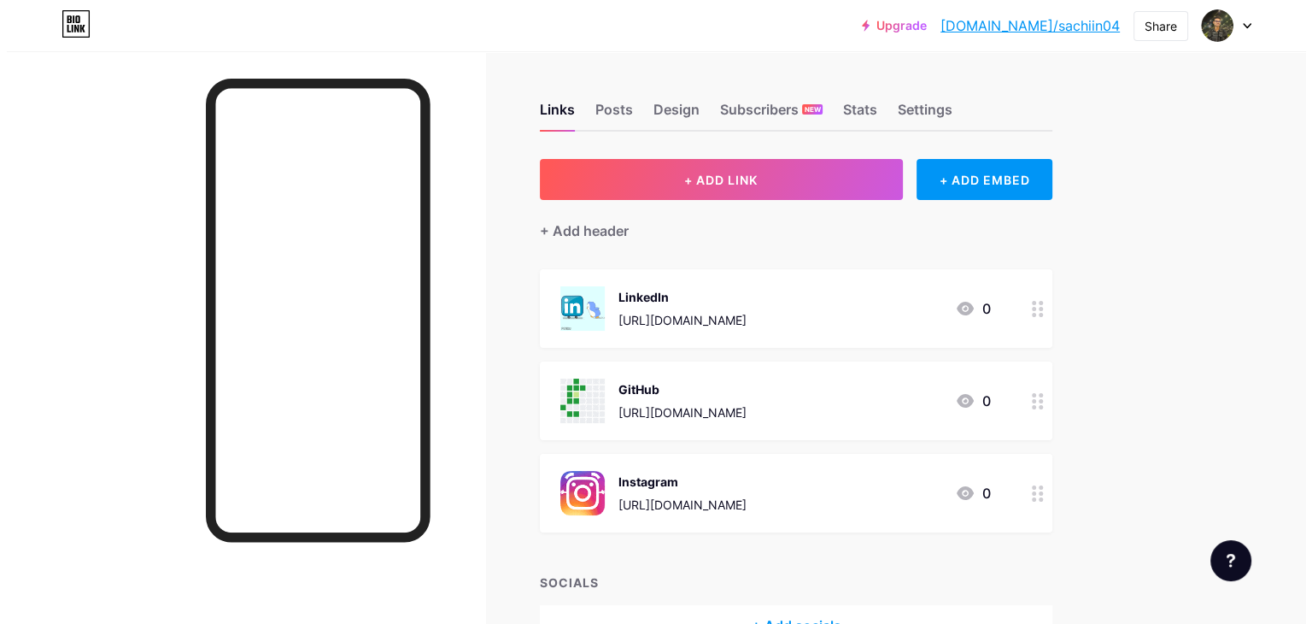
scroll to position [106, 0]
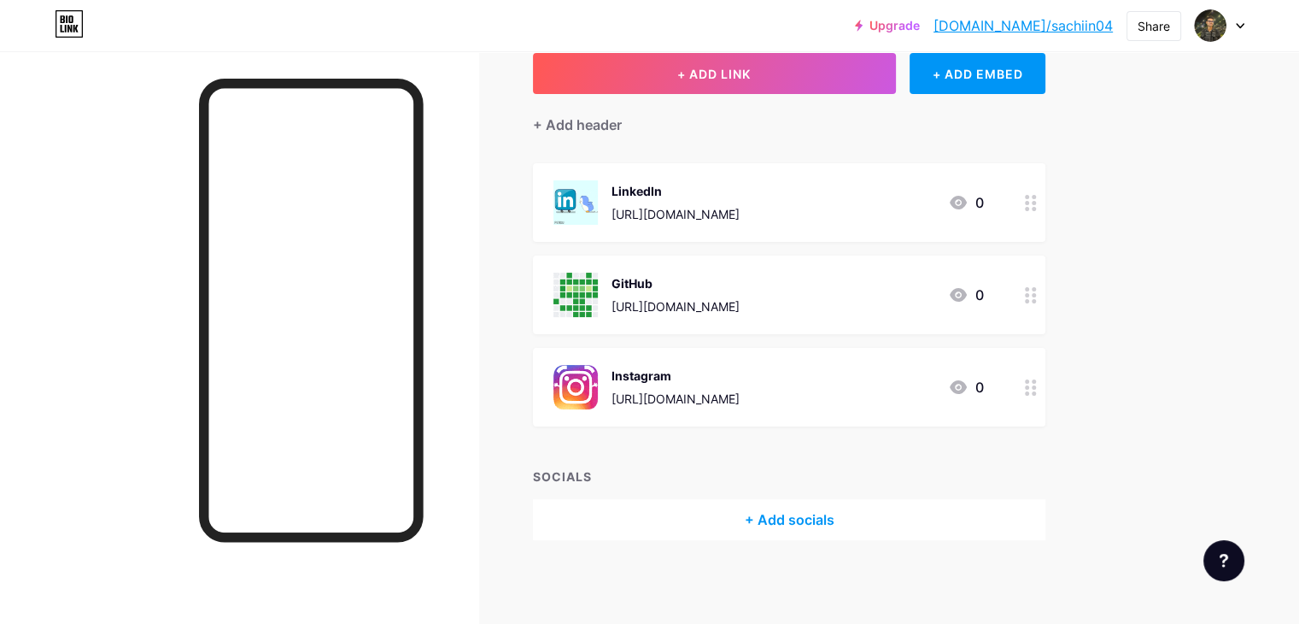
click at [788, 514] on div "+ Add socials" at bounding box center [789, 519] width 513 height 41
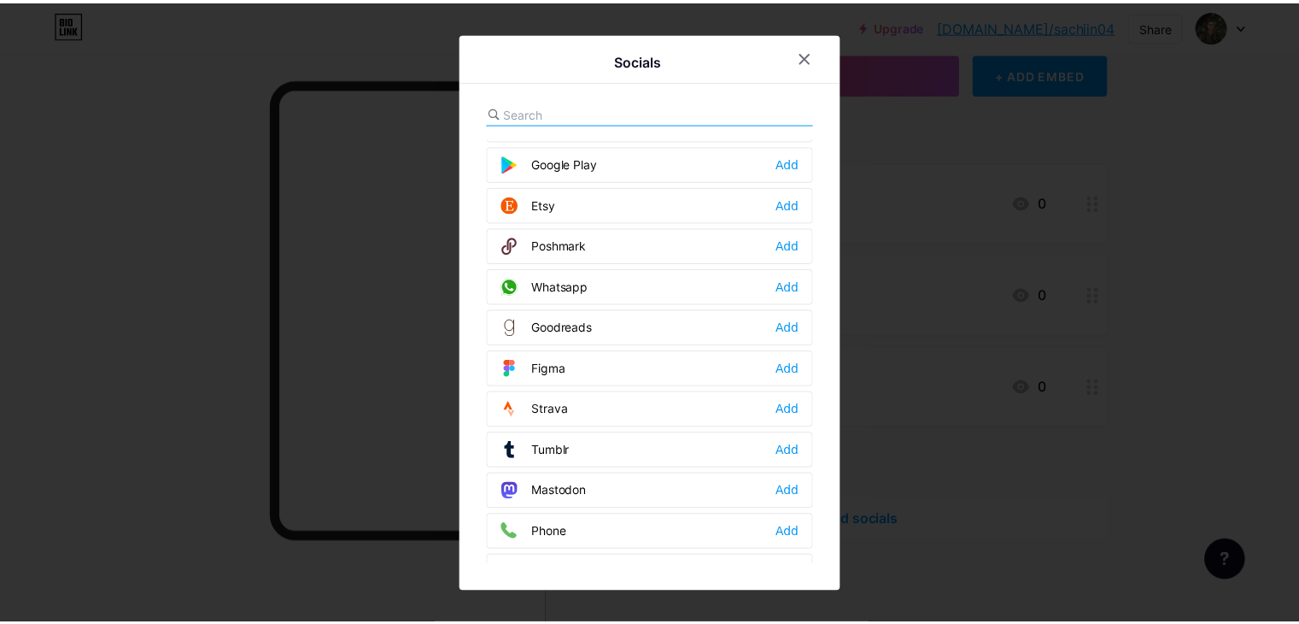
scroll to position [1346, 0]
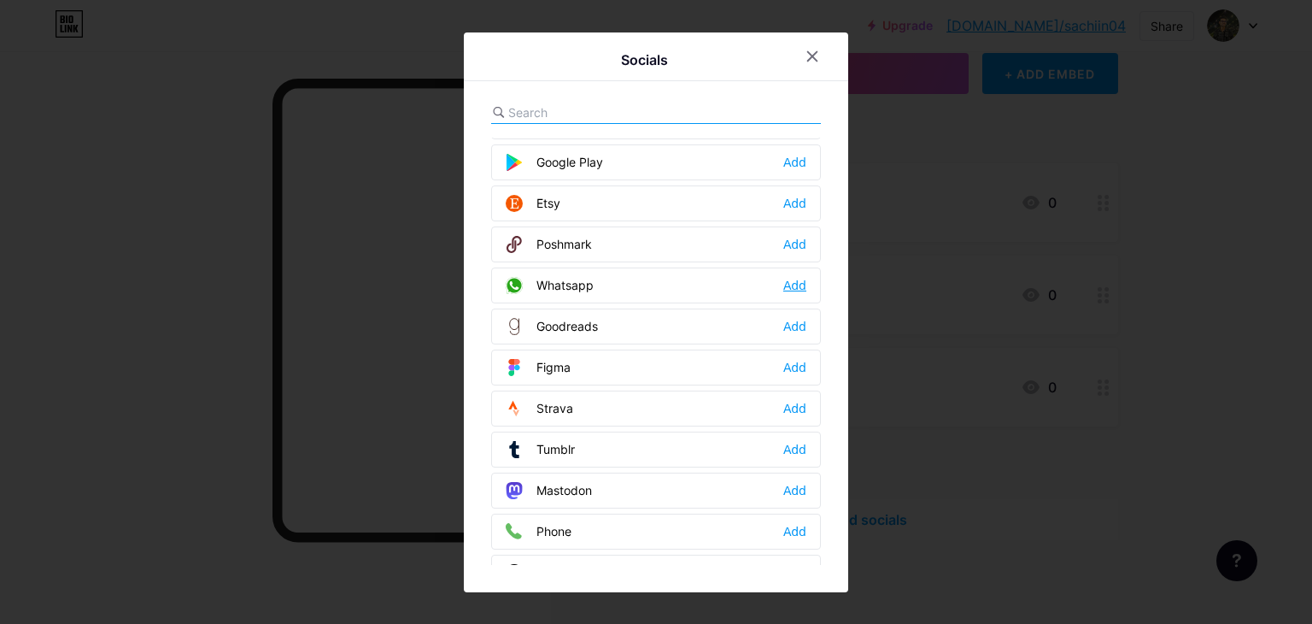
click at [784, 277] on div "Add" at bounding box center [794, 285] width 23 height 17
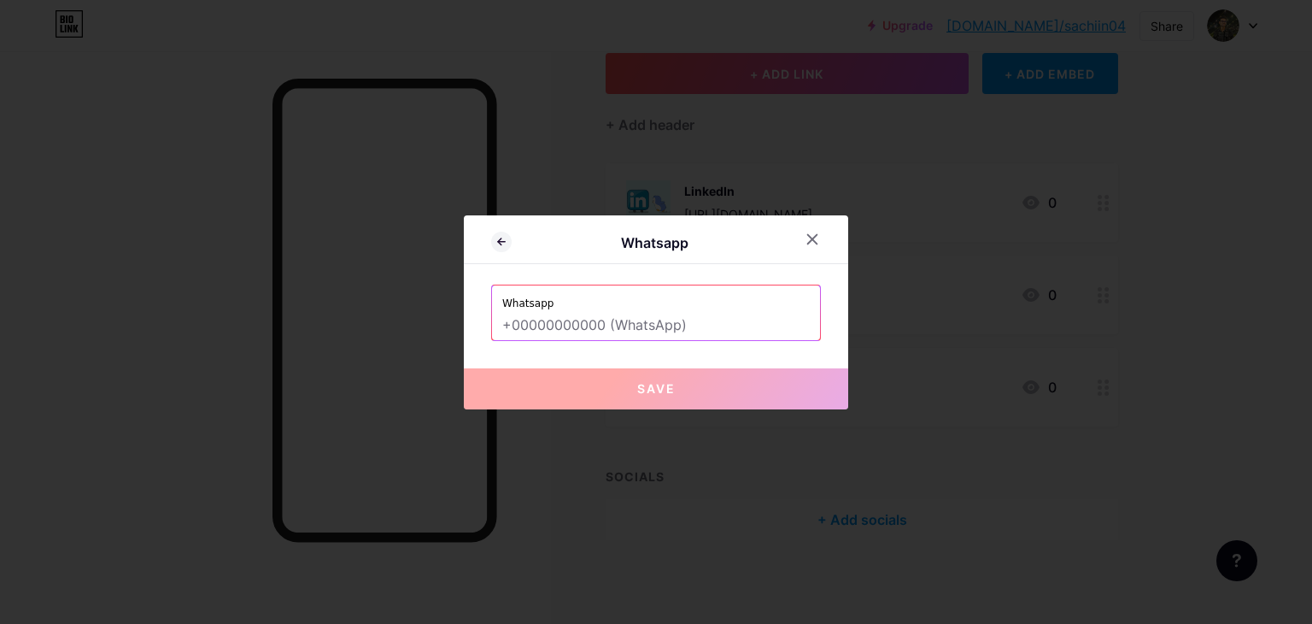
click at [677, 332] on input "text" at bounding box center [656, 325] width 308 height 29
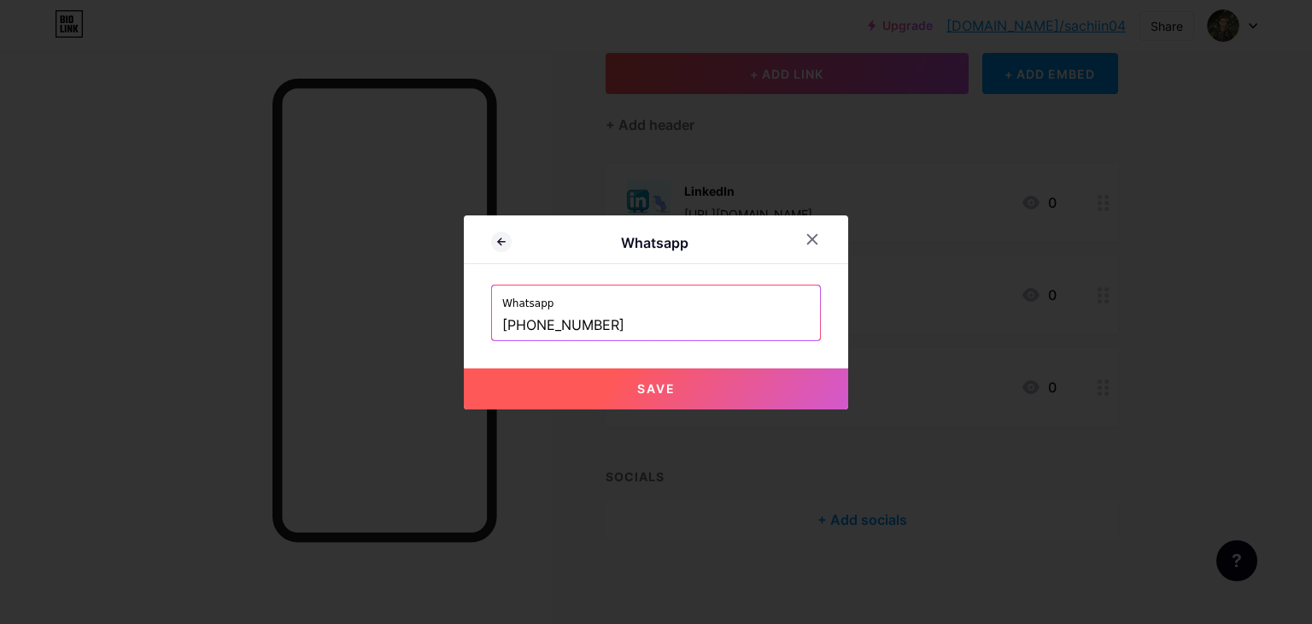
click at [595, 382] on button "Save" at bounding box center [656, 388] width 384 height 41
type input "https://wa.me/+919026328480"
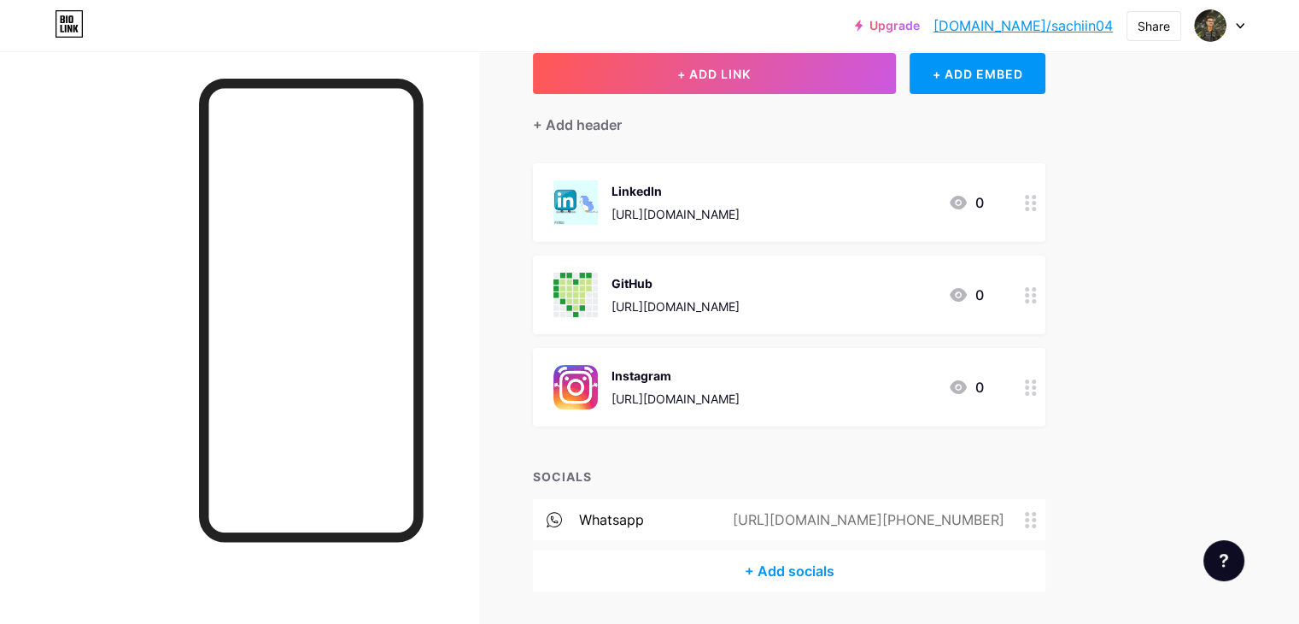
scroll to position [157, 0]
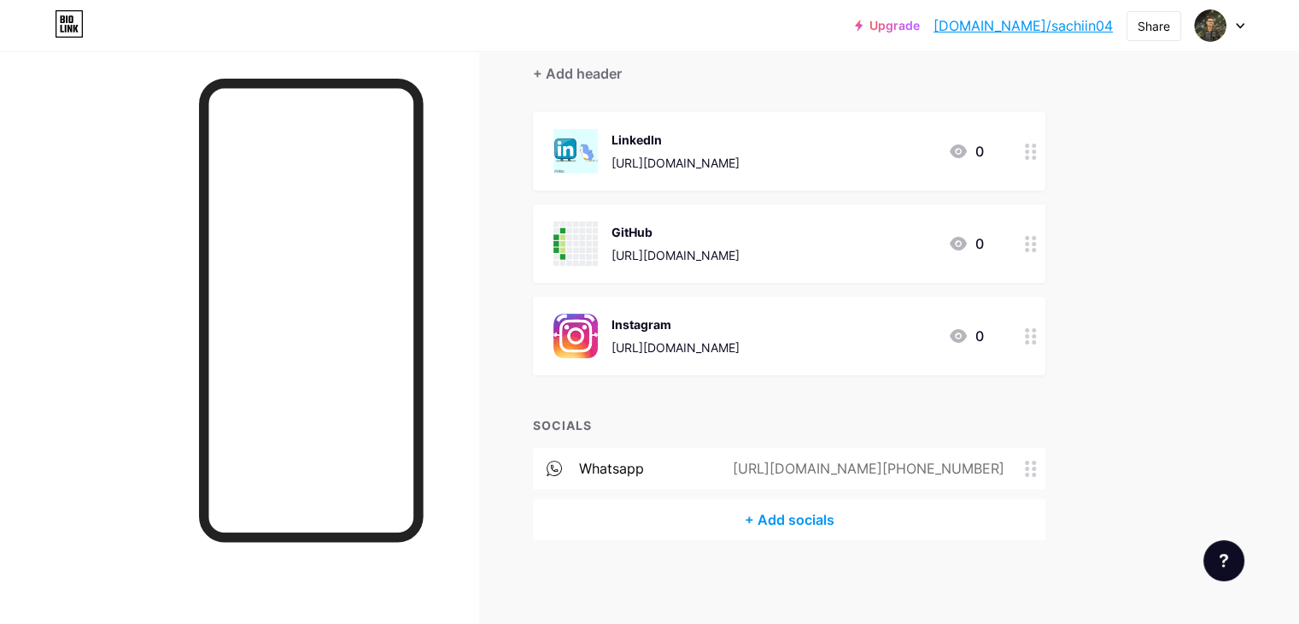
click at [845, 525] on div "+ Add socials" at bounding box center [789, 519] width 513 height 41
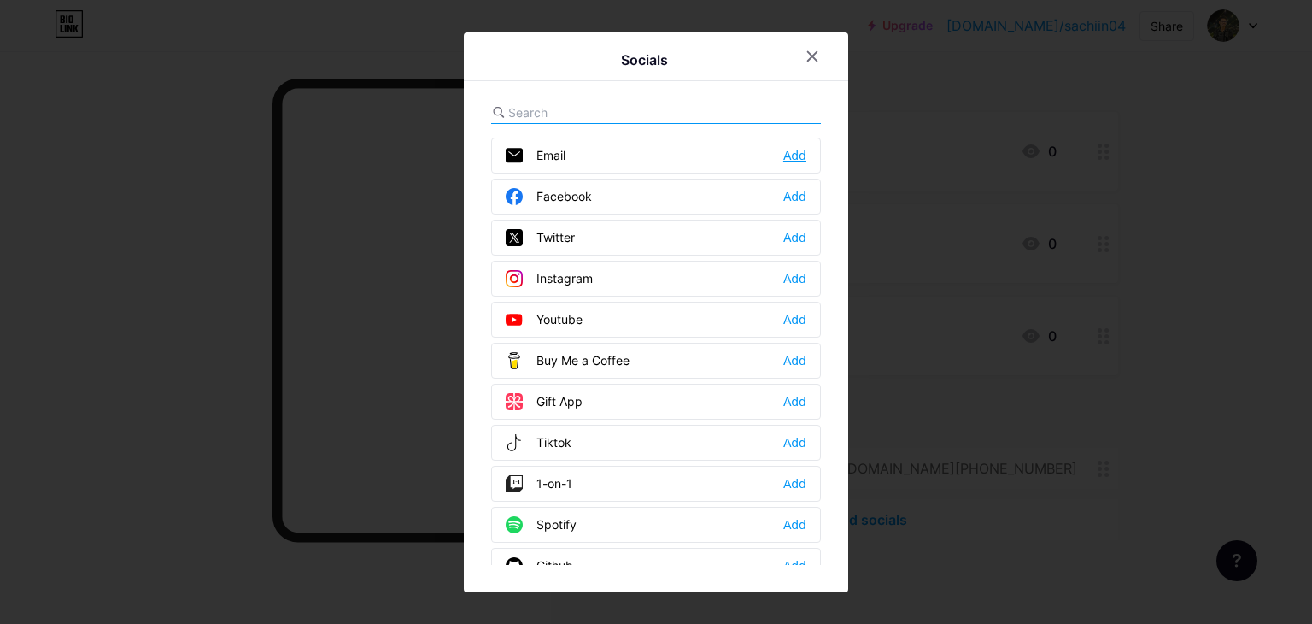
click at [783, 152] on div "Add" at bounding box center [794, 155] width 23 height 17
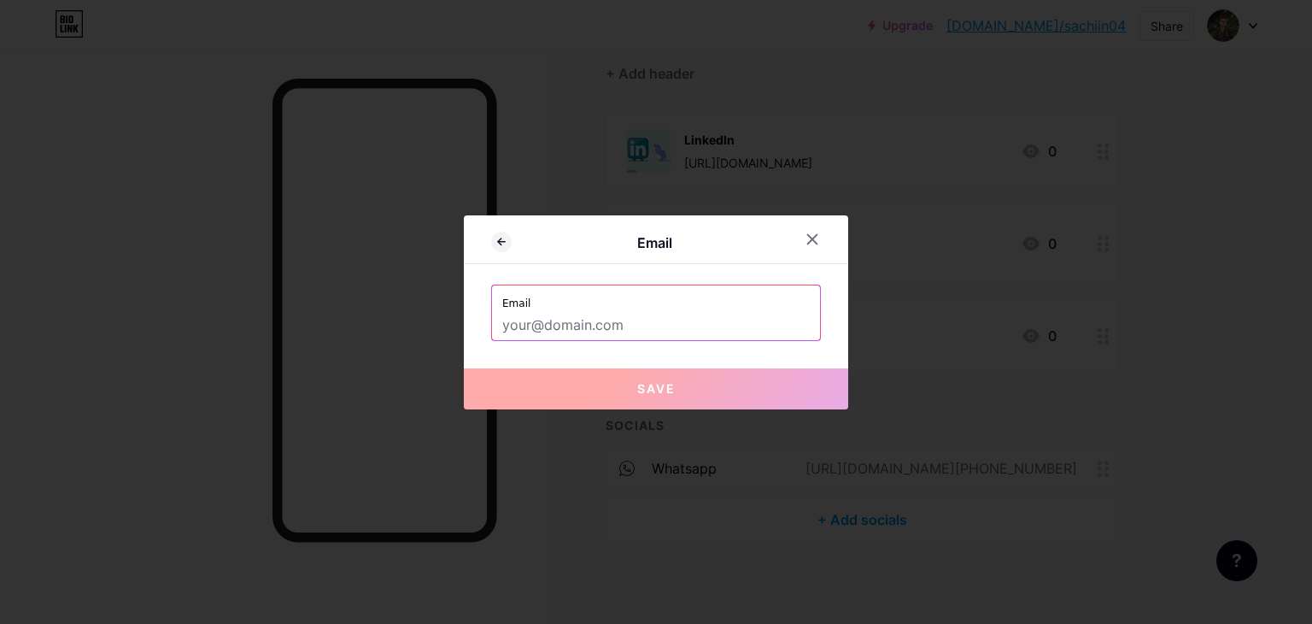
click at [583, 317] on input "text" at bounding box center [656, 325] width 308 height 29
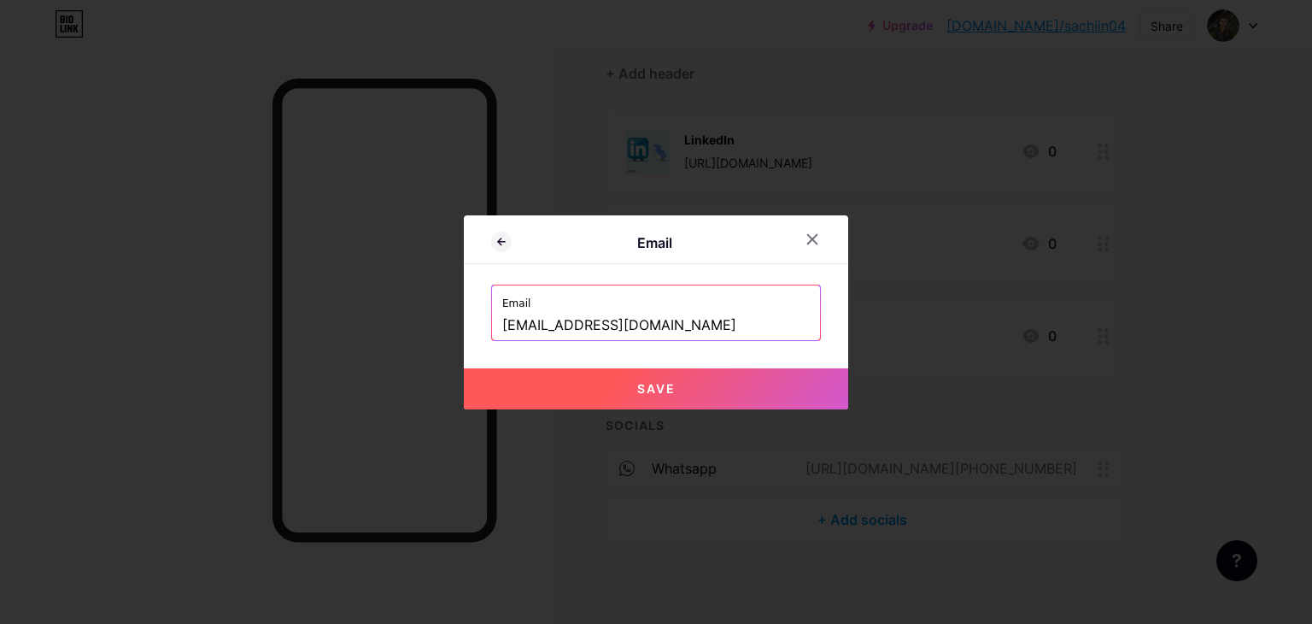
click at [616, 393] on button "Save" at bounding box center [656, 388] width 384 height 41
type input "mailto:royalsachingupta@gmail.com"
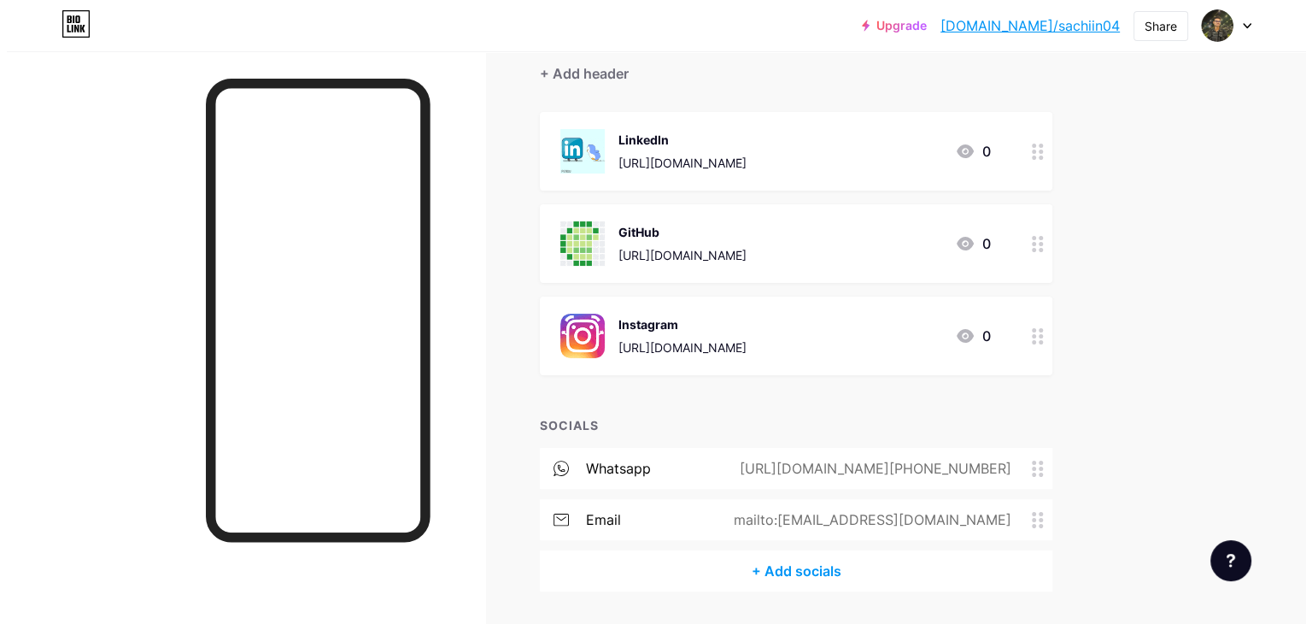
scroll to position [208, 0]
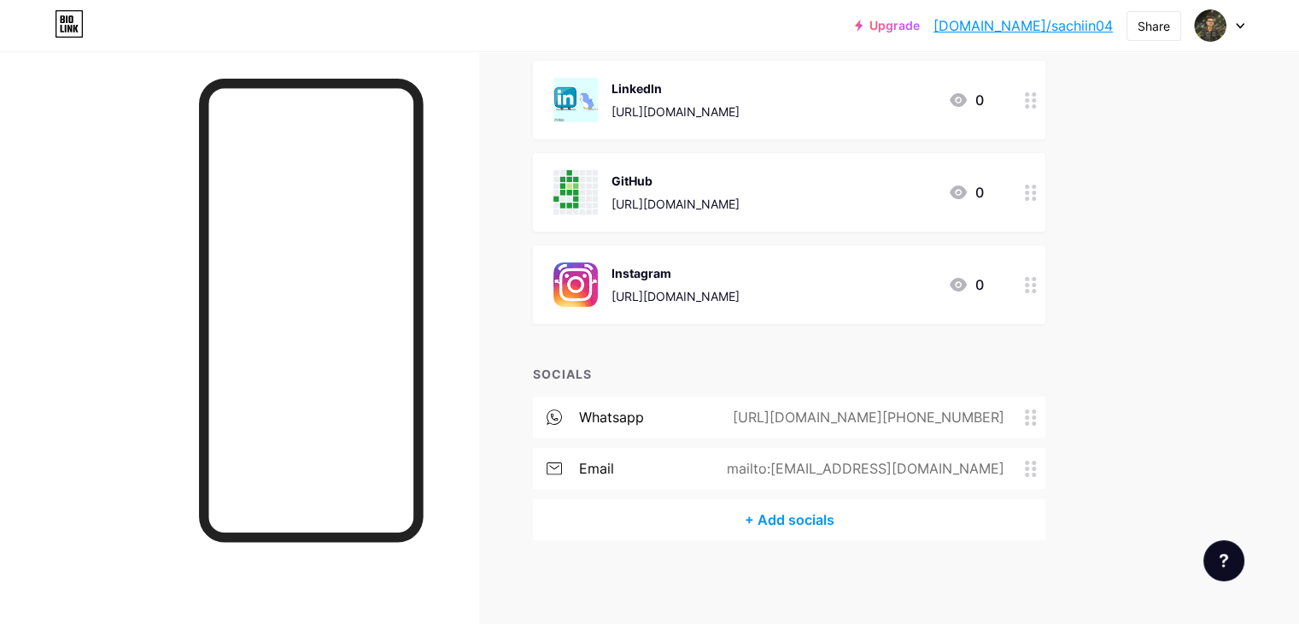
click at [769, 531] on div "+ Add socials" at bounding box center [789, 519] width 513 height 41
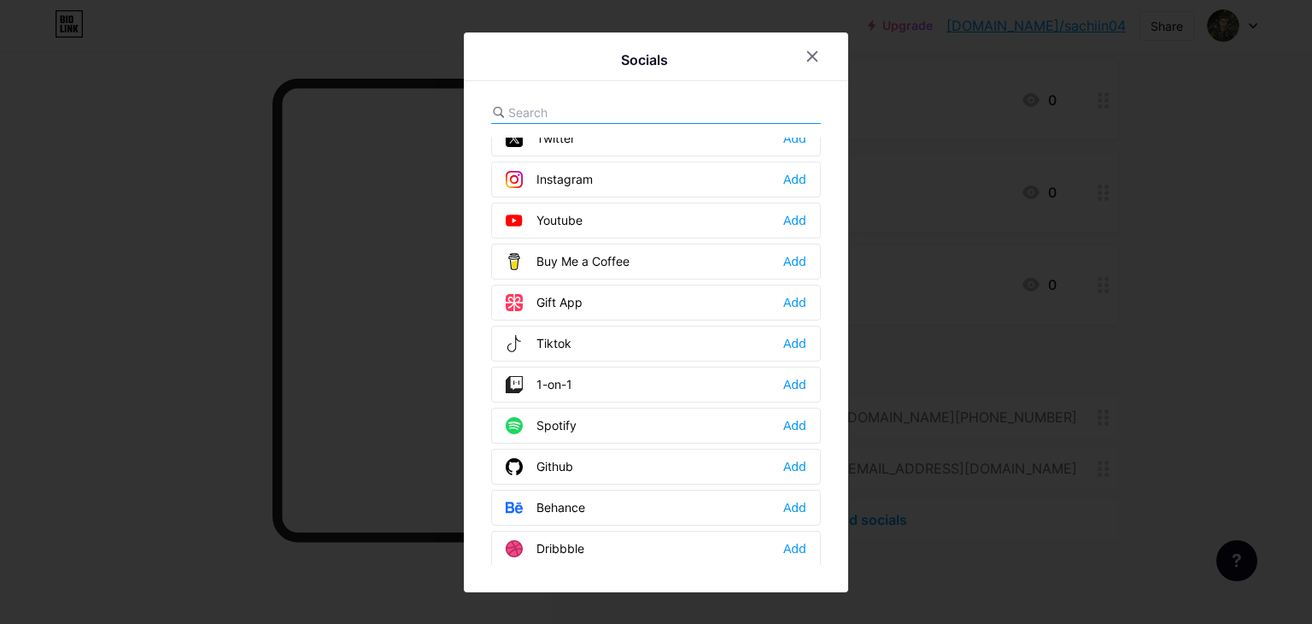
scroll to position [102, 0]
click at [603, 414] on div "Spotify Add" at bounding box center [656, 423] width 330 height 36
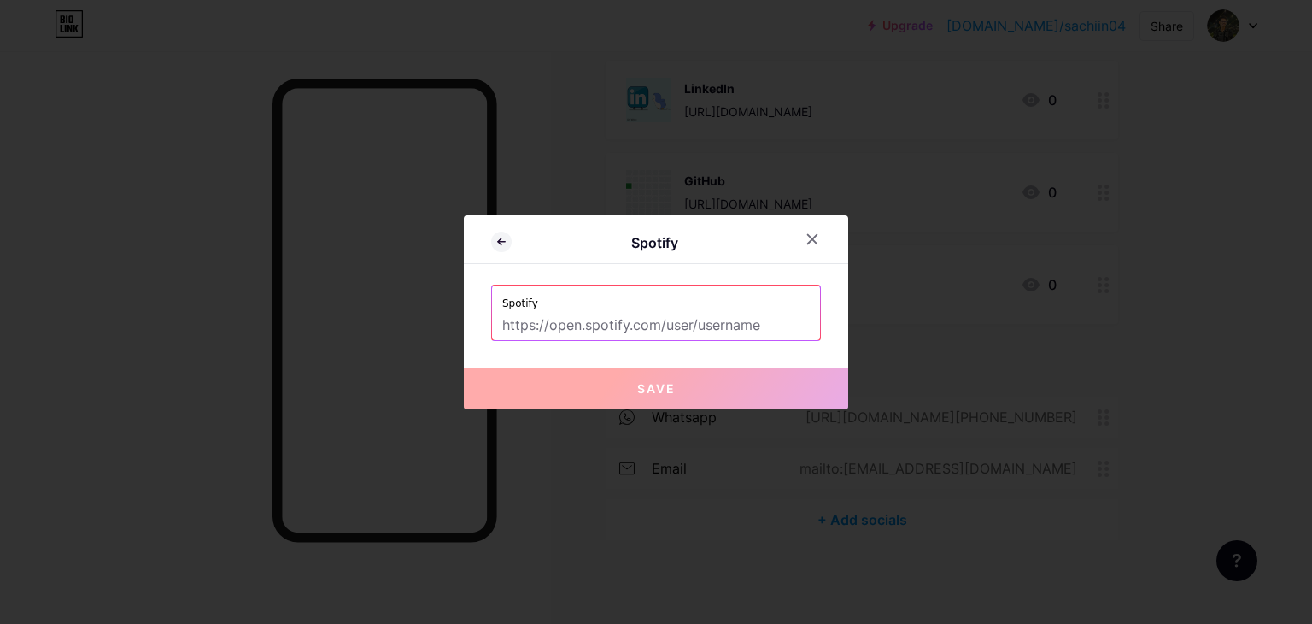
click at [584, 326] on input "text" at bounding box center [656, 325] width 308 height 29
click at [595, 335] on input "text" at bounding box center [656, 325] width 308 height 29
paste input "https://open.spotify.com/user/316wstesl7q5bf54lr3ehqudikty?si=8a82fa51b7a64c20"
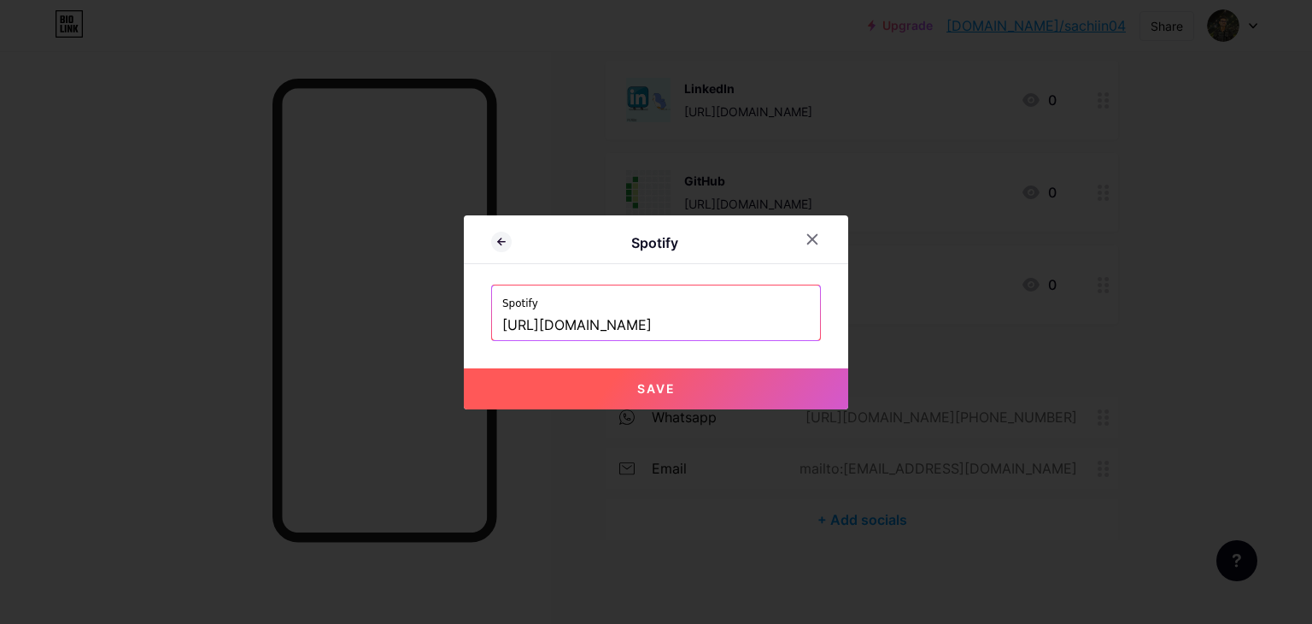
scroll to position [0, 240]
type input "https://open.spotify.com/user/316wstesl7q5bf54lr3ehqudikty?si=8a82fa51b7a64c20"
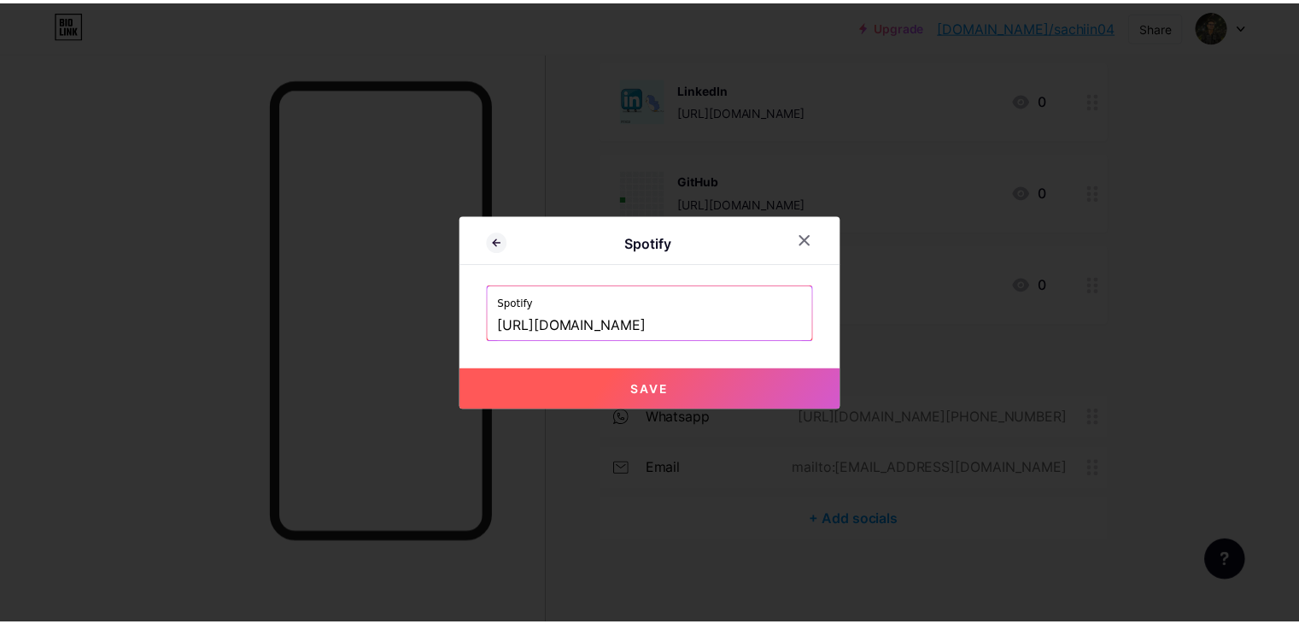
scroll to position [0, 0]
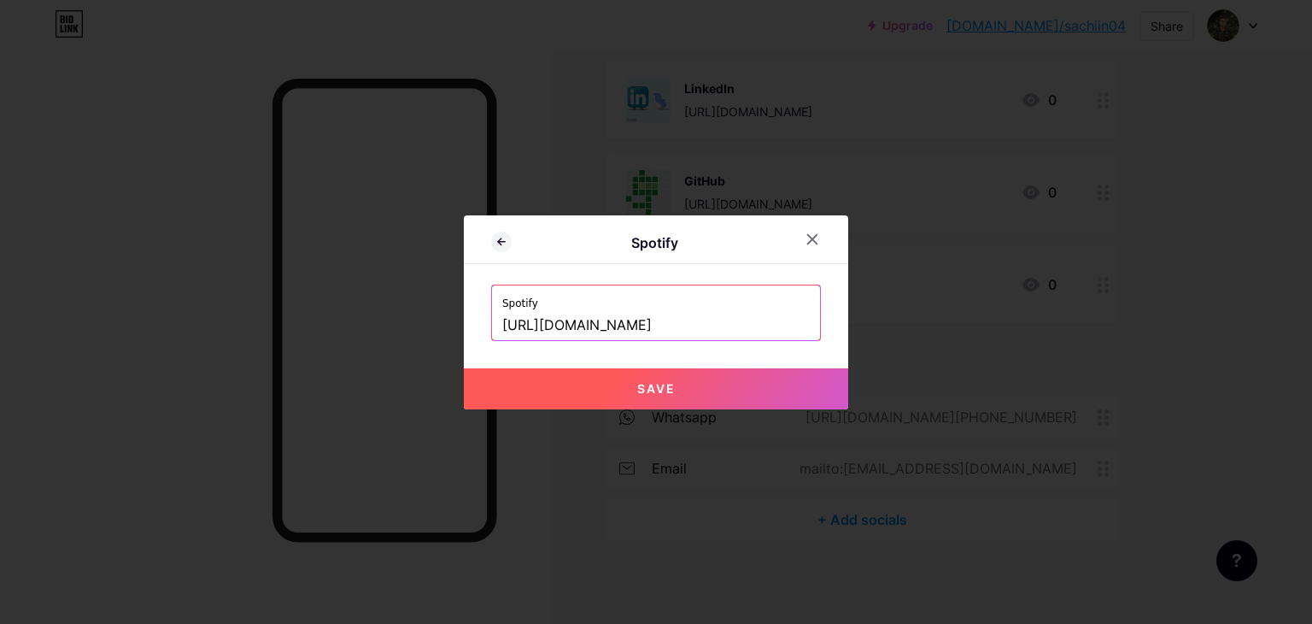
click at [636, 397] on button "Save" at bounding box center [656, 388] width 384 height 41
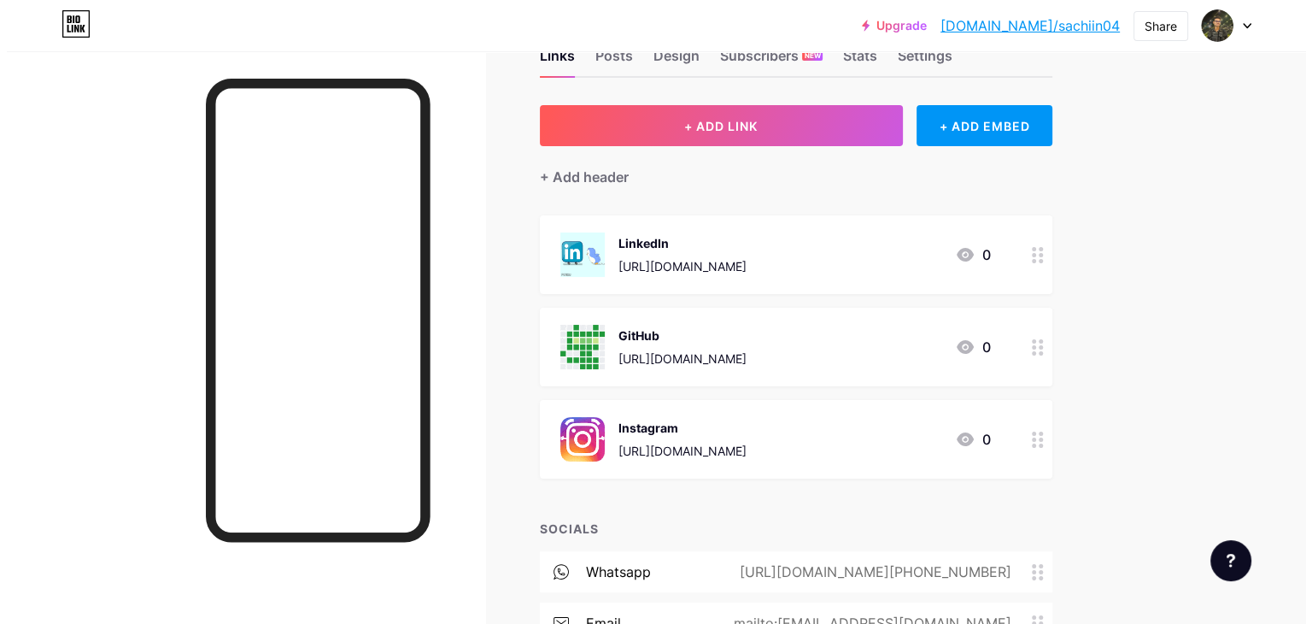
scroll to position [13, 0]
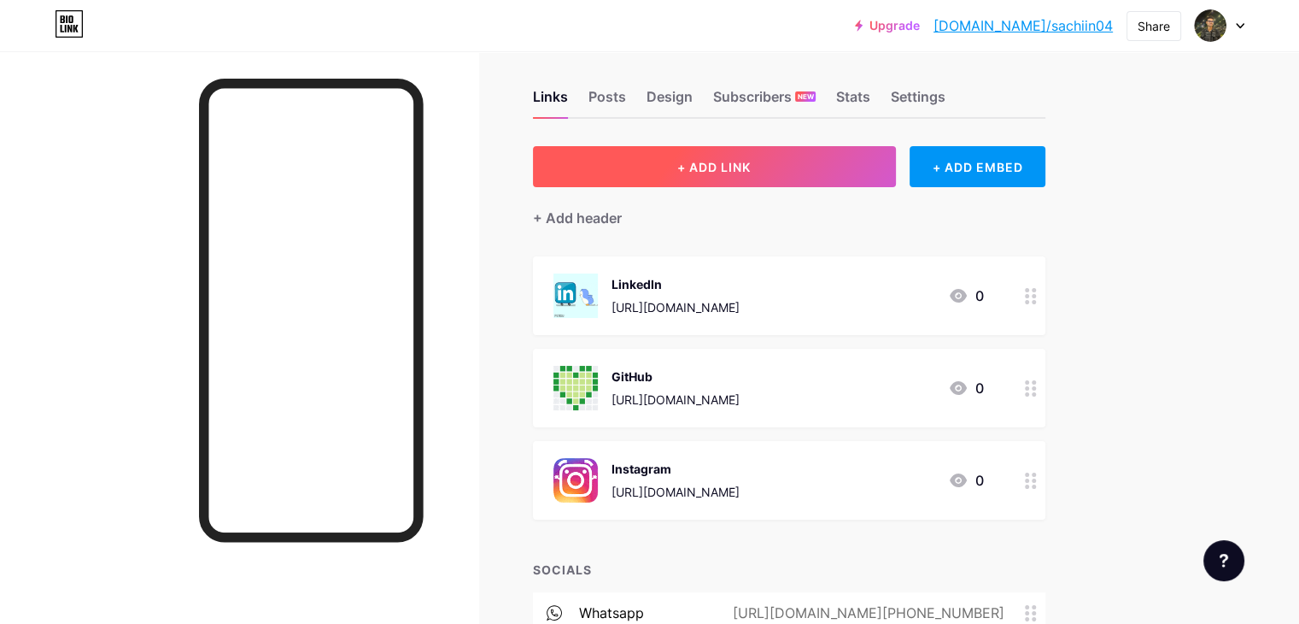
click at [829, 161] on button "+ ADD LINK" at bounding box center [714, 166] width 363 height 41
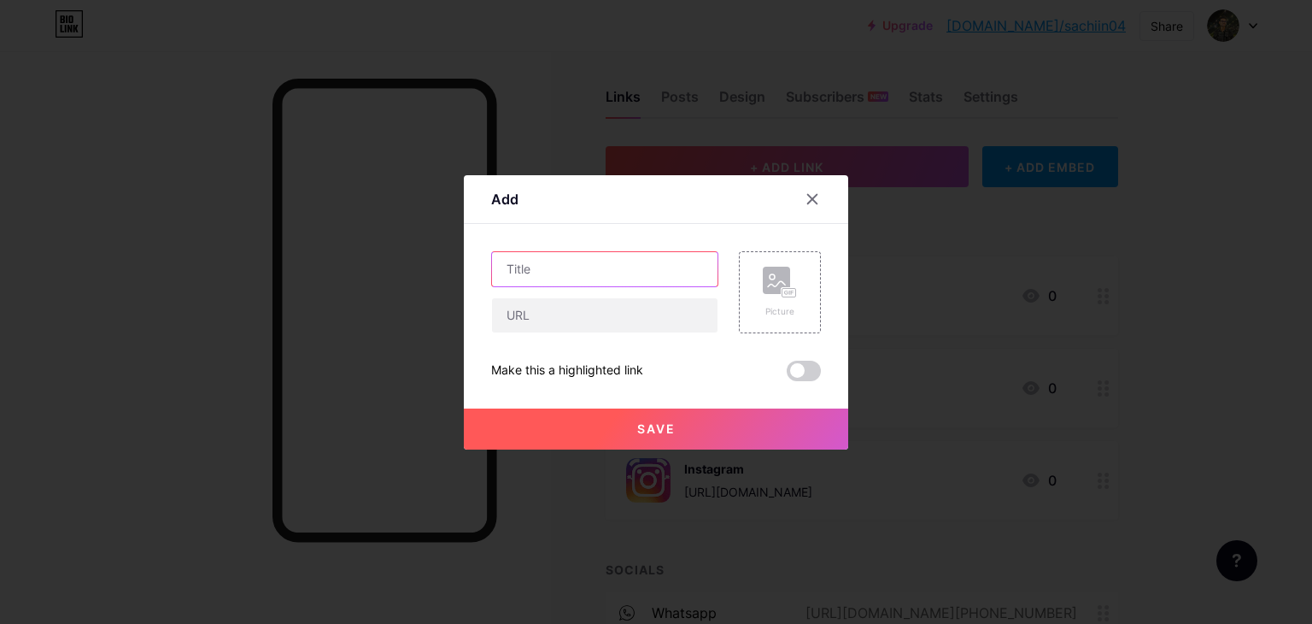
click at [584, 279] on input "text" at bounding box center [605, 269] width 226 height 34
type input "LeetCode"
click at [564, 302] on input "text" at bounding box center [605, 315] width 226 height 34
paste input "https://leetcode.com/u/royalsachingupta"
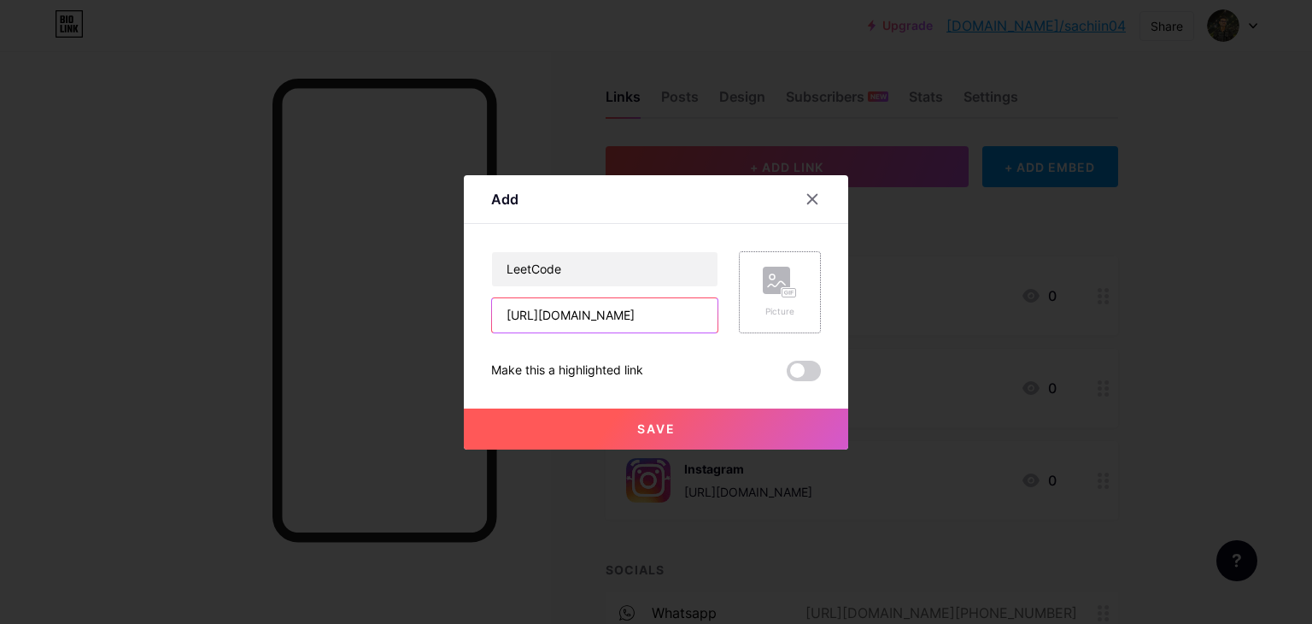
type input "https://leetcode.com/u/royalsachingupta"
click at [776, 285] on rect at bounding box center [776, 280] width 27 height 27
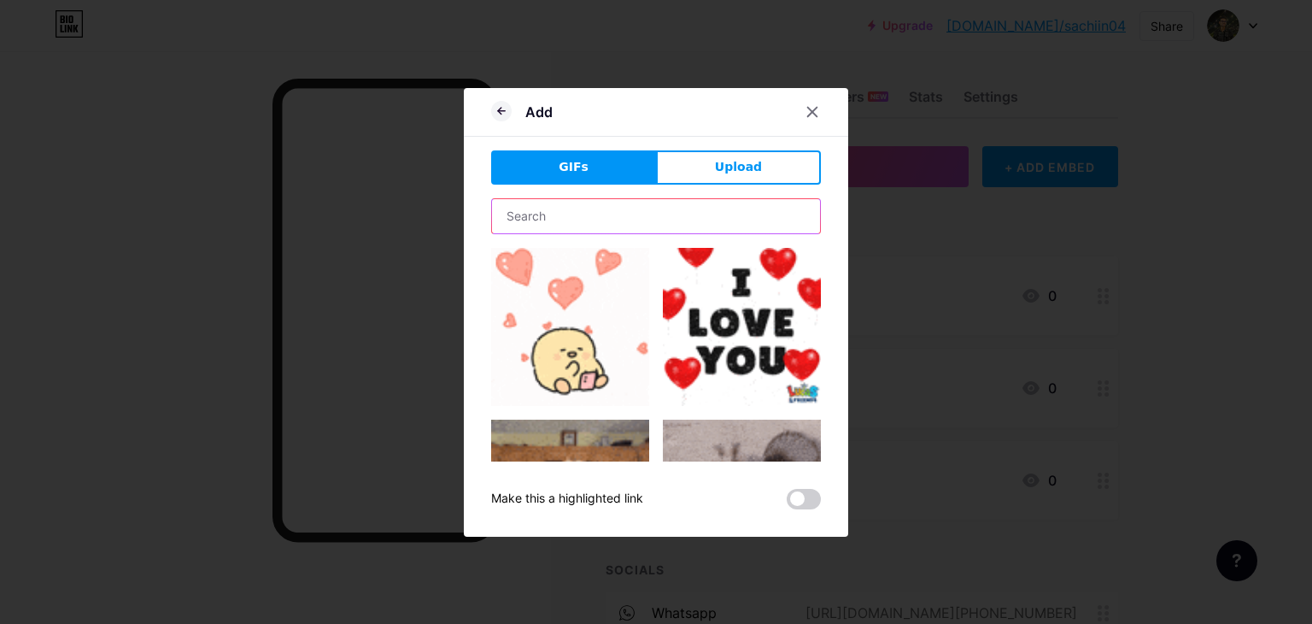
click at [605, 216] on input "text" at bounding box center [656, 216] width 328 height 34
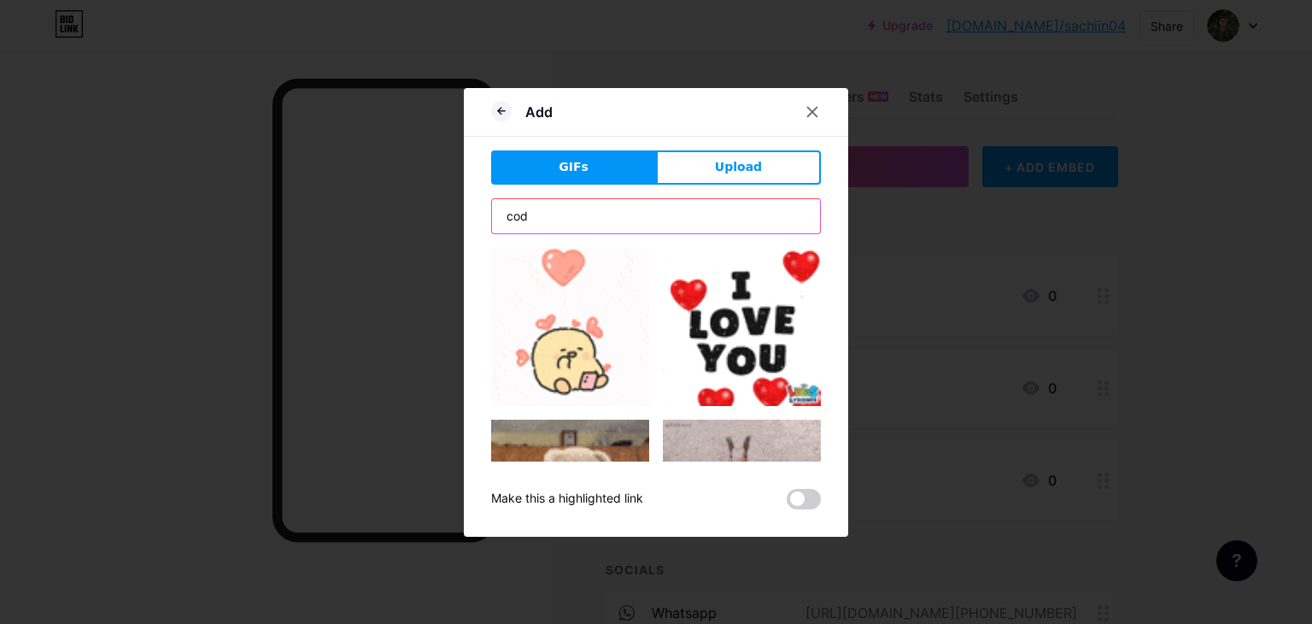
type input "code"
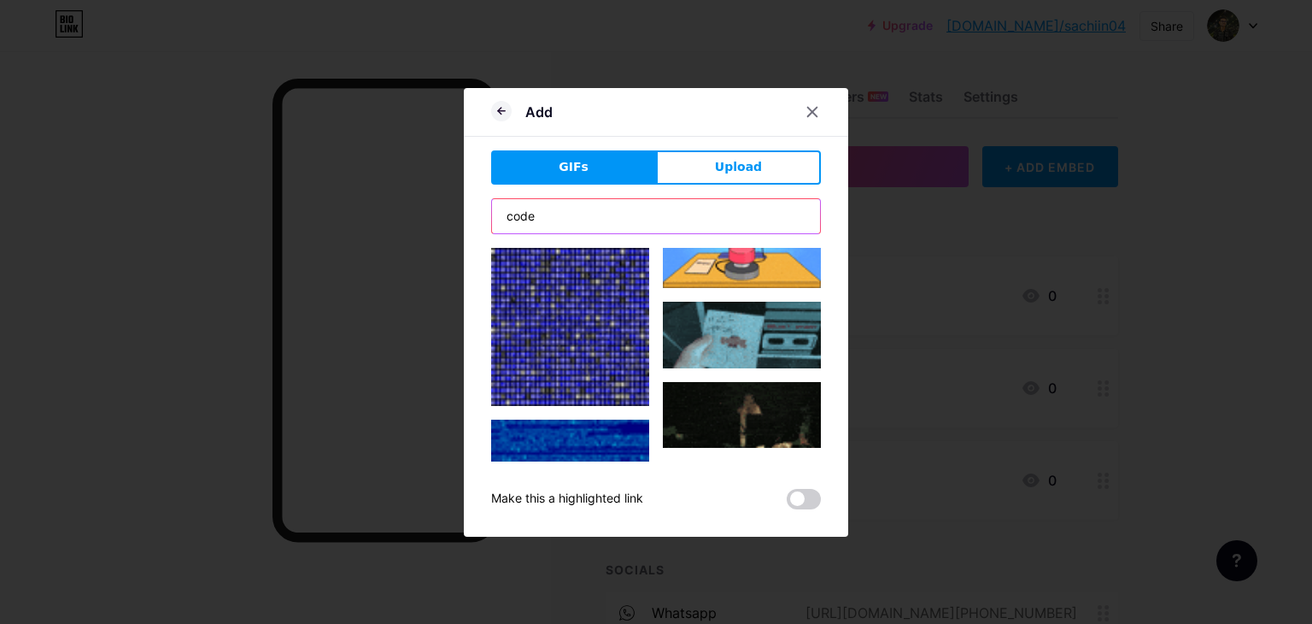
scroll to position [437, 0]
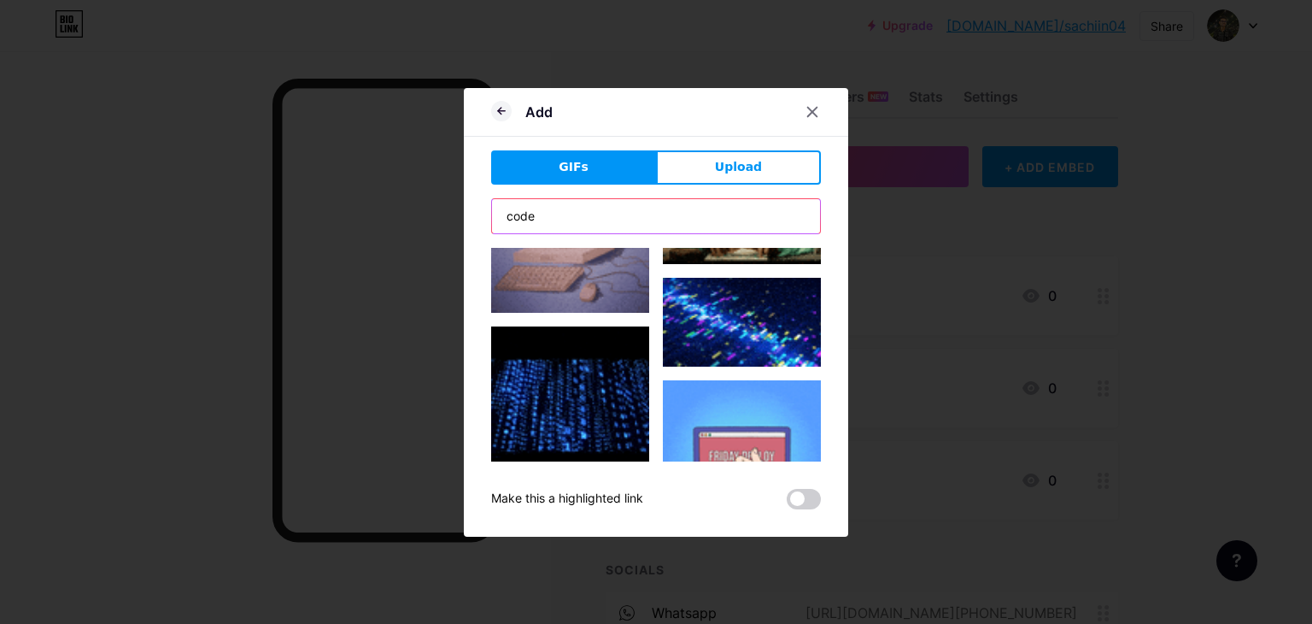
drag, startPoint x: 549, startPoint y: 222, endPoint x: 425, endPoint y: 241, distance: 126.1
click at [425, 241] on div "Add GIFs Upload Content YouTube Play YouTube video without leaving your page. A…" at bounding box center [656, 312] width 1312 height 624
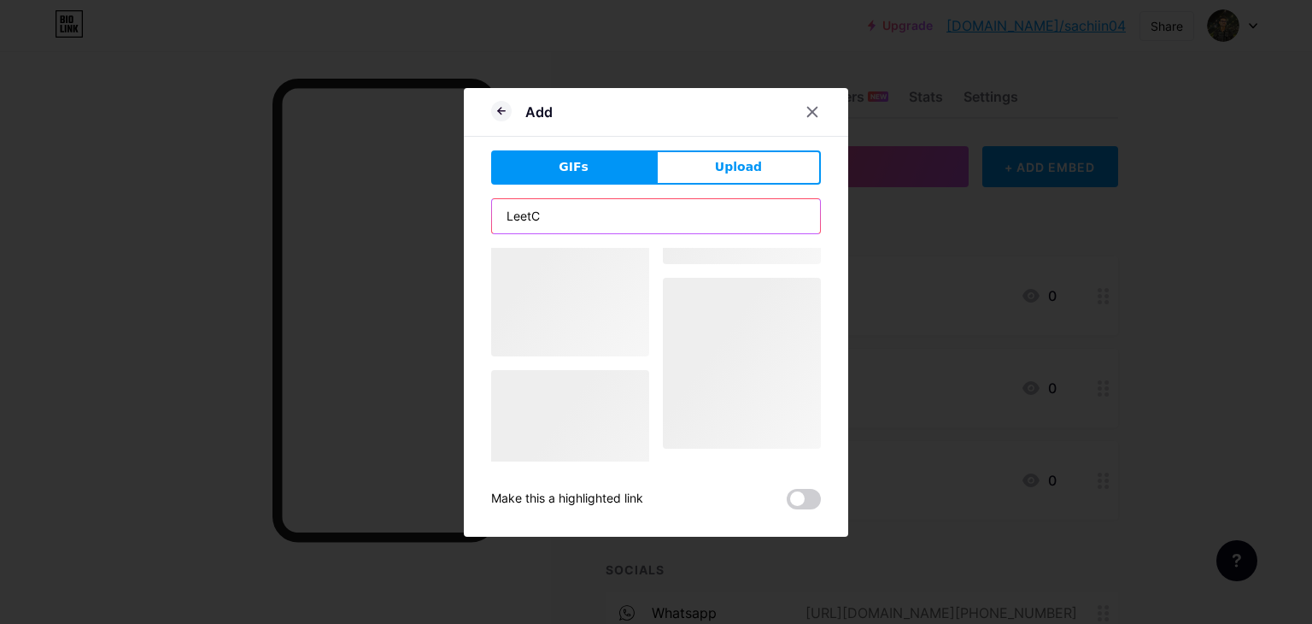
scroll to position [0, 0]
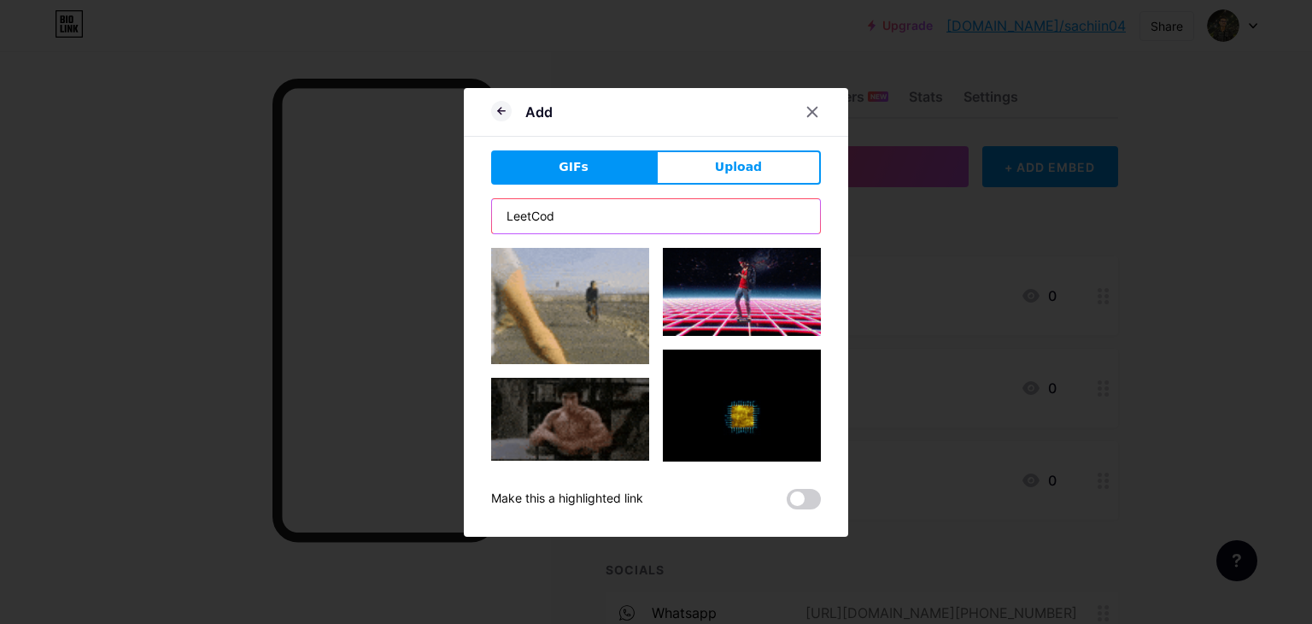
type input "LeetCode"
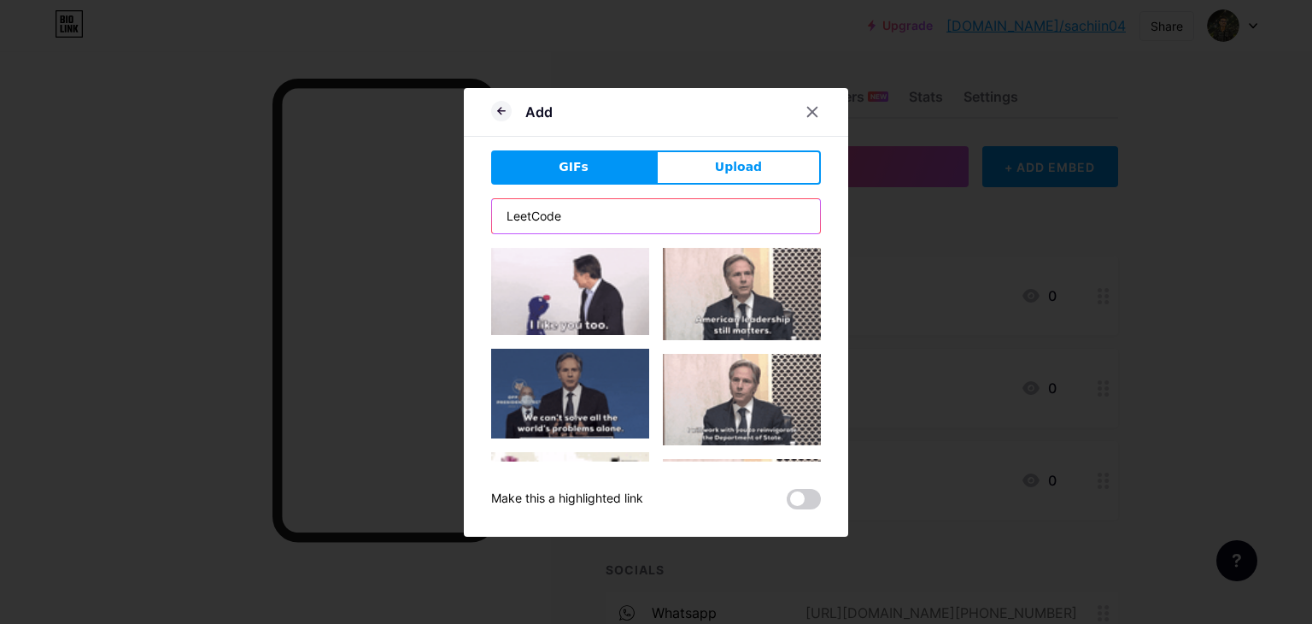
drag, startPoint x: 560, startPoint y: 215, endPoint x: 341, endPoint y: 260, distance: 224.0
click at [341, 260] on div "Add GIFs Upload Content YouTube Play YouTube video without leaving your page. A…" at bounding box center [656, 312] width 1312 height 624
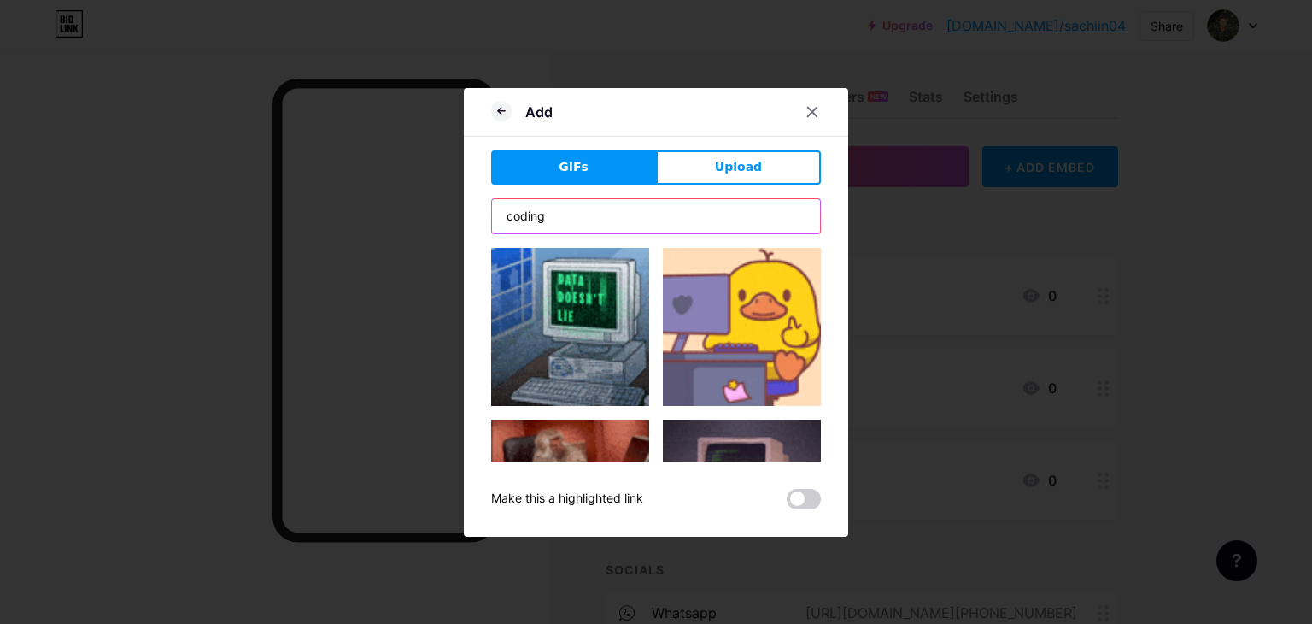
type input "coding"
click at [698, 326] on img at bounding box center [742, 327] width 158 height 158
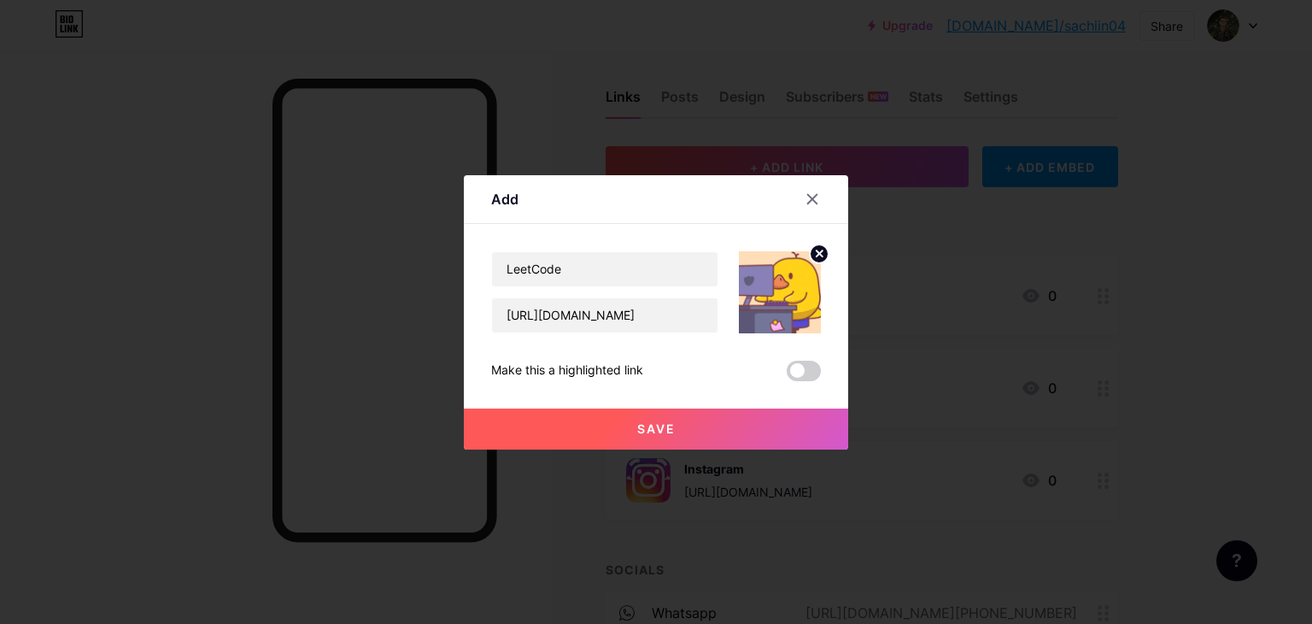
click at [568, 428] on button "Save" at bounding box center [656, 428] width 384 height 41
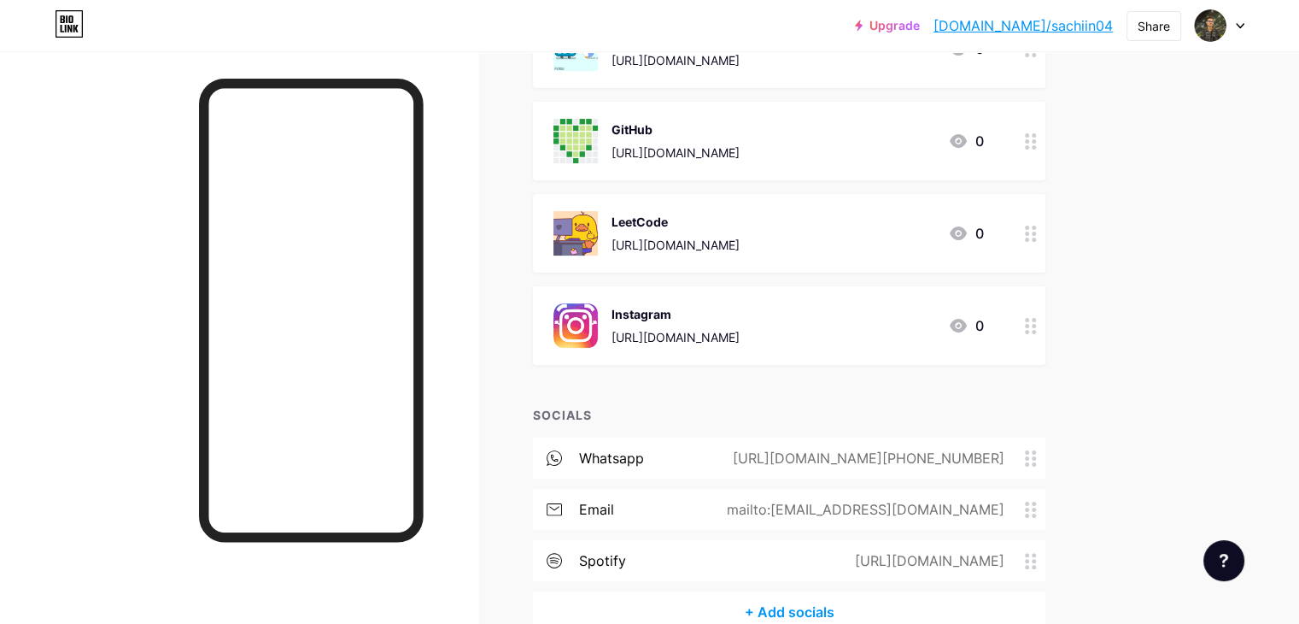
scroll to position [261, 0]
click at [984, 317] on div "Instagram https://www.instagram.com/sachiin04 0" at bounding box center [769, 324] width 431 height 44
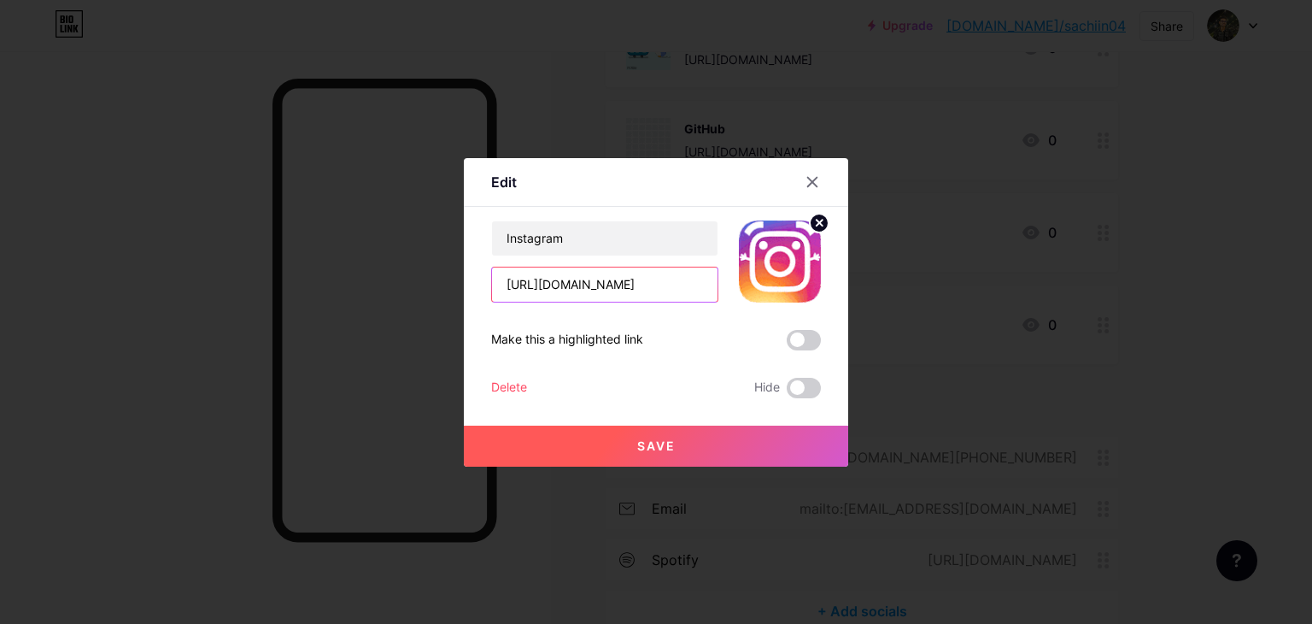
click at [644, 284] on input "https://www.instagram.com/sachiin04" at bounding box center [605, 284] width 226 height 34
click at [499, 387] on div "Delete" at bounding box center [509, 388] width 36 height 21
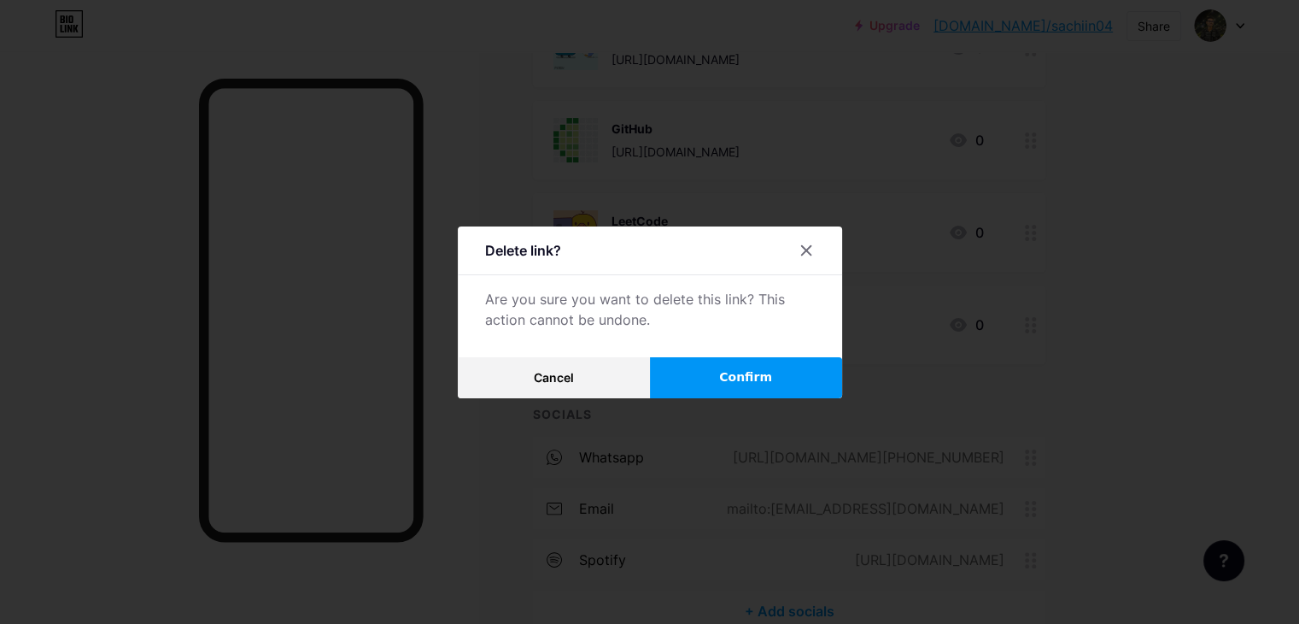
click at [697, 369] on button "Confirm" at bounding box center [746, 377] width 192 height 41
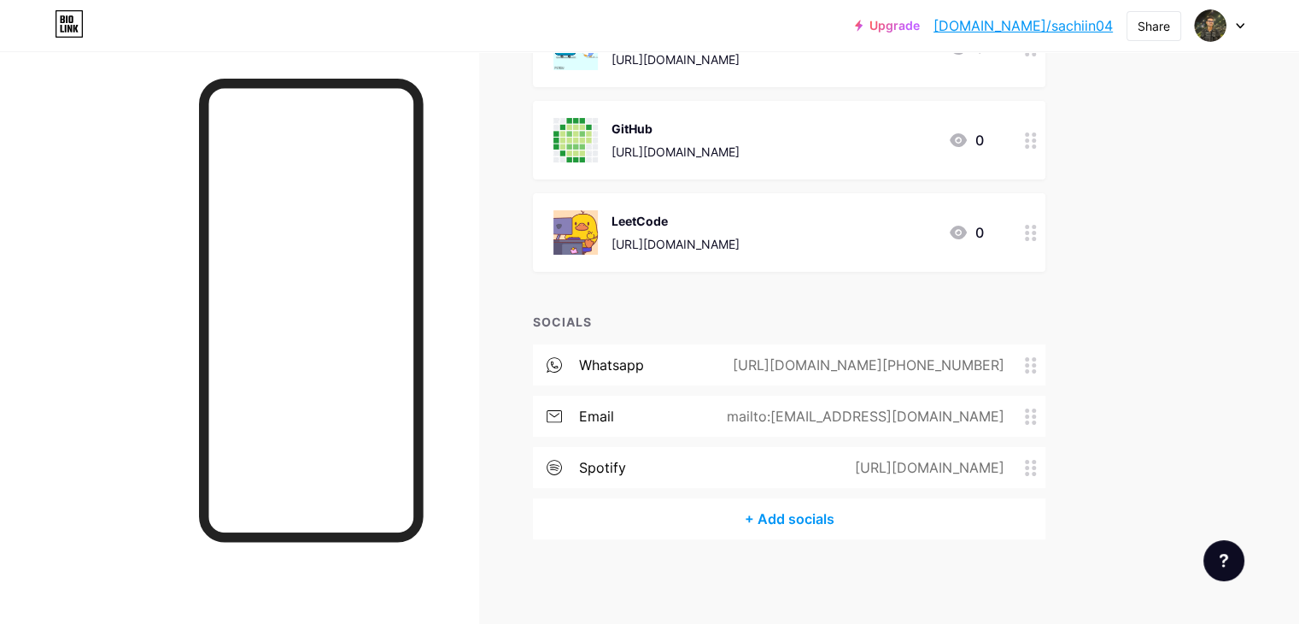
scroll to position [260, 0]
click at [792, 515] on div "+ Add socials" at bounding box center [789, 519] width 513 height 41
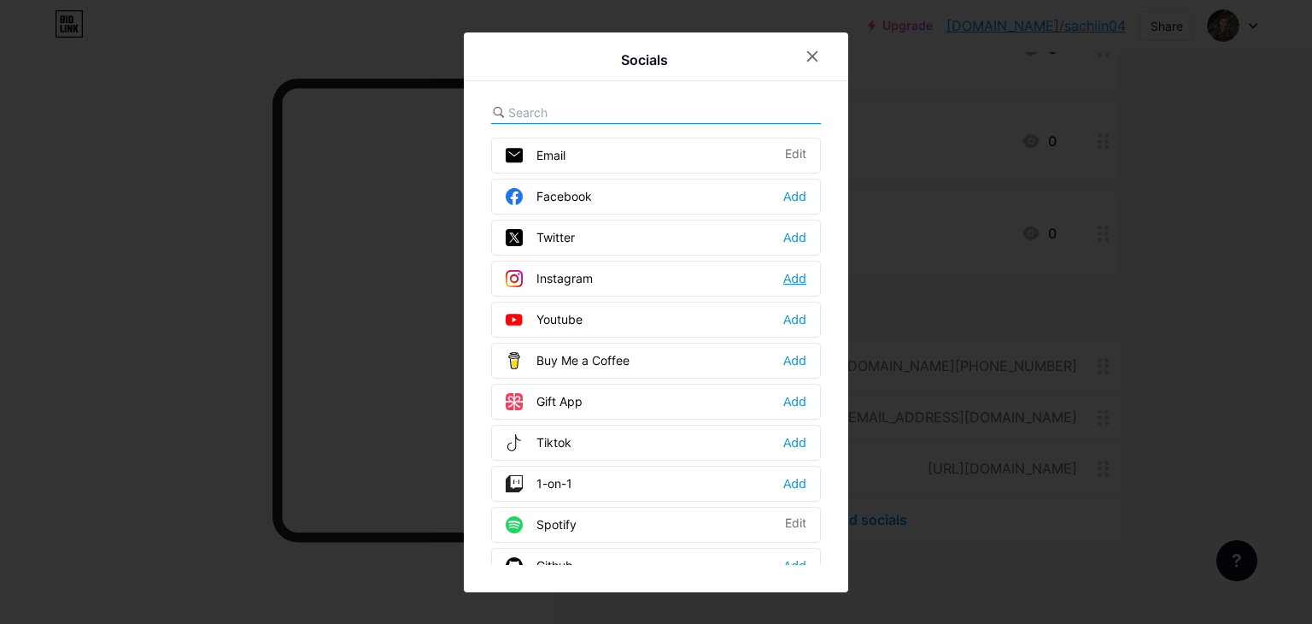
click at [793, 278] on div "Add" at bounding box center [794, 278] width 23 height 17
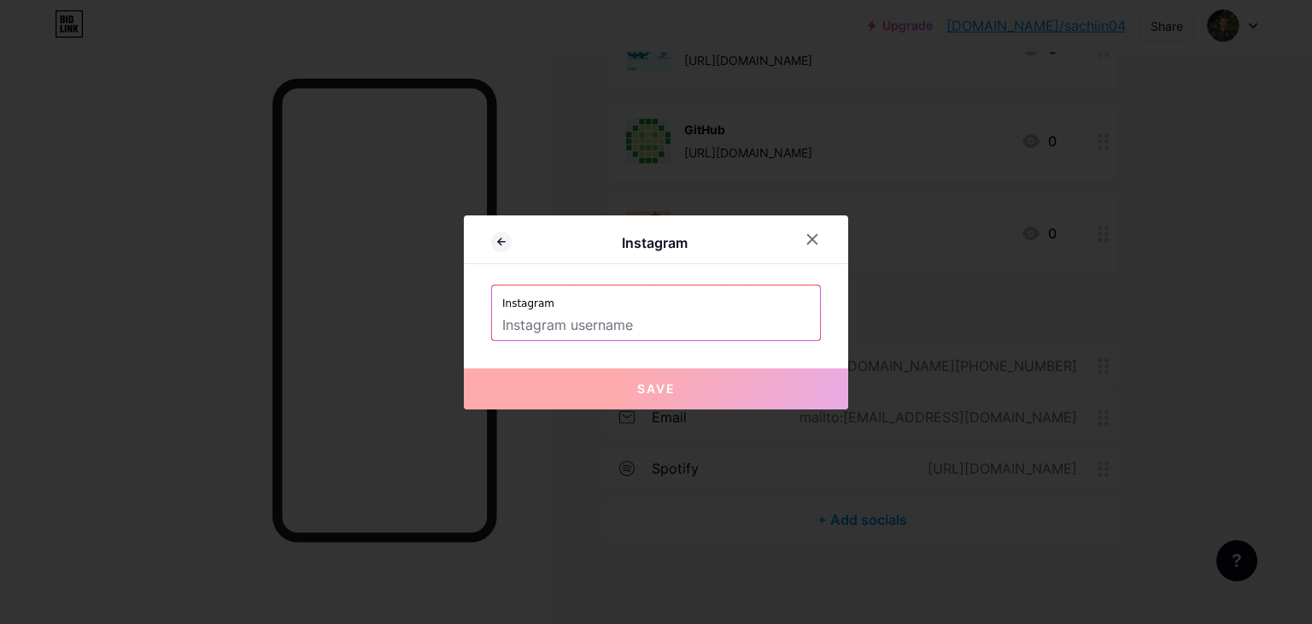
click at [666, 311] on input "text" at bounding box center [656, 325] width 308 height 29
paste input "https://www.instagram.com/sachiin04"
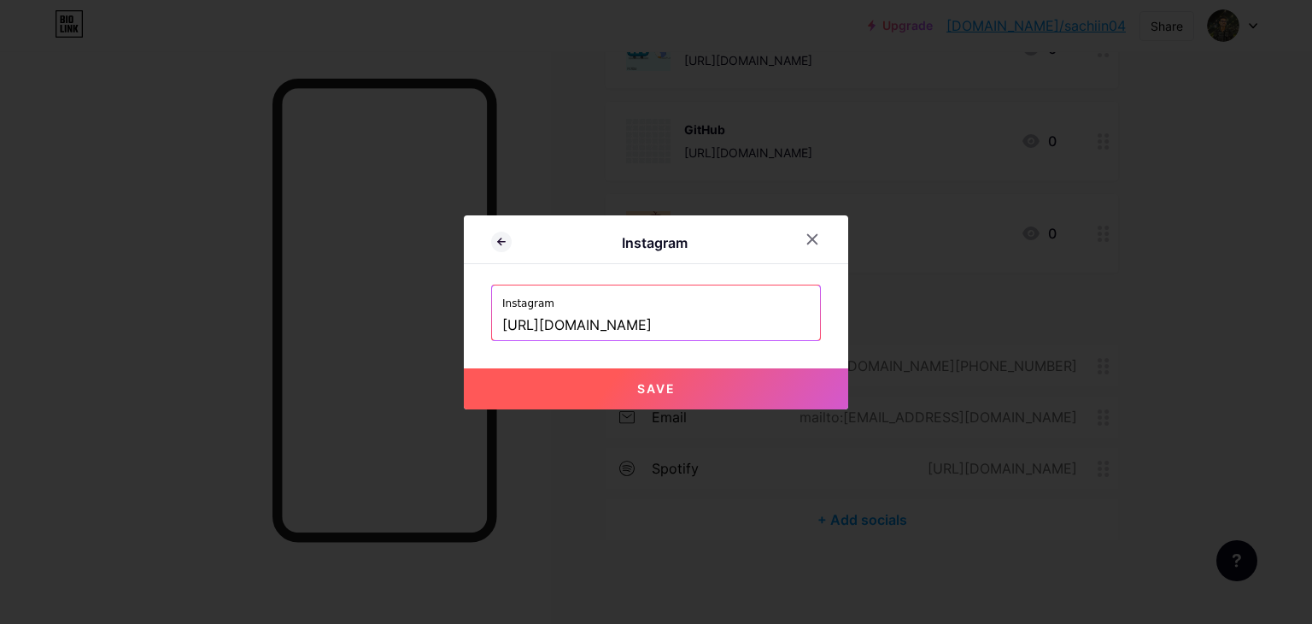
click at [595, 385] on button "Save" at bounding box center [656, 388] width 384 height 41
type input "https://instagram.com/https://www.instagram.com/sachiin04"
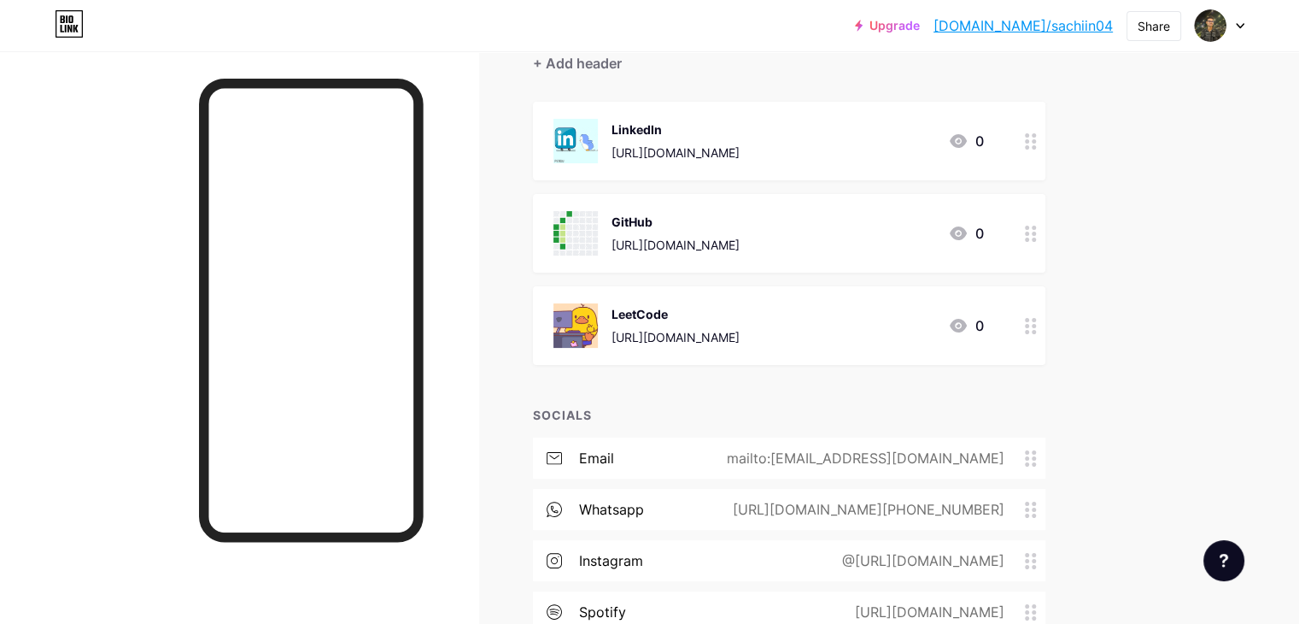
scroll to position [0, 0]
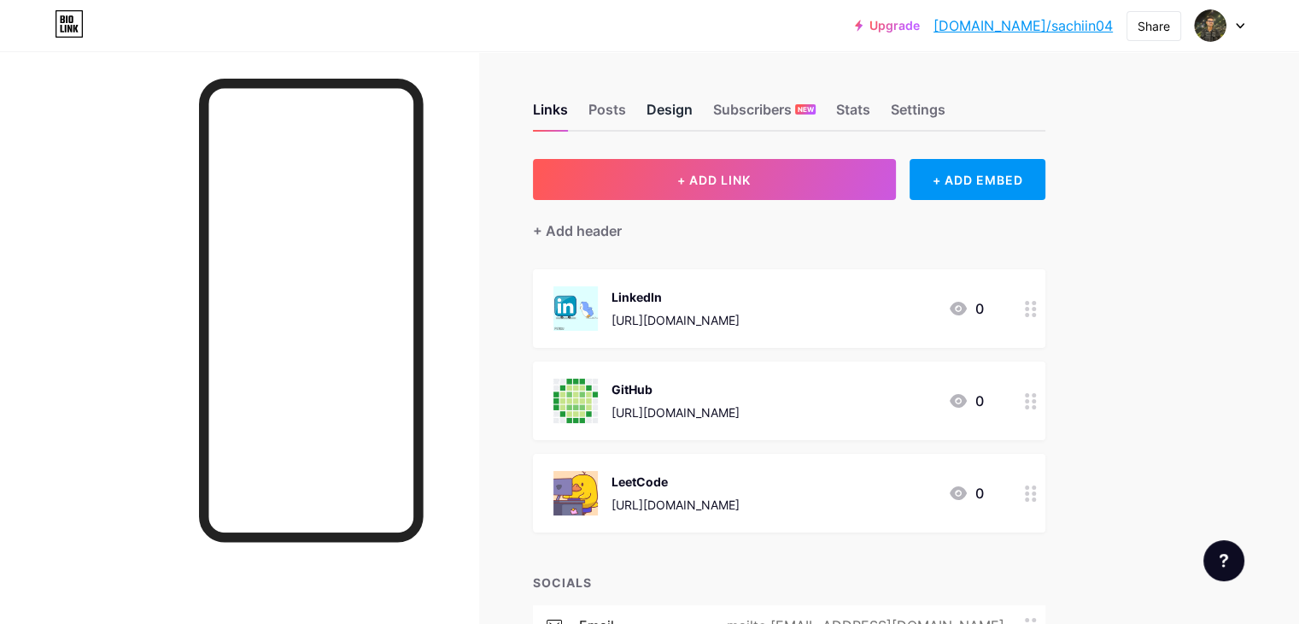
click at [693, 110] on div "Design" at bounding box center [670, 114] width 46 height 31
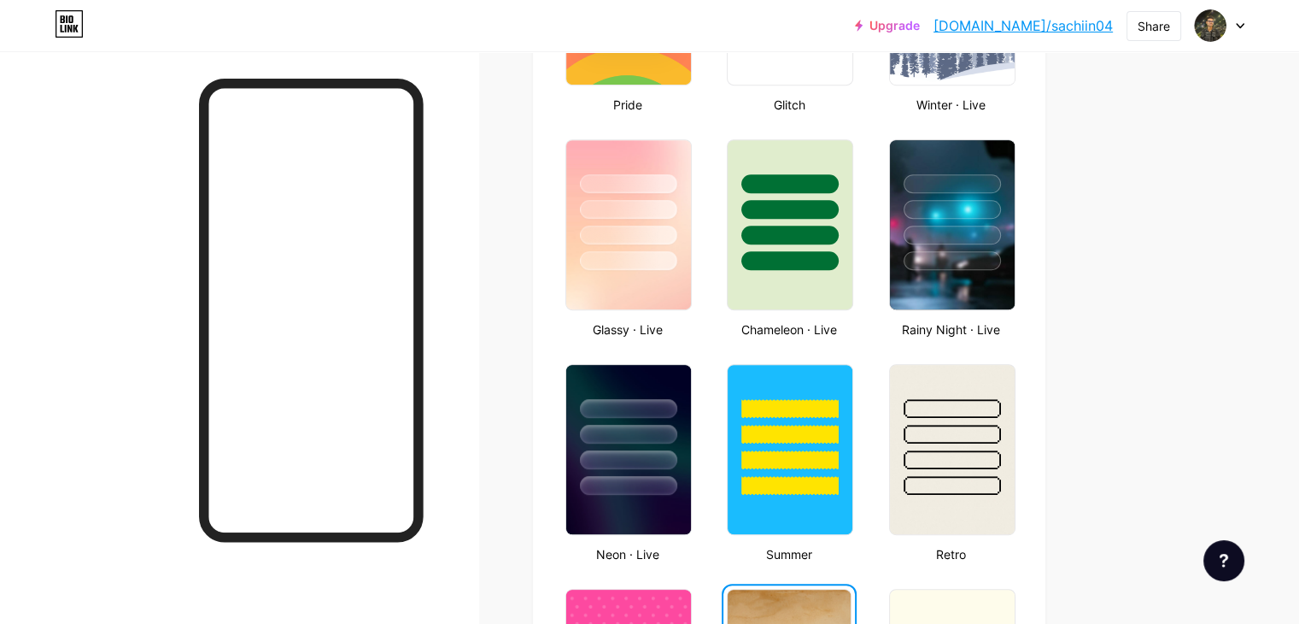
scroll to position [822, 0]
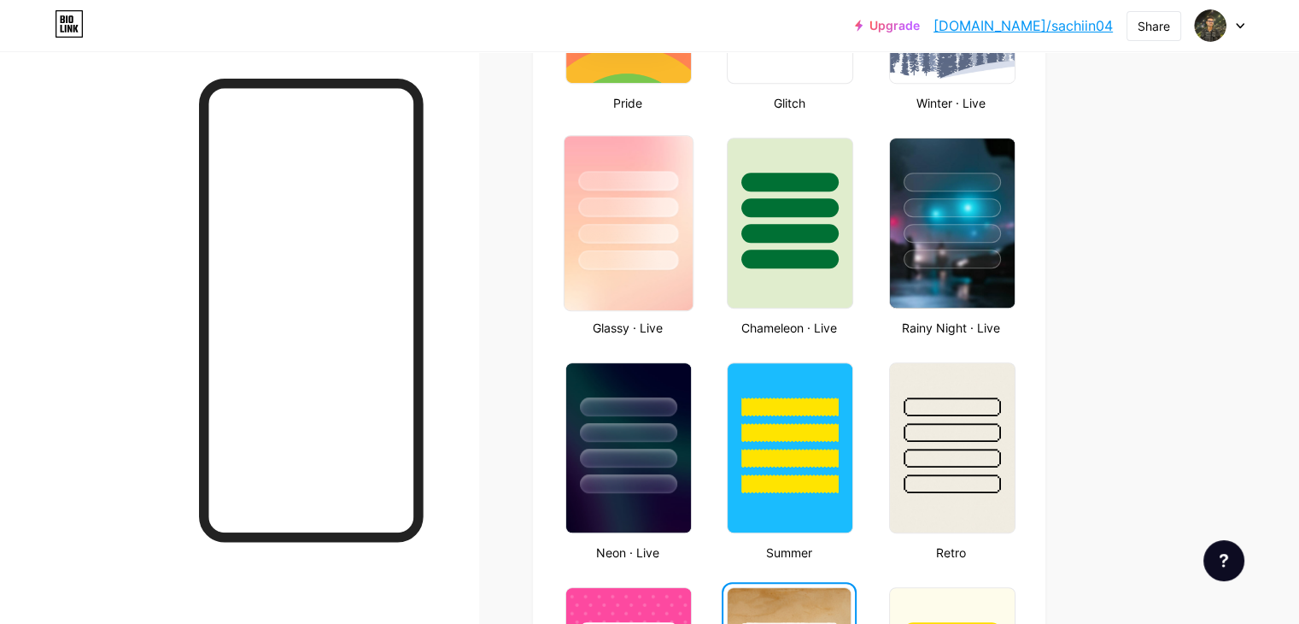
click at [693, 273] on img at bounding box center [629, 223] width 128 height 174
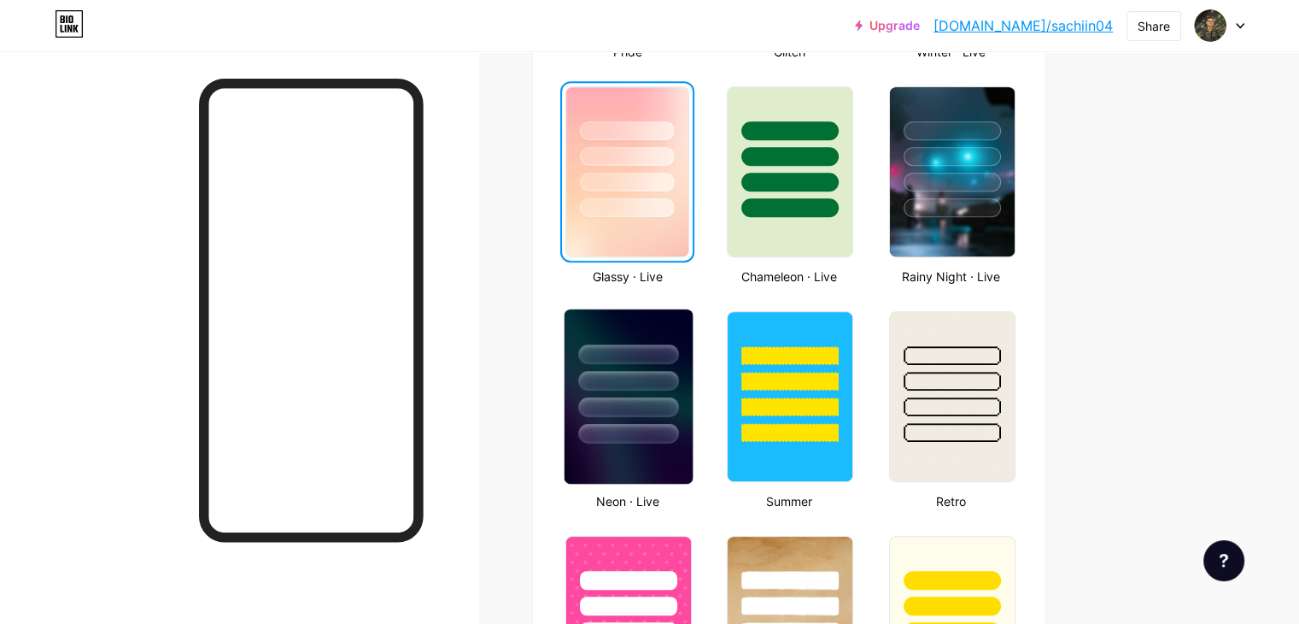
scroll to position [874, 0]
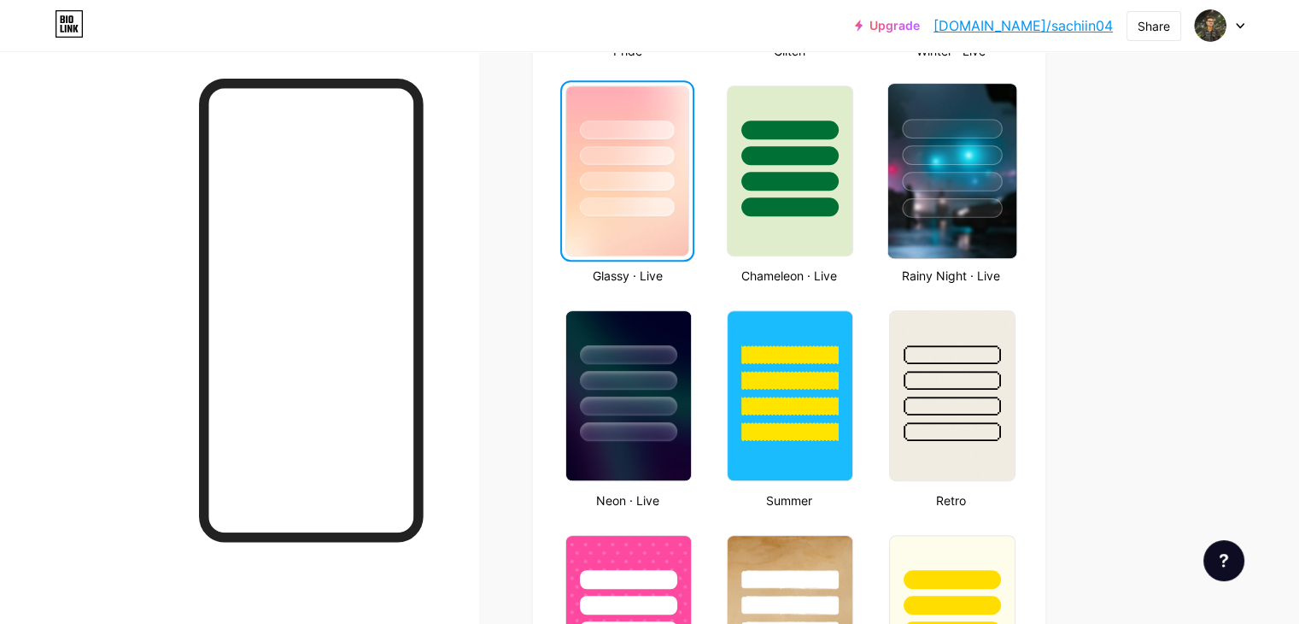
click at [1013, 236] on img at bounding box center [952, 171] width 128 height 174
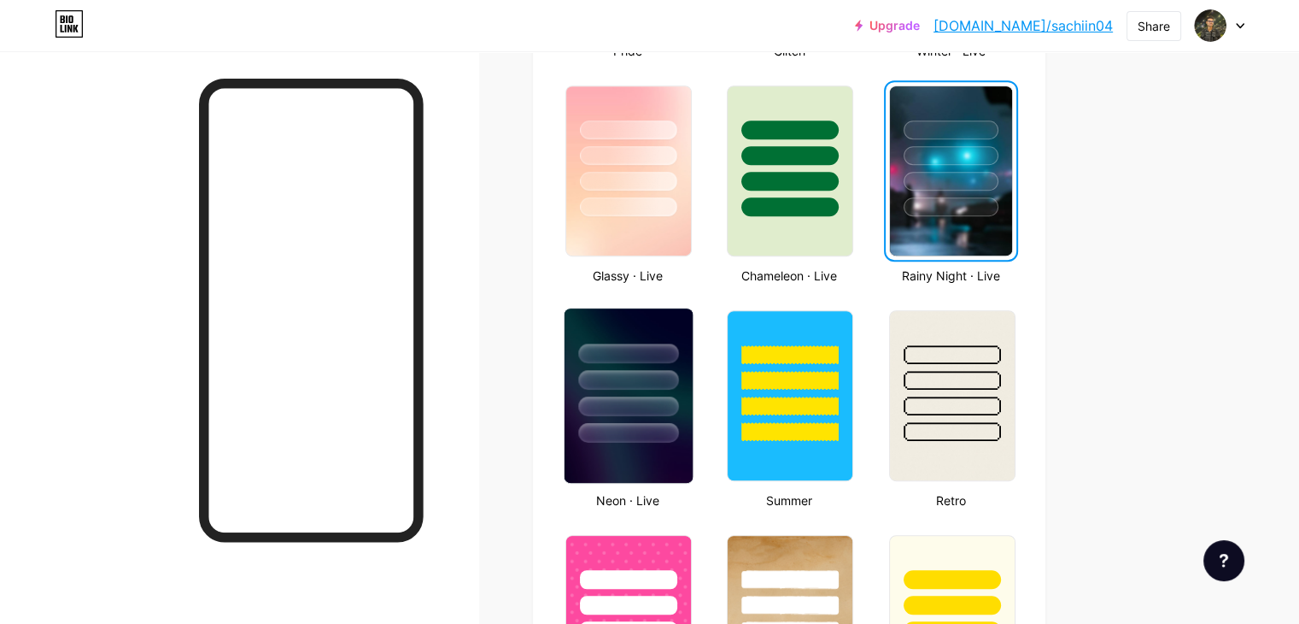
click at [693, 448] on img at bounding box center [629, 395] width 128 height 174
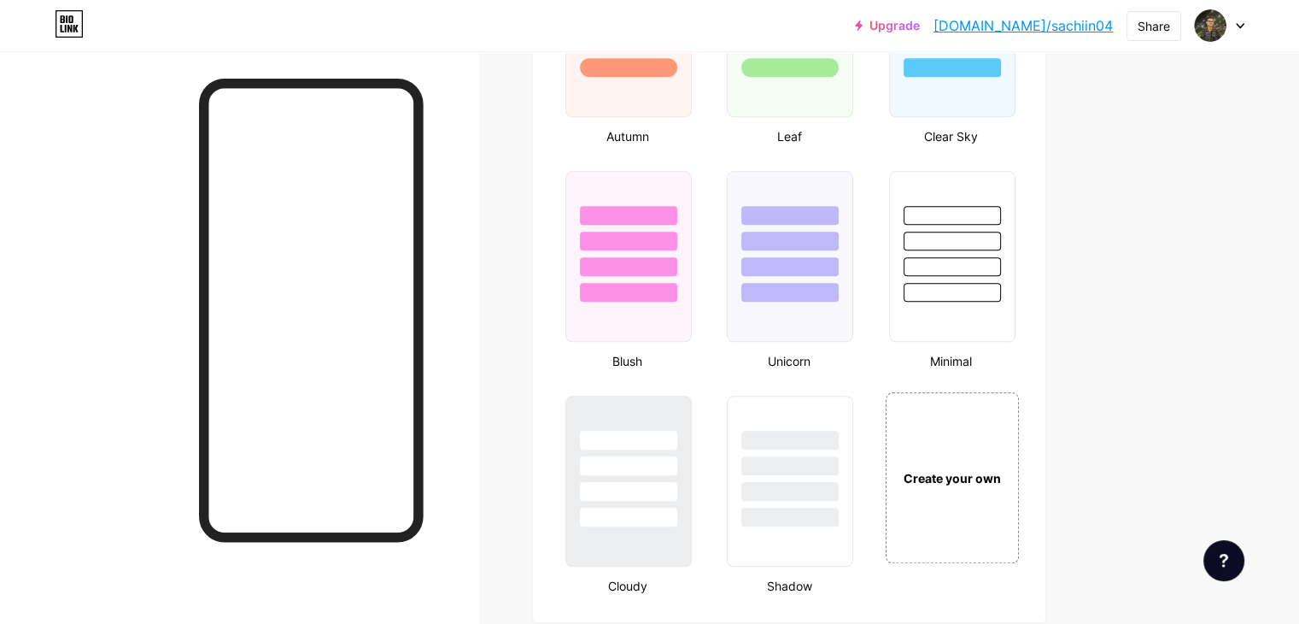
scroll to position [1733, 0]
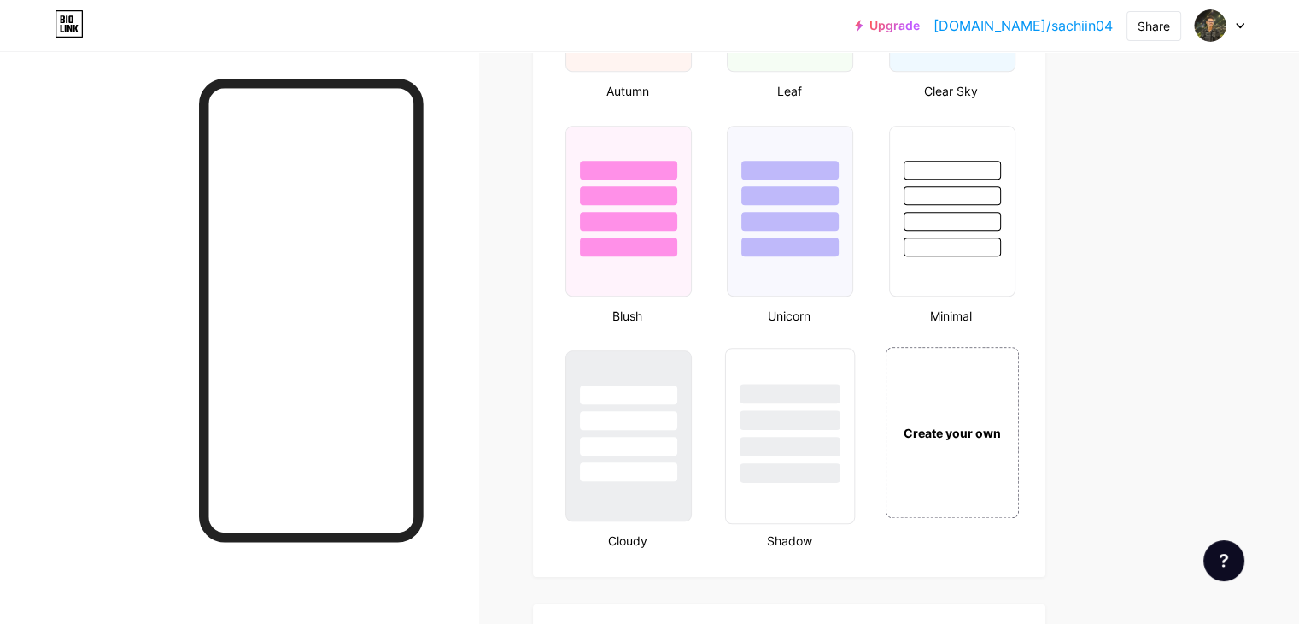
click at [829, 482] on div at bounding box center [790, 436] width 130 height 176
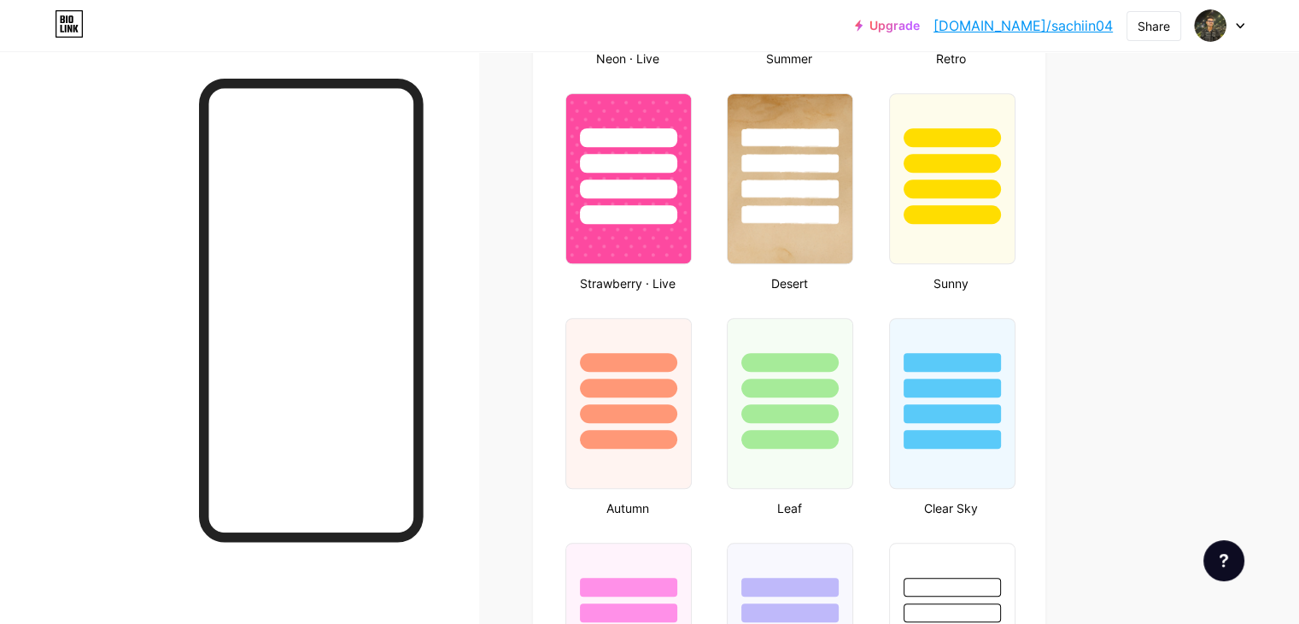
scroll to position [1316, 0]
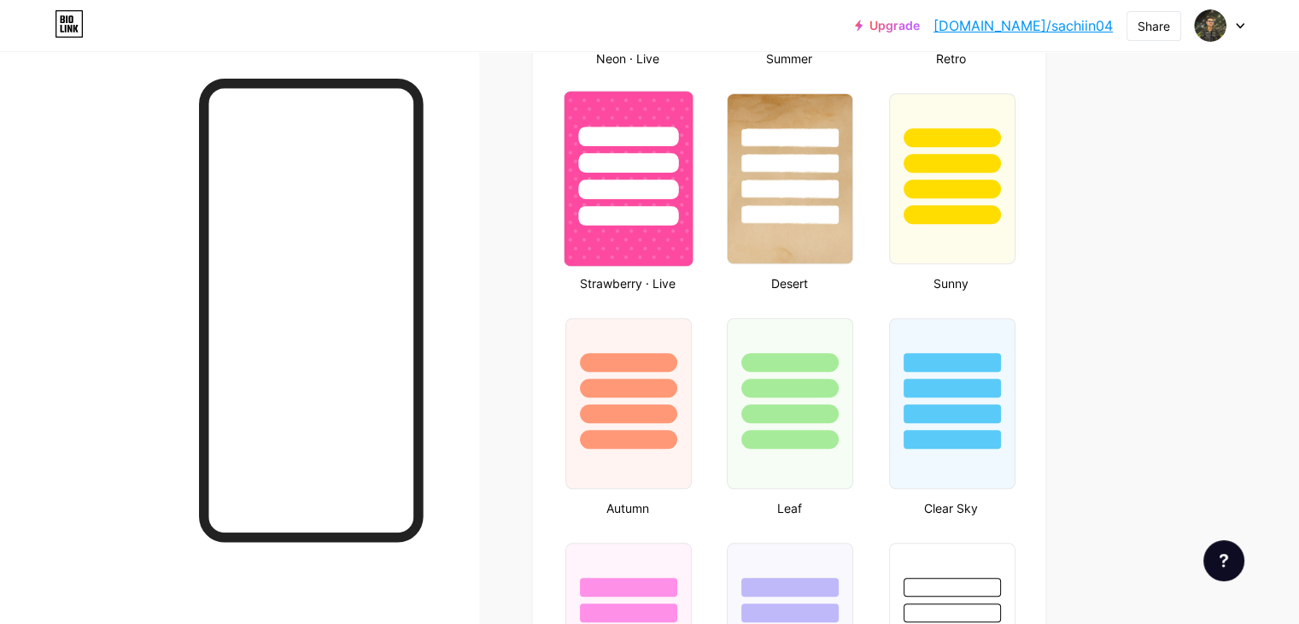
click at [693, 257] on img at bounding box center [629, 178] width 128 height 174
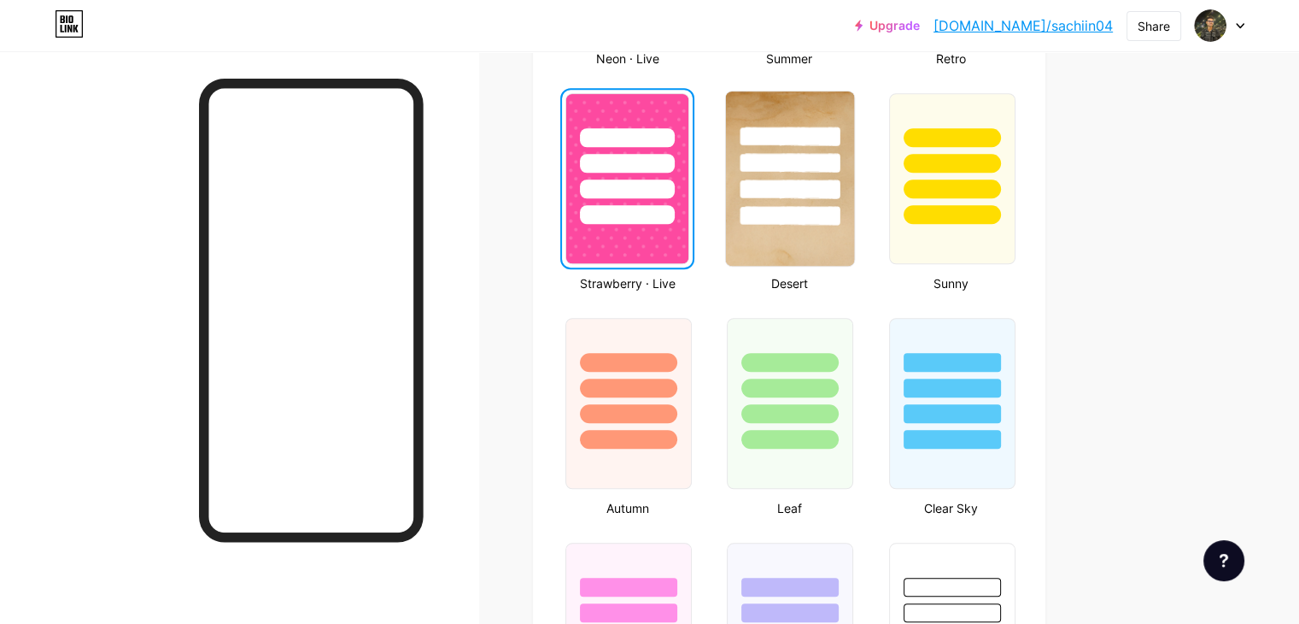
click at [830, 208] on div at bounding box center [791, 216] width 100 height 20
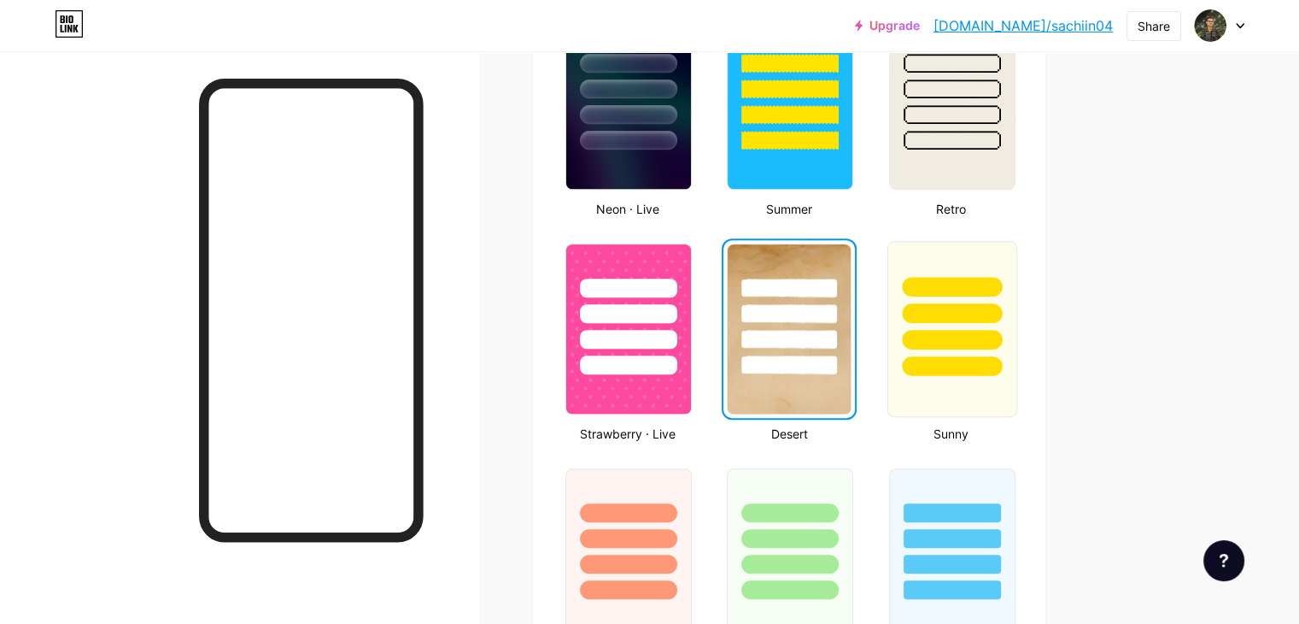
scroll to position [1164, 0]
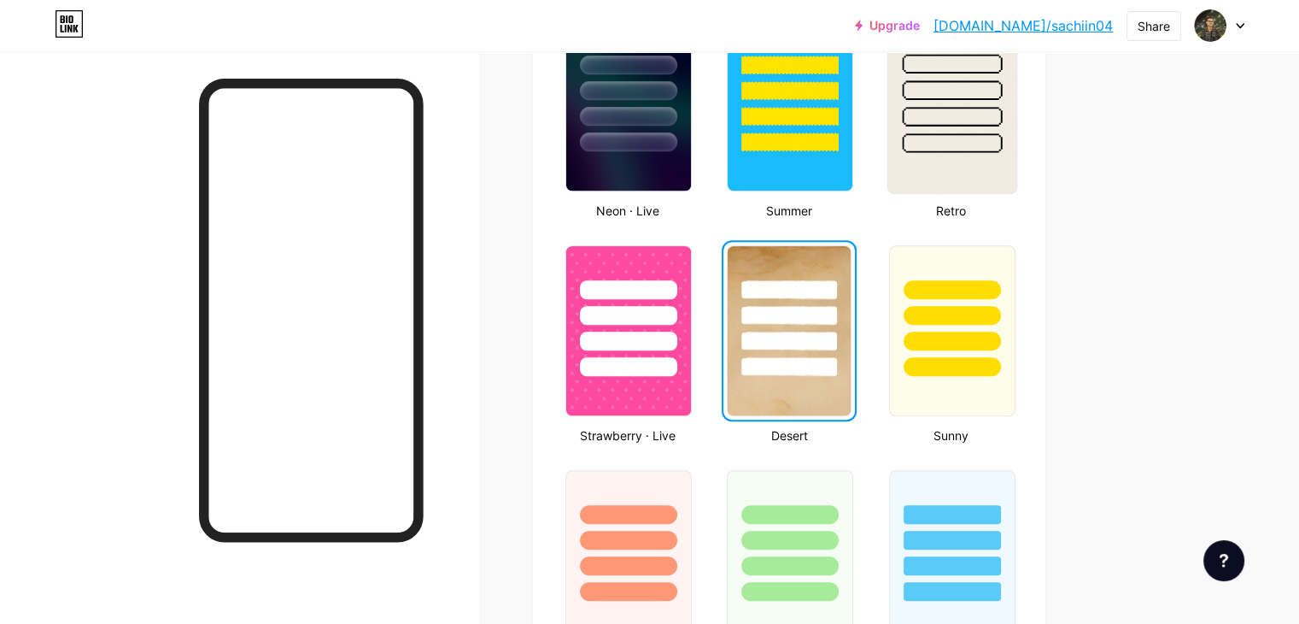
click at [1016, 154] on img at bounding box center [952, 106] width 128 height 174
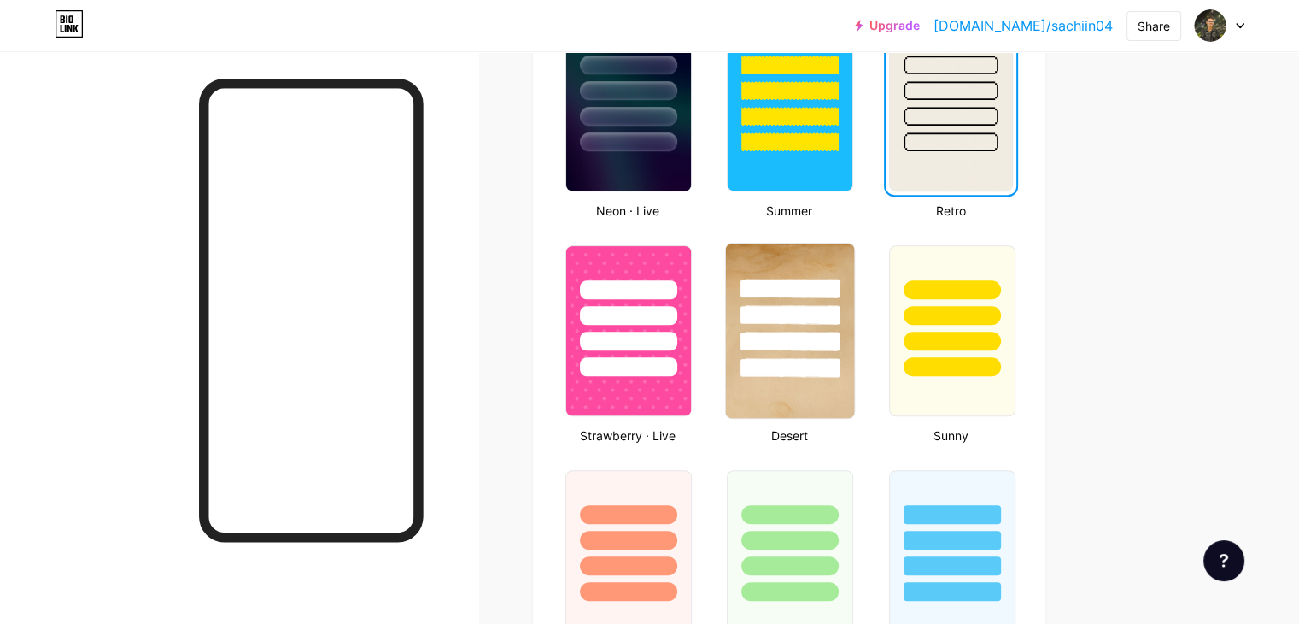
click at [831, 370] on div at bounding box center [791, 368] width 100 height 20
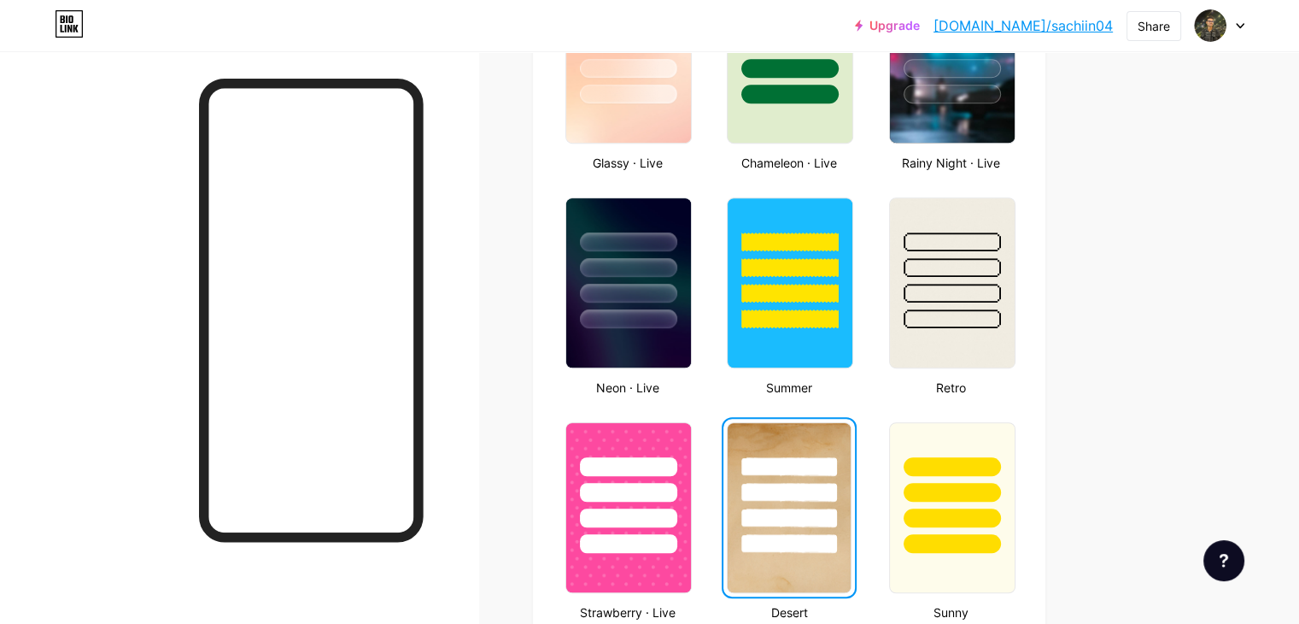
scroll to position [986, 0]
